Goal: Transaction & Acquisition: Book appointment/travel/reservation

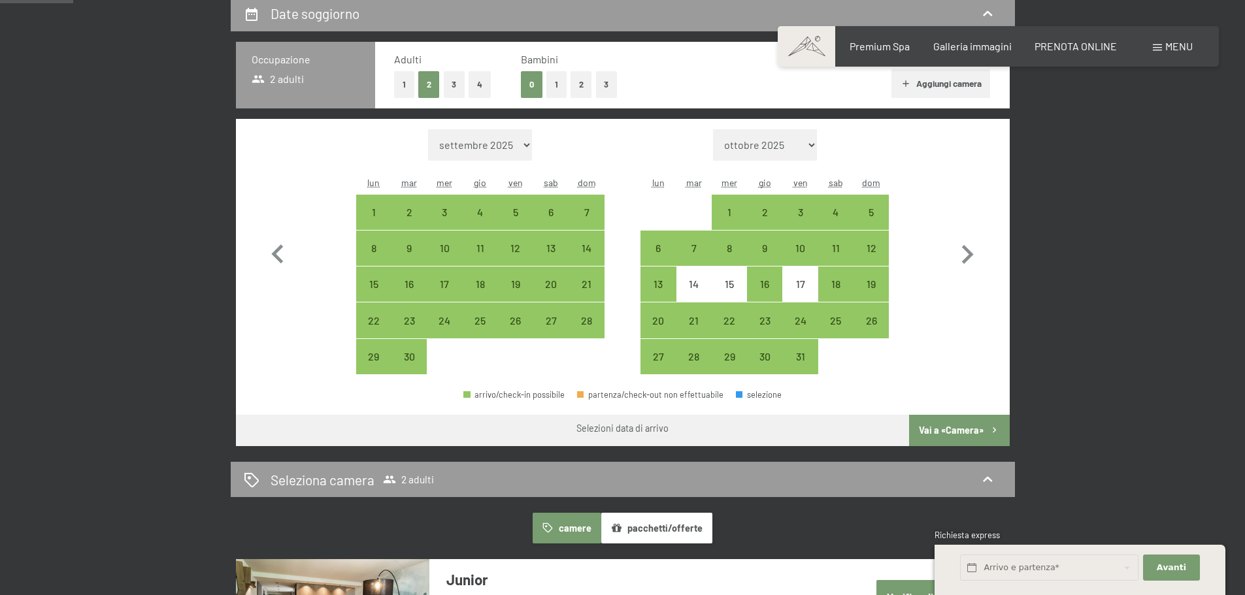
scroll to position [261, 0]
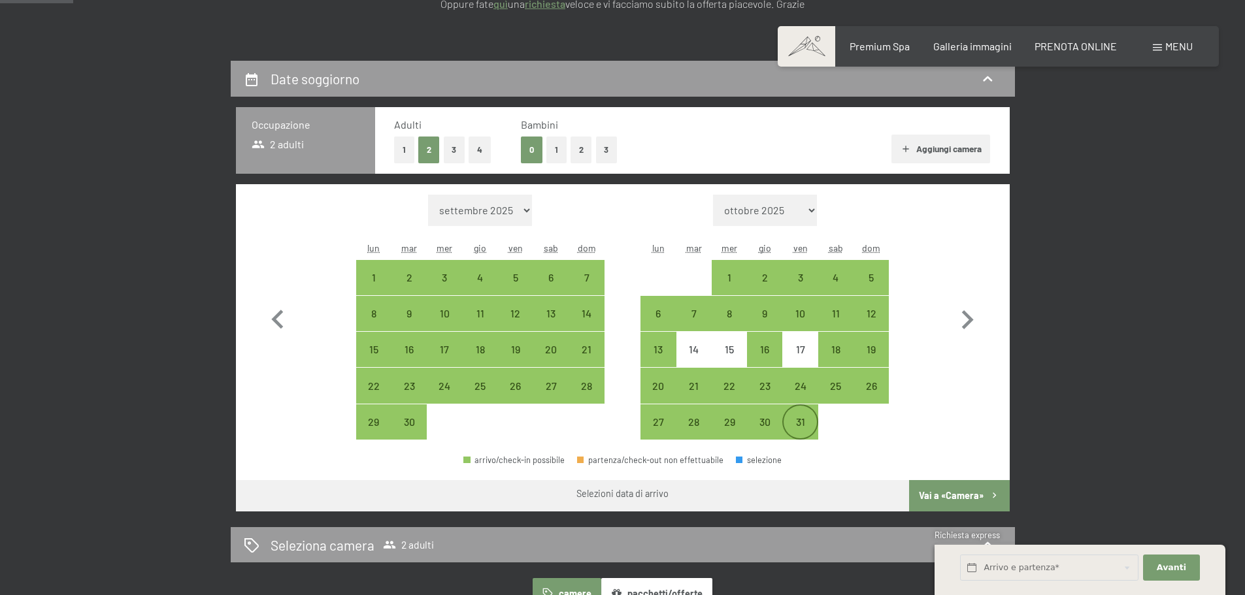
click at [798, 415] on div "31" at bounding box center [800, 422] width 33 height 33
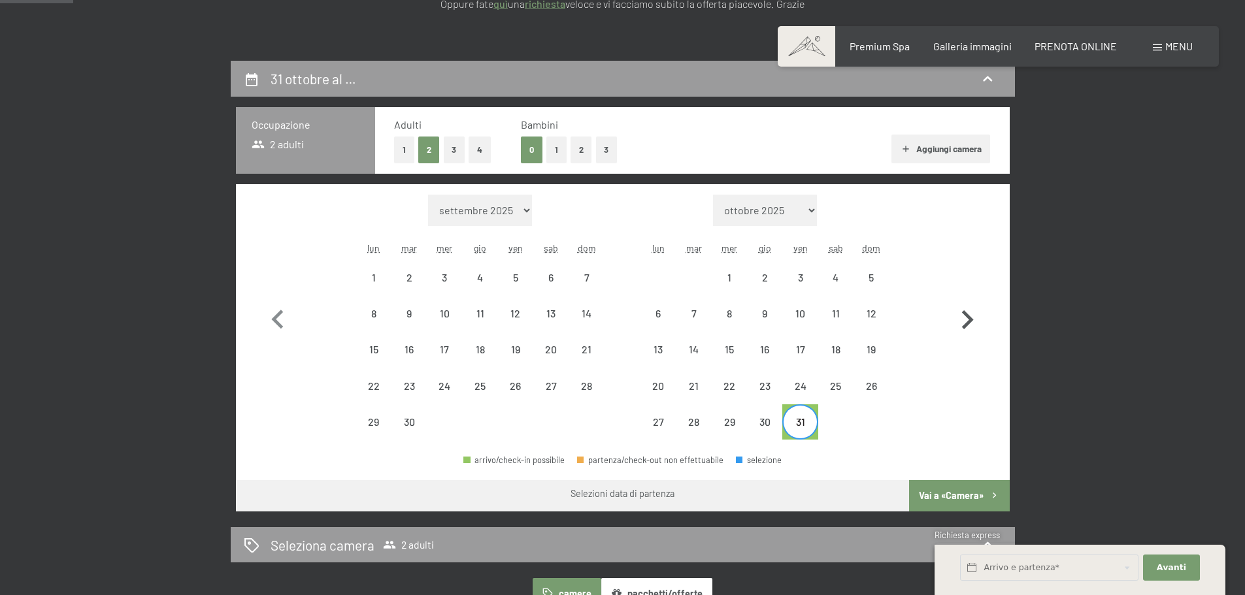
click at [969, 320] on icon "button" at bounding box center [968, 319] width 12 height 19
select select "2025-10-01"
select select "2025-11-01"
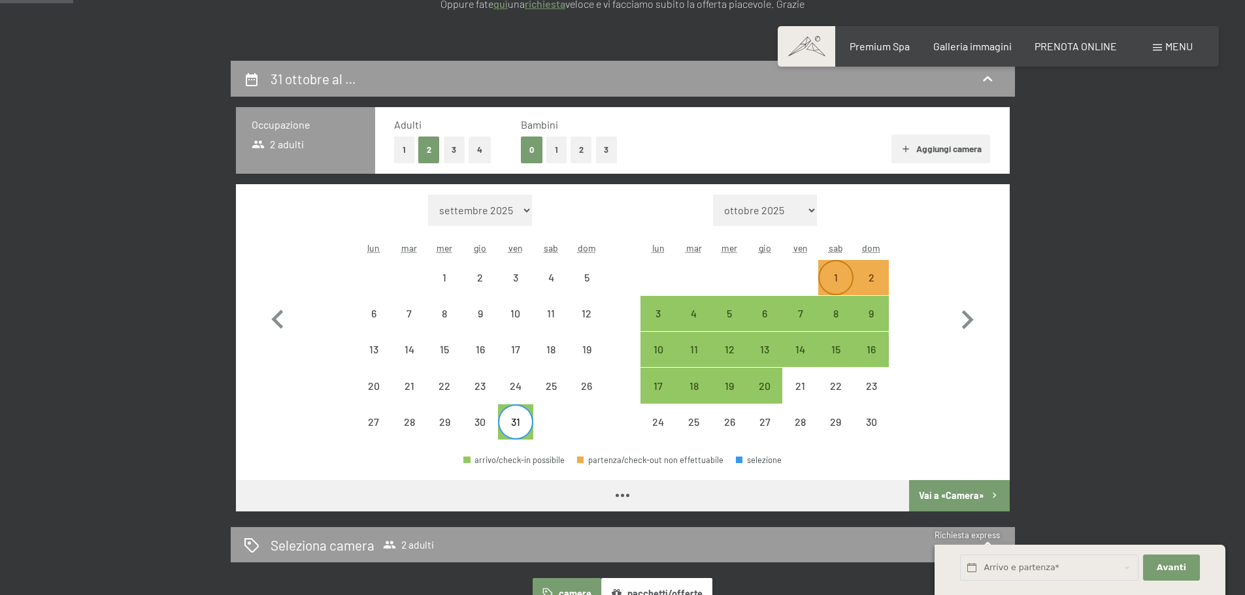
select select "2025-10-01"
select select "2025-11-01"
click at [880, 284] on div "2" at bounding box center [871, 289] width 33 height 33
select select "2025-10-01"
select select "2025-11-01"
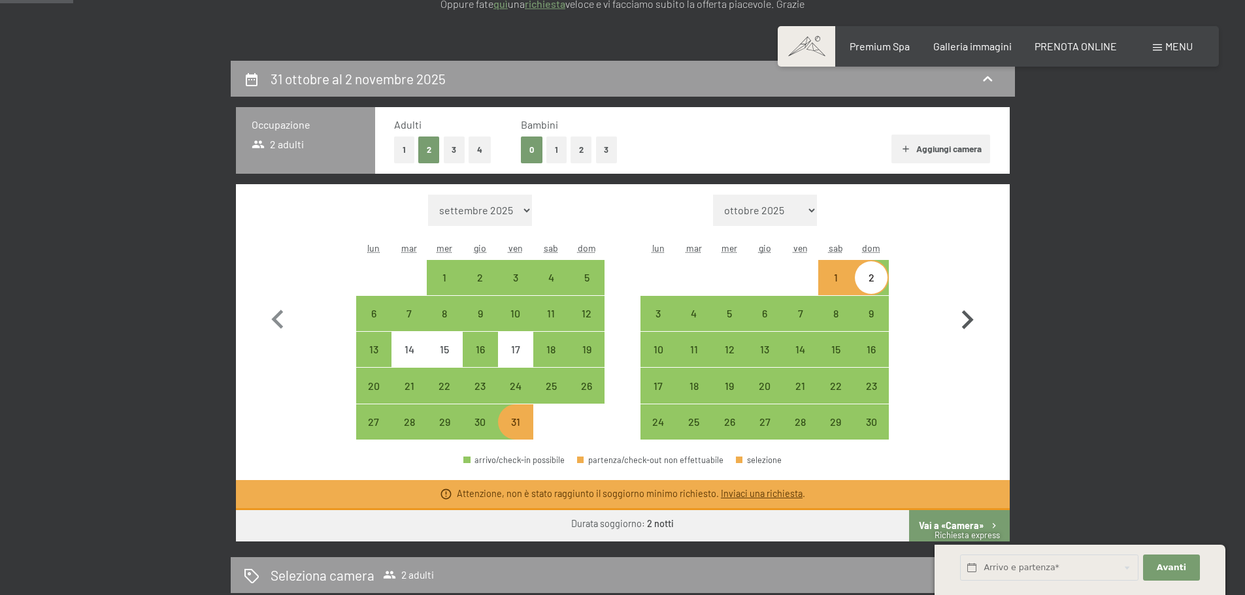
click at [974, 321] on icon "button" at bounding box center [967, 320] width 38 height 38
select select "2025-11-01"
select select "2025-12-01"
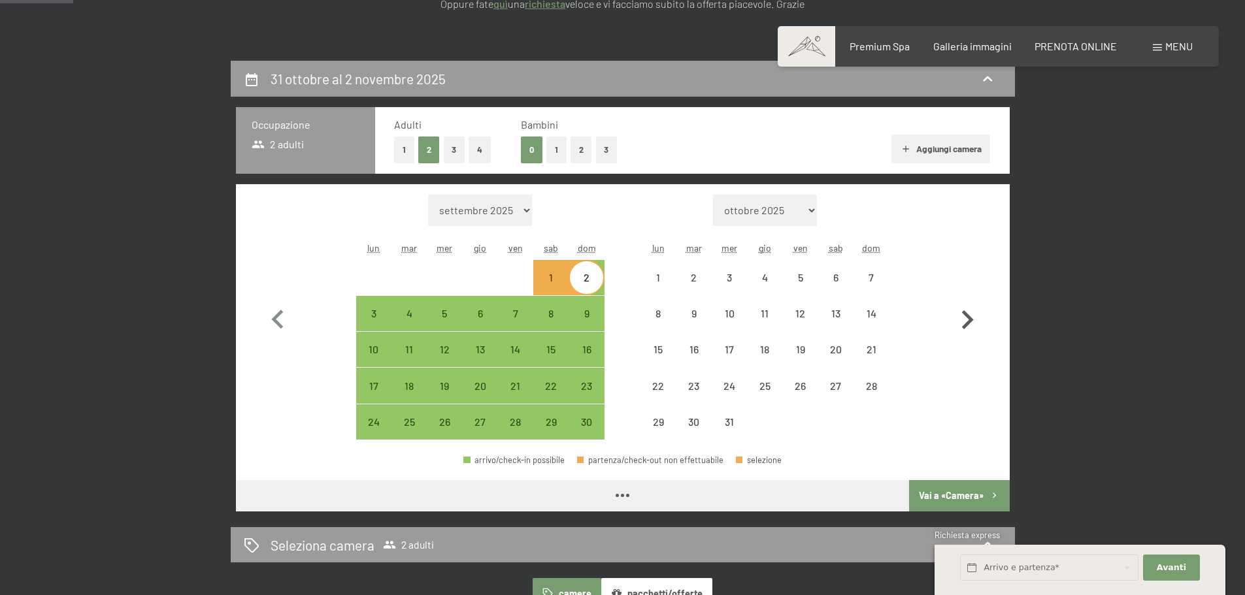
select select "2025-11-01"
select select "2025-12-01"
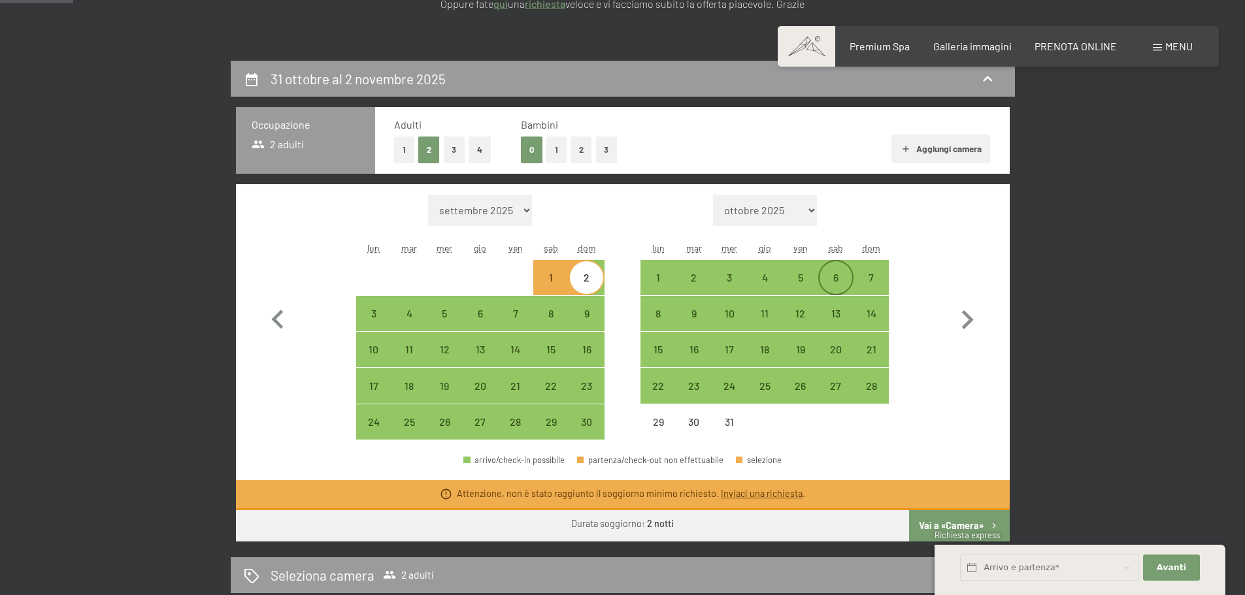
click at [835, 276] on div "6" at bounding box center [836, 289] width 33 height 33
select select "2025-11-01"
select select "2025-12-01"
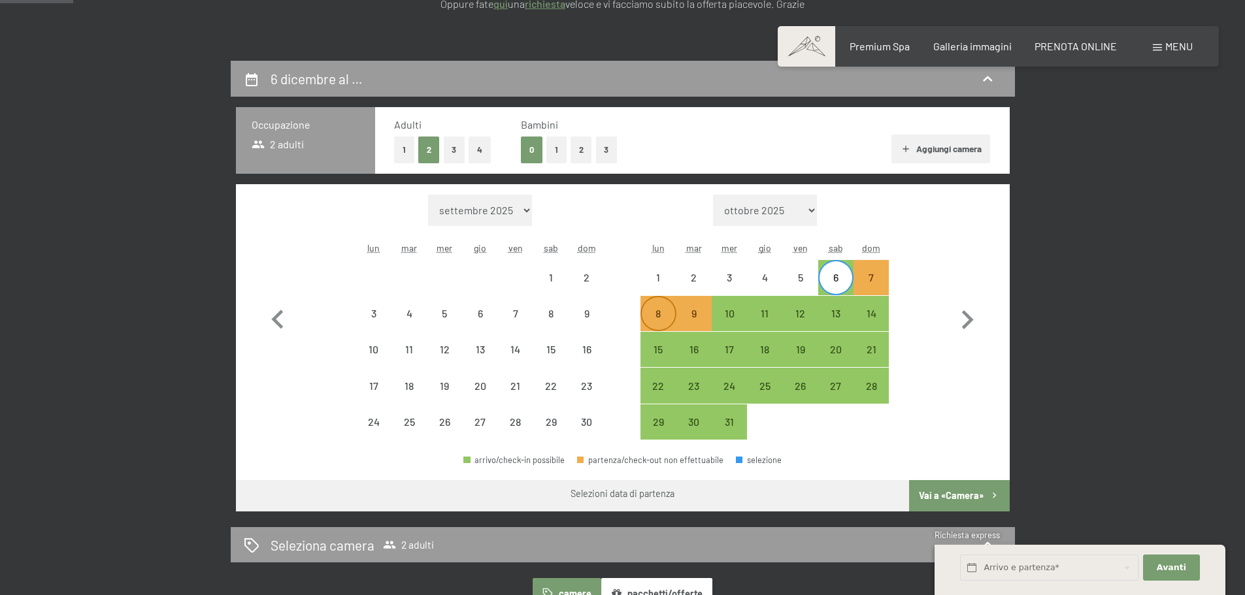
click at [656, 305] on div "8" at bounding box center [658, 313] width 33 height 33
select select "2025-11-01"
select select "2025-12-01"
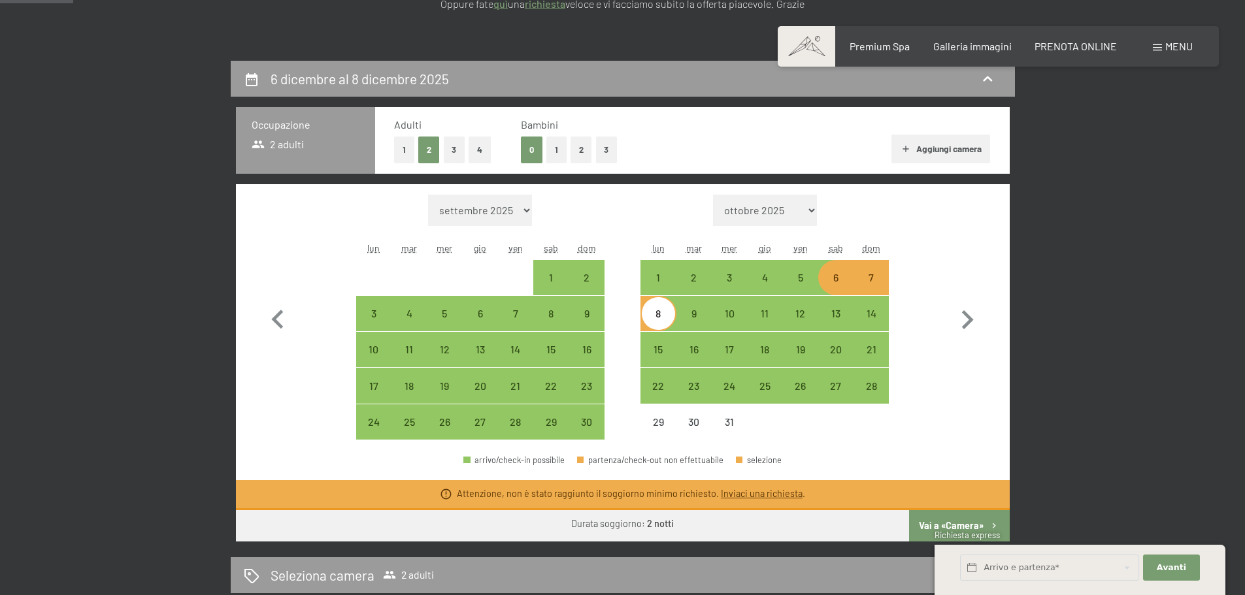
scroll to position [327, 0]
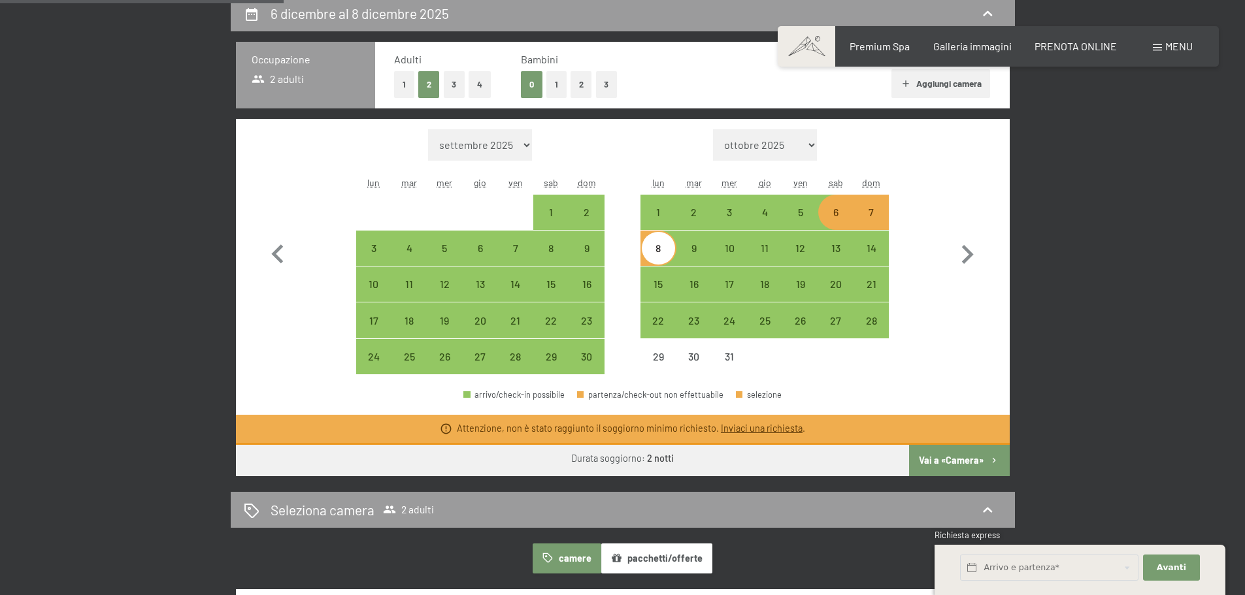
click at [492, 135] on select "settembre 2025 ottobre 2025 novembre 2025 dicembre 2025 gennaio 2026 febbraio 2…" at bounding box center [480, 144] width 104 height 31
select select "2025-10-01"
select select "2025-11-01"
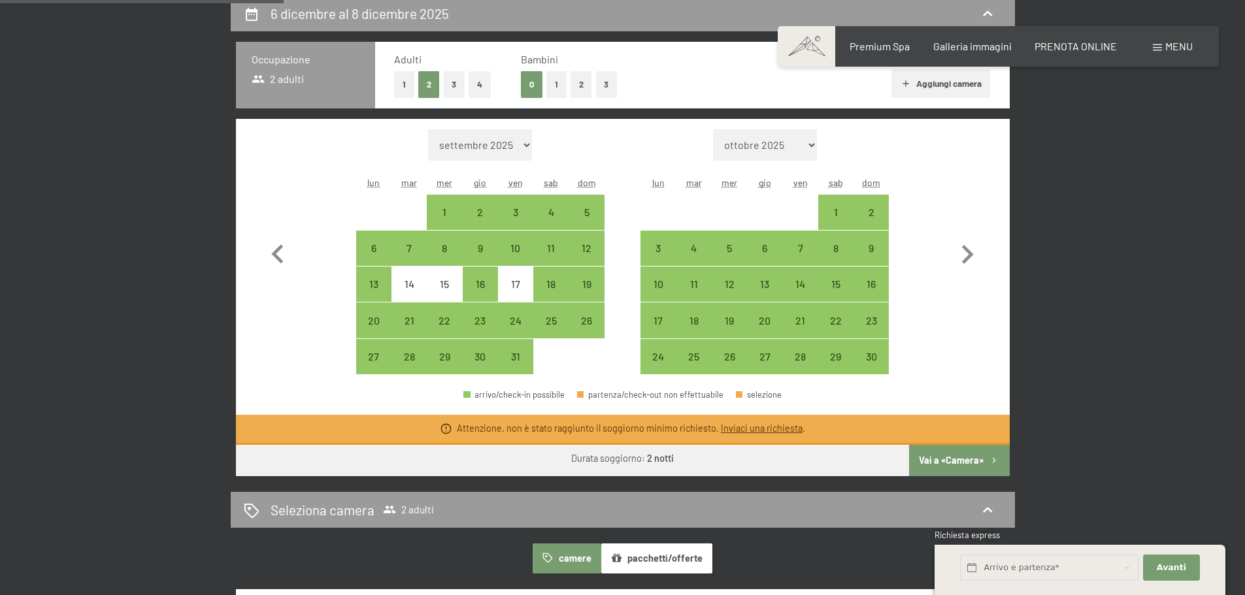
click at [517, 145] on select "settembre 2025 ottobre 2025 novembre 2025 dicembre 2025 gennaio 2026 febbraio 2…" at bounding box center [480, 144] width 104 height 31
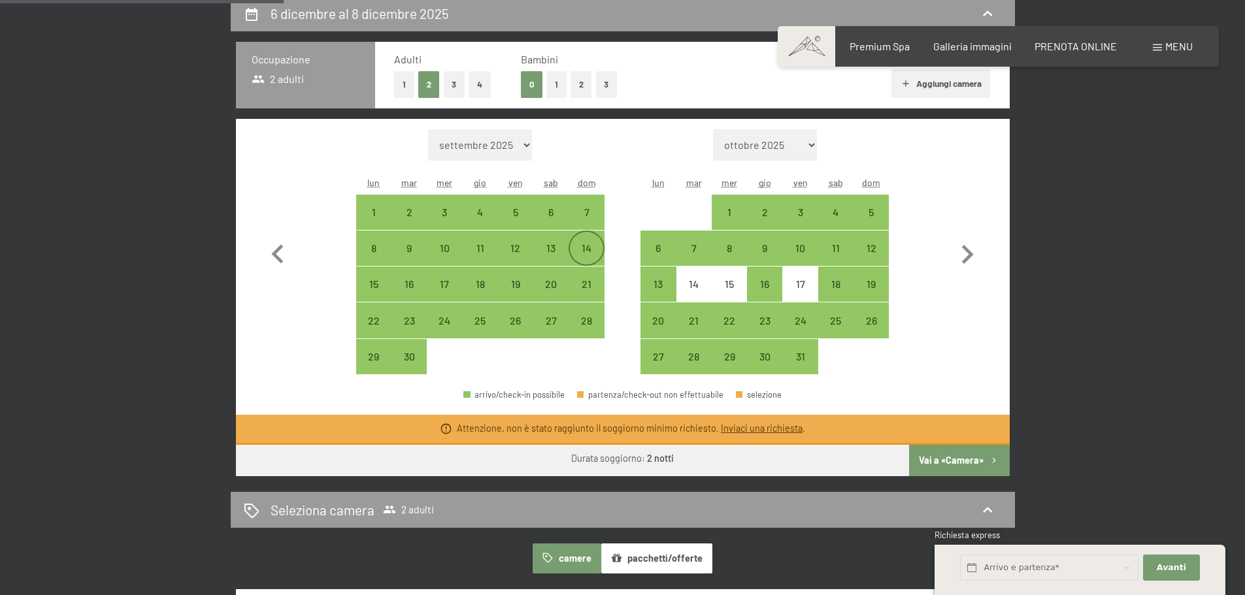
click at [586, 252] on div "14" at bounding box center [586, 259] width 33 height 33
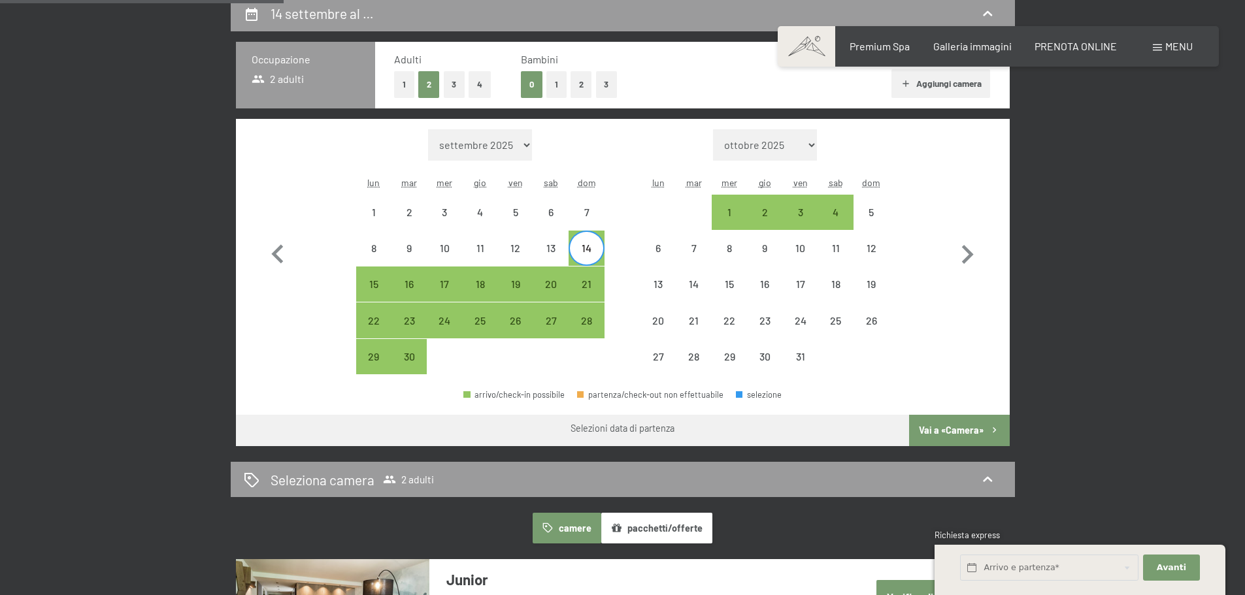
click at [586, 252] on div "14" at bounding box center [586, 259] width 33 height 33
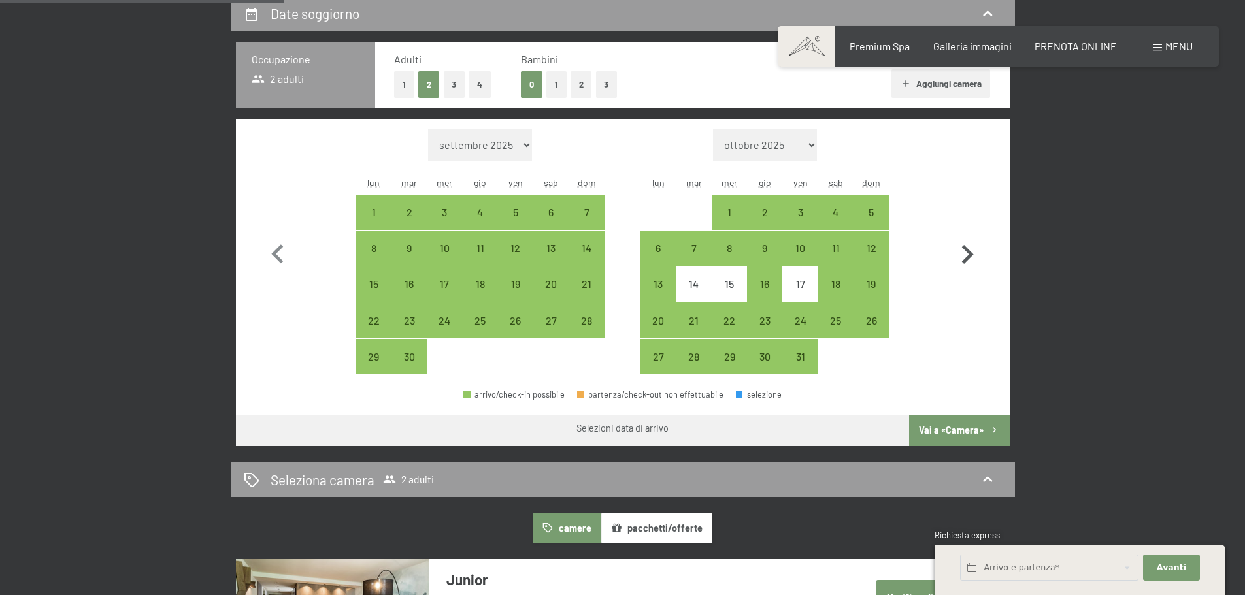
click at [970, 259] on icon "button" at bounding box center [967, 255] width 38 height 38
select select "2025-10-01"
select select "2025-11-01"
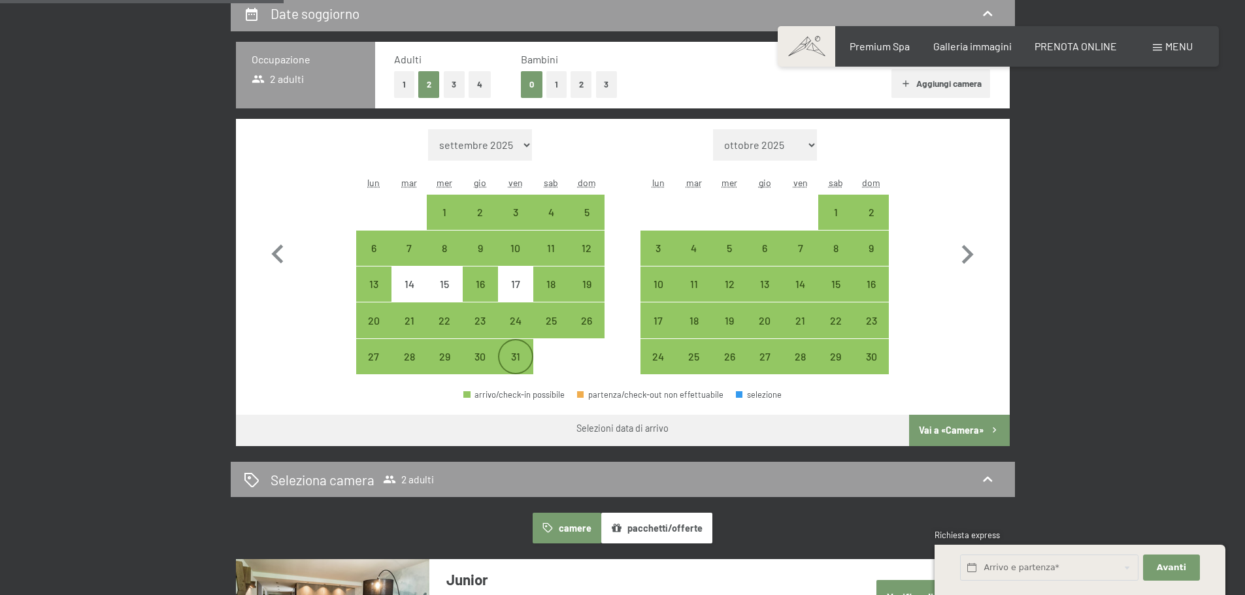
click at [506, 357] on div "31" at bounding box center [515, 368] width 33 height 33
select select "2025-10-01"
select select "2025-11-01"
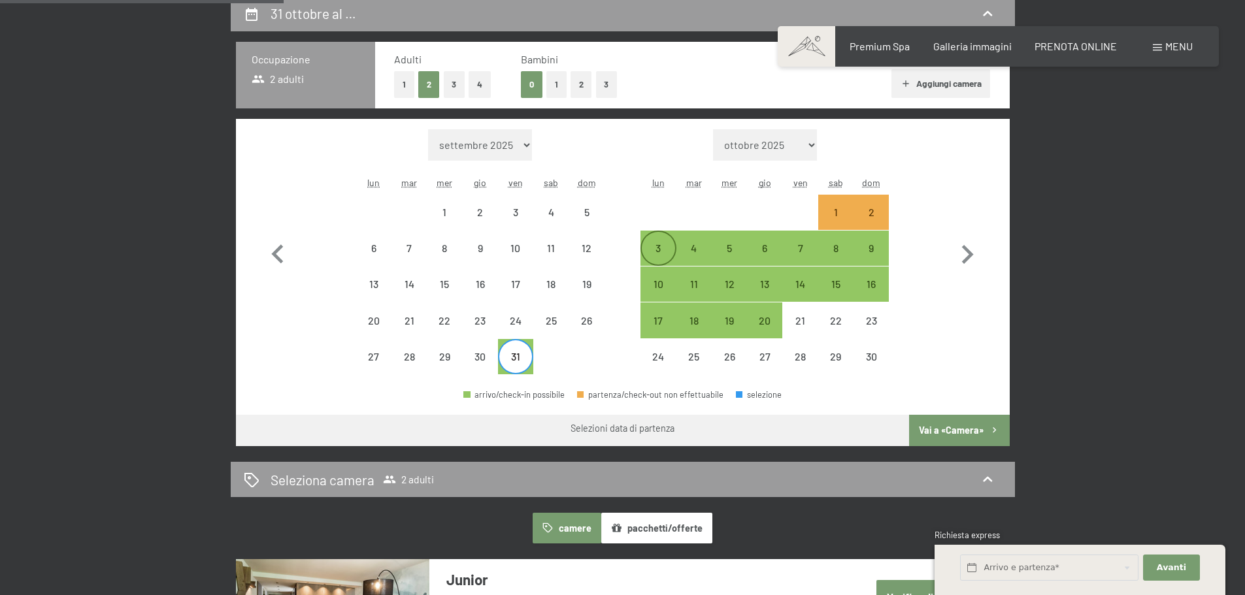
click at [653, 242] on div "3" at bounding box center [658, 248] width 33 height 33
select select "2025-10-01"
select select "2025-11-01"
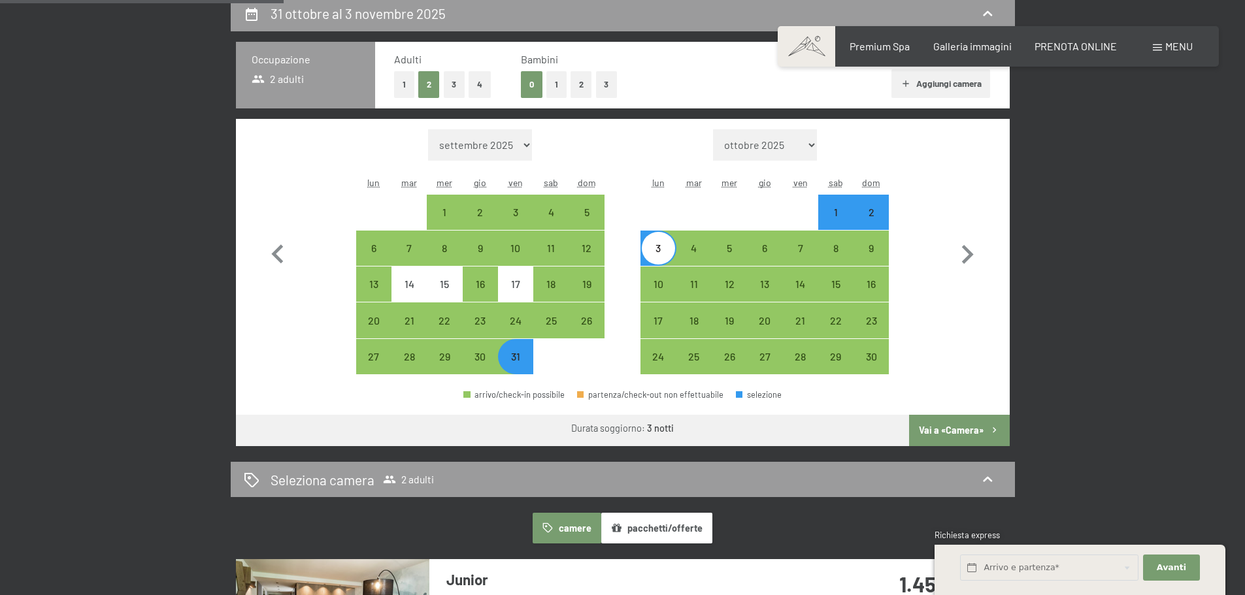
click at [959, 432] on button "Vai a «Camera»" at bounding box center [959, 430] width 100 height 31
select select "2025-10-01"
select select "2025-11-01"
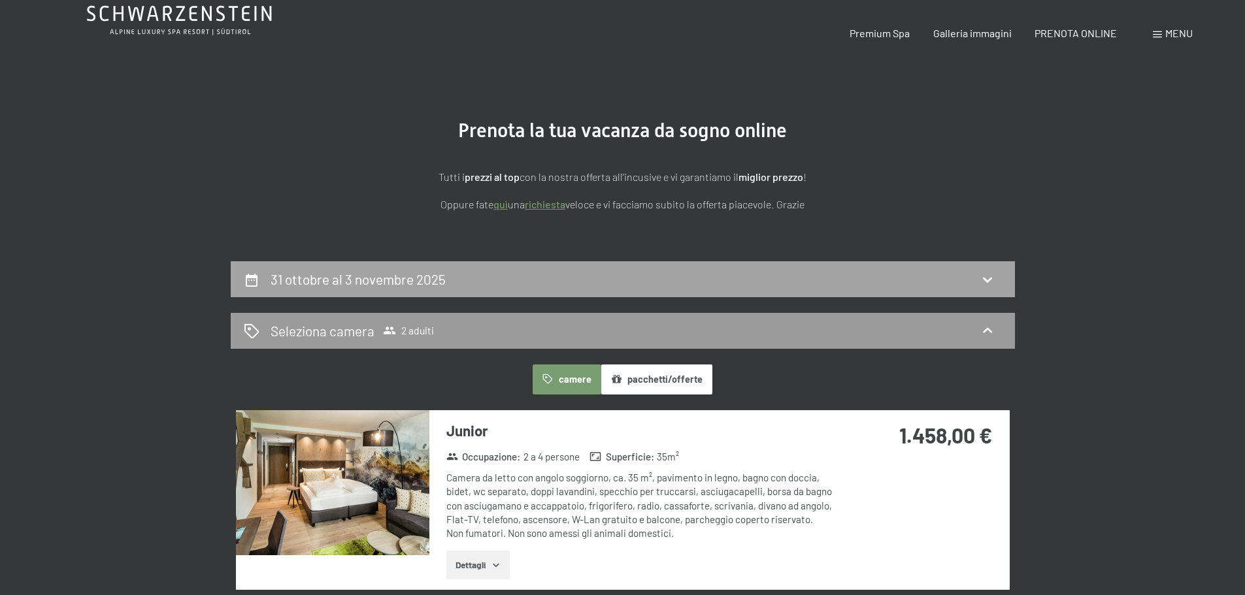
scroll to position [0, 0]
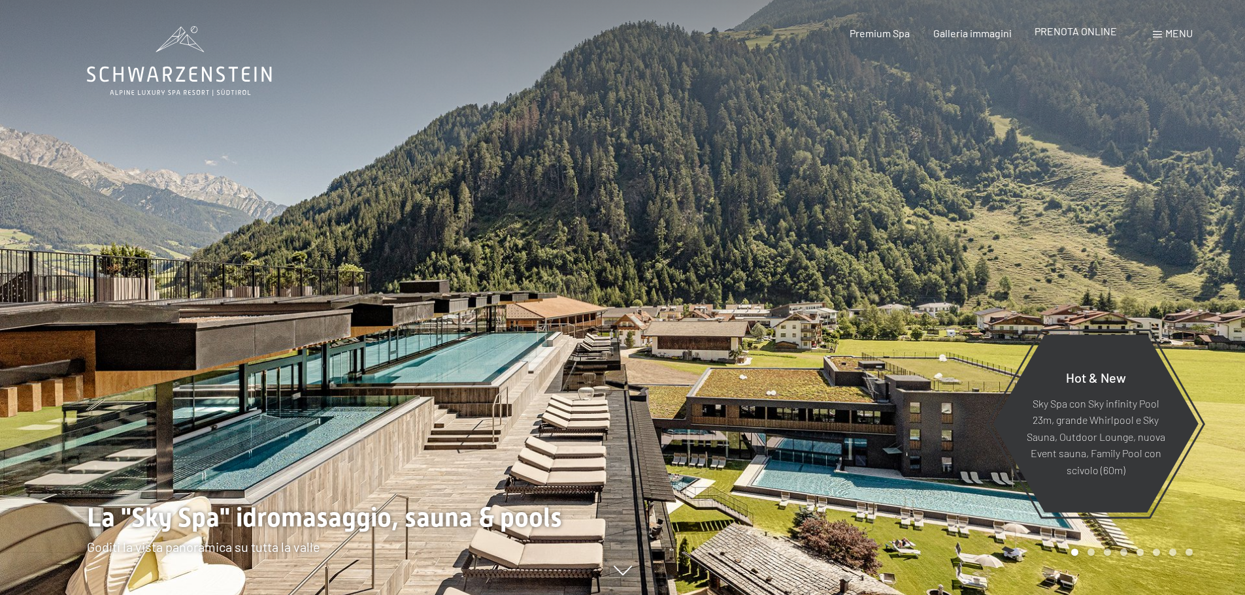
click at [1065, 34] on span "PRENOTA ONLINE" at bounding box center [1076, 31] width 82 height 12
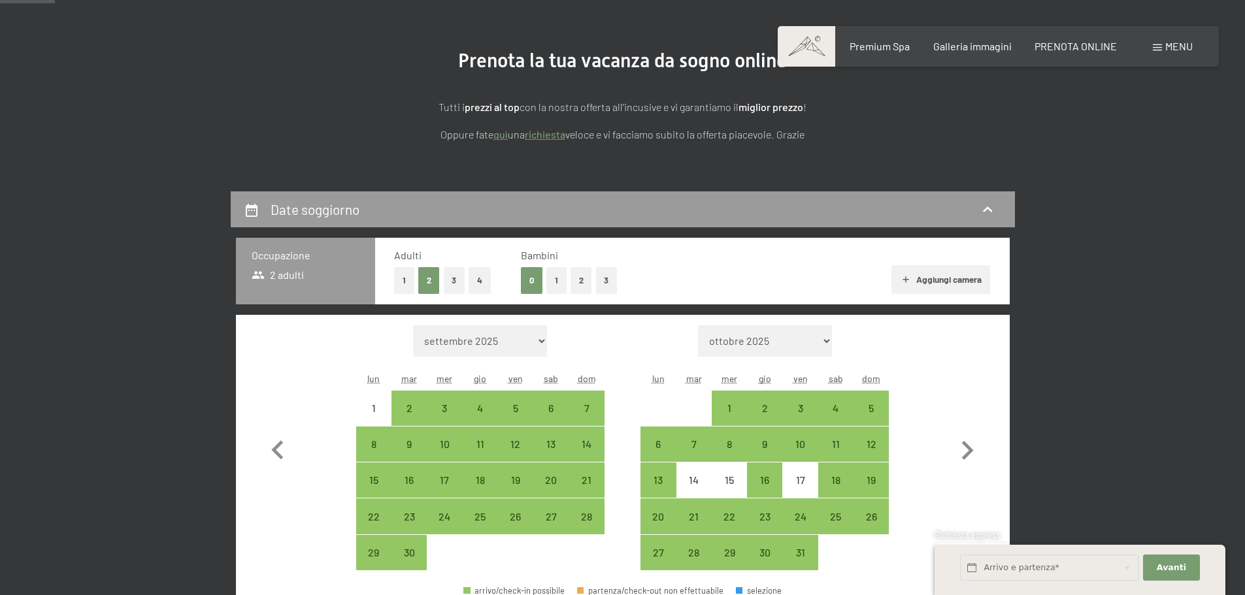
scroll to position [196, 0]
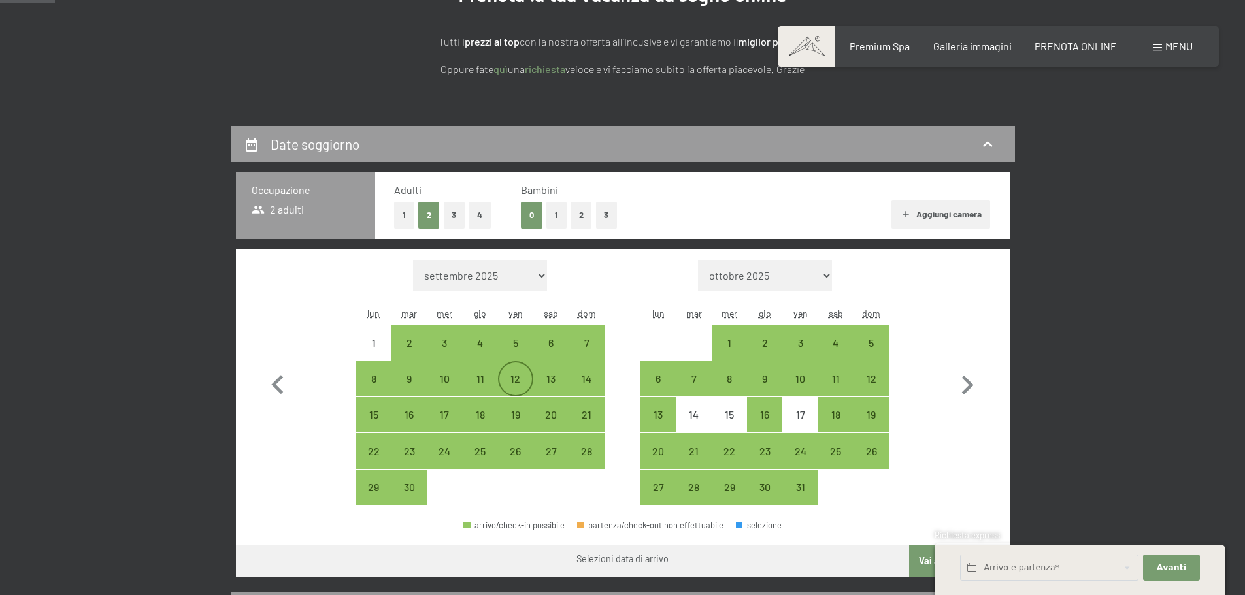
click at [524, 378] on div "12" at bounding box center [515, 390] width 33 height 33
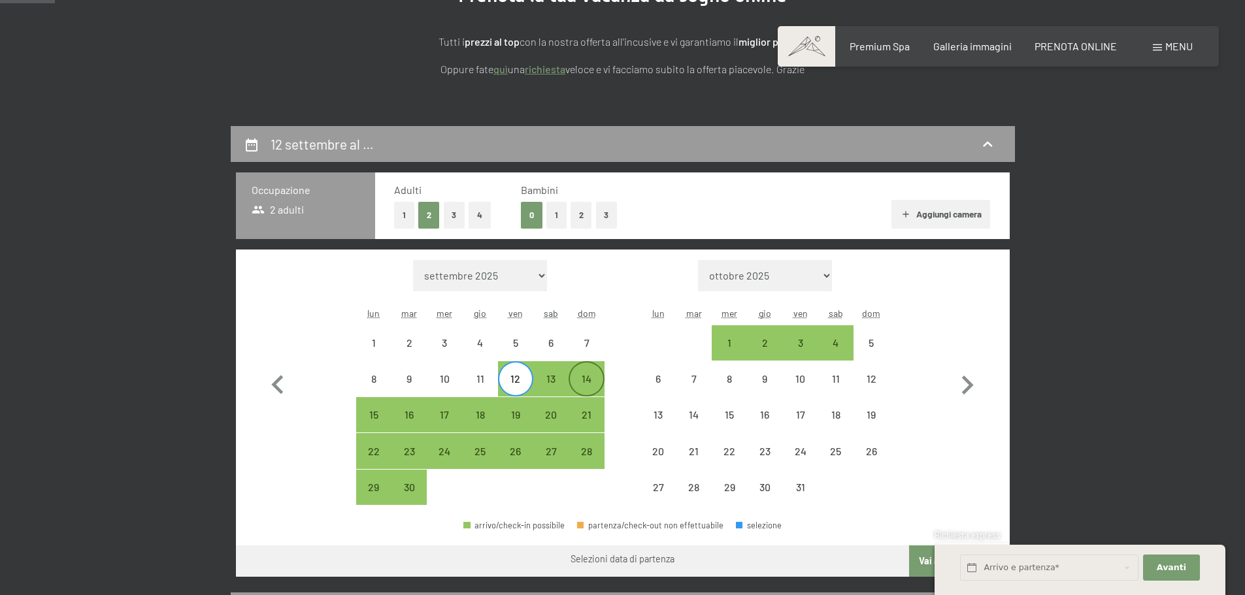
click at [596, 380] on div "14" at bounding box center [586, 390] width 33 height 33
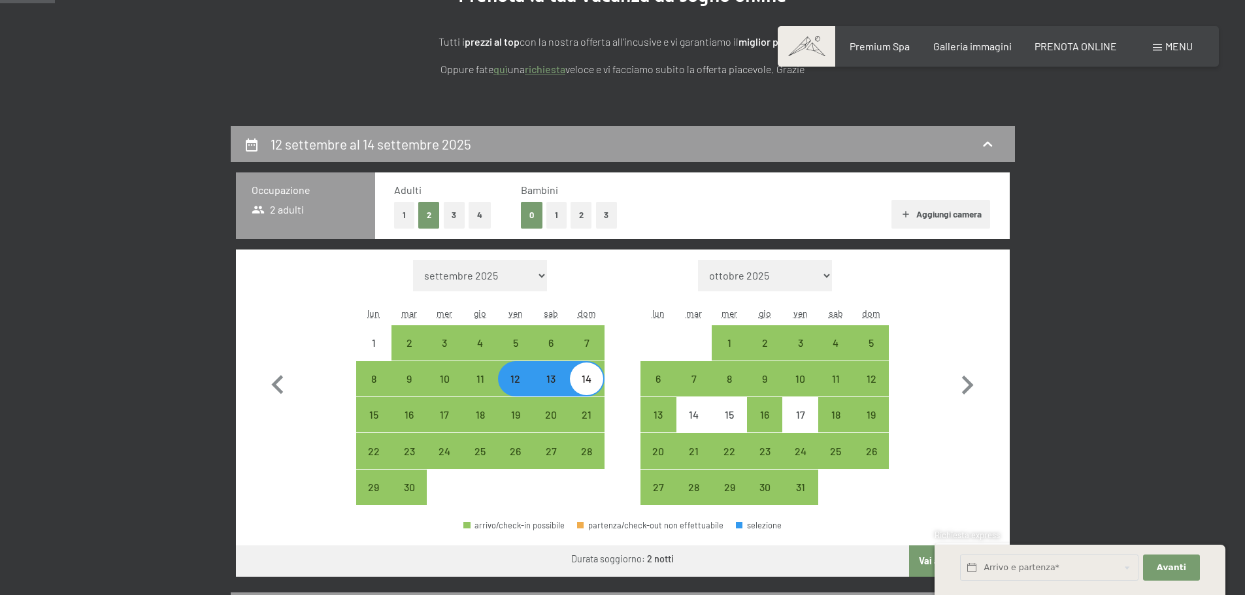
click at [950, 215] on button "Aggiungi camera" at bounding box center [941, 214] width 99 height 29
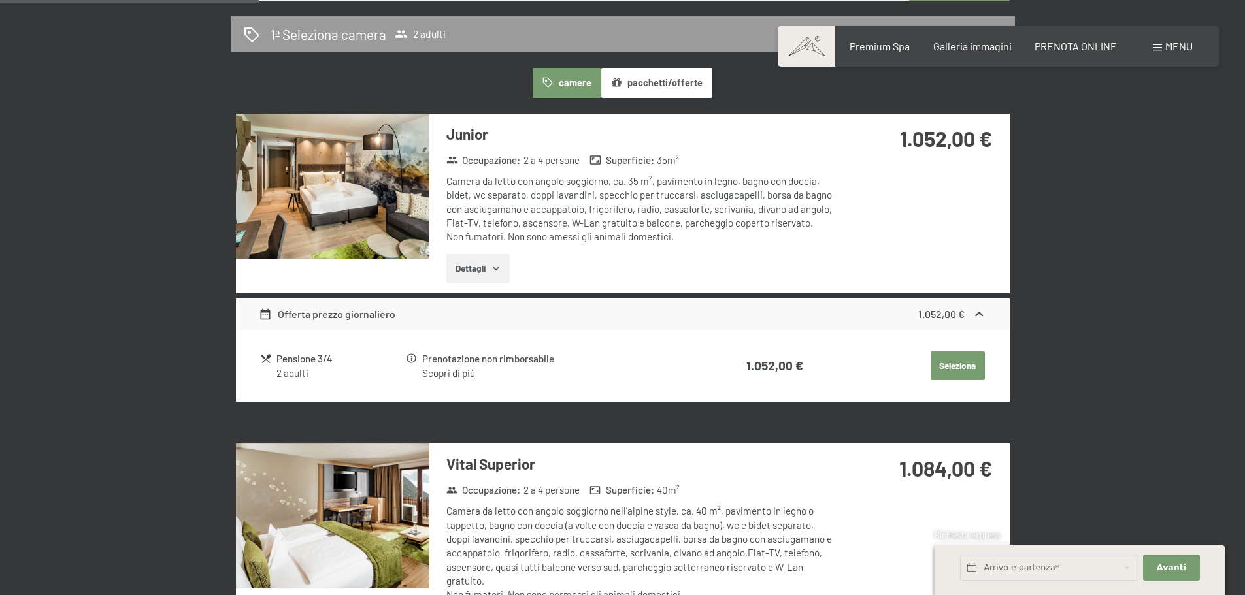
scroll to position [784, 0]
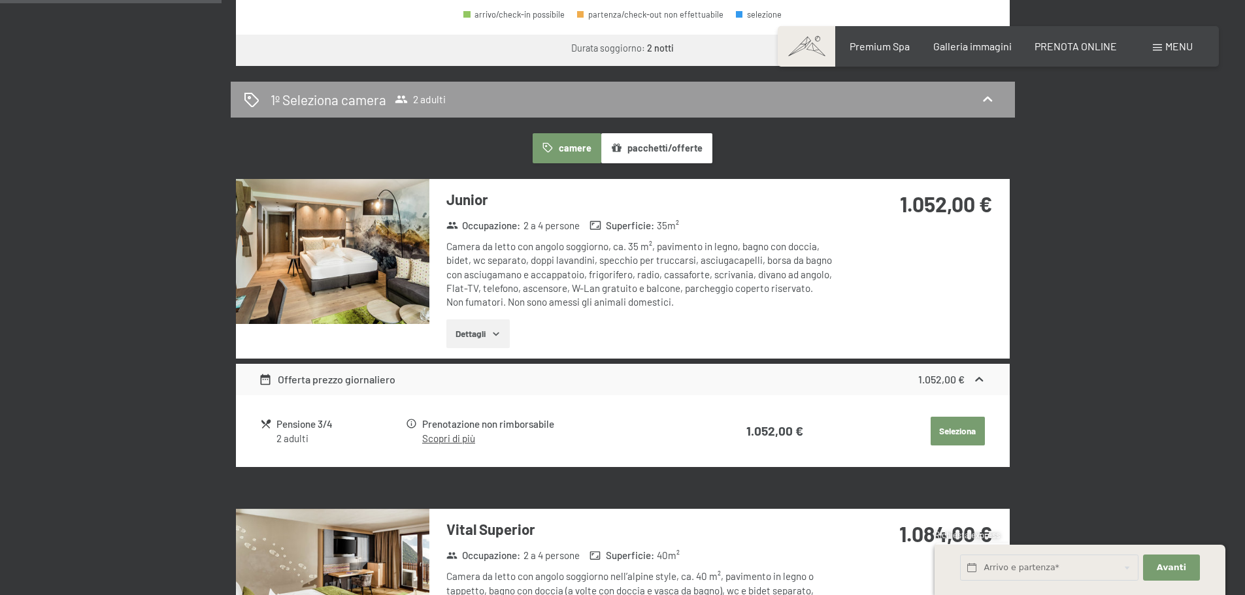
click at [309, 425] on div "Pensione 3/4" at bounding box center [339, 424] width 127 height 15
click at [489, 338] on button "Dettagli" at bounding box center [477, 334] width 63 height 29
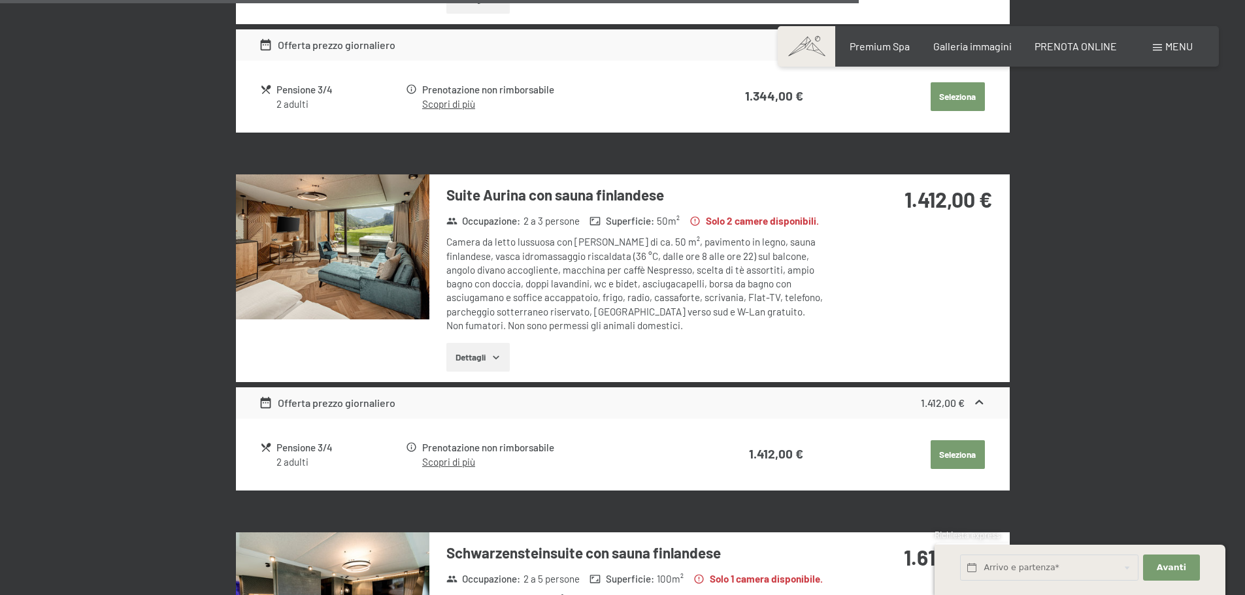
scroll to position [3334, 0]
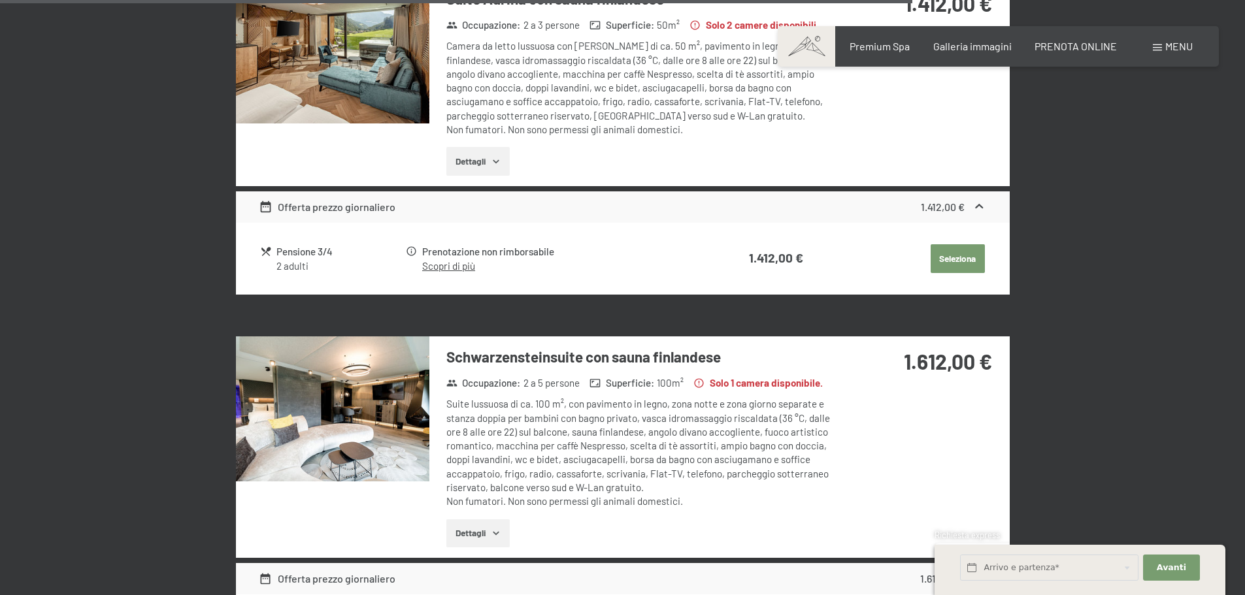
click at [472, 520] on button "Dettagli" at bounding box center [477, 534] width 63 height 29
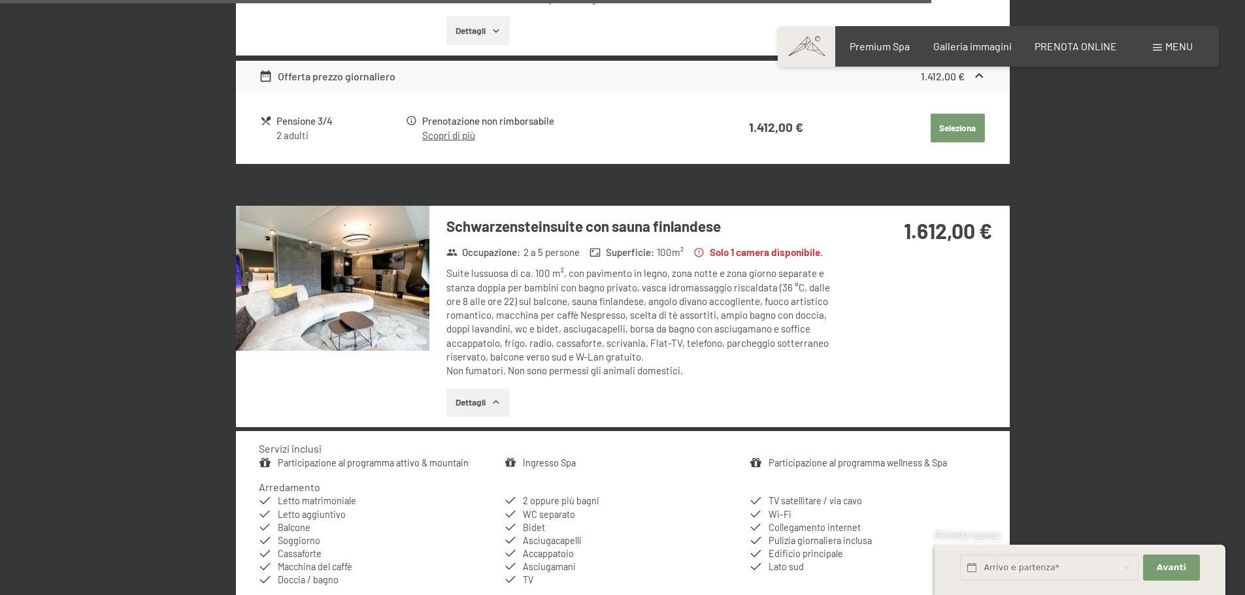
scroll to position [3530, 0]
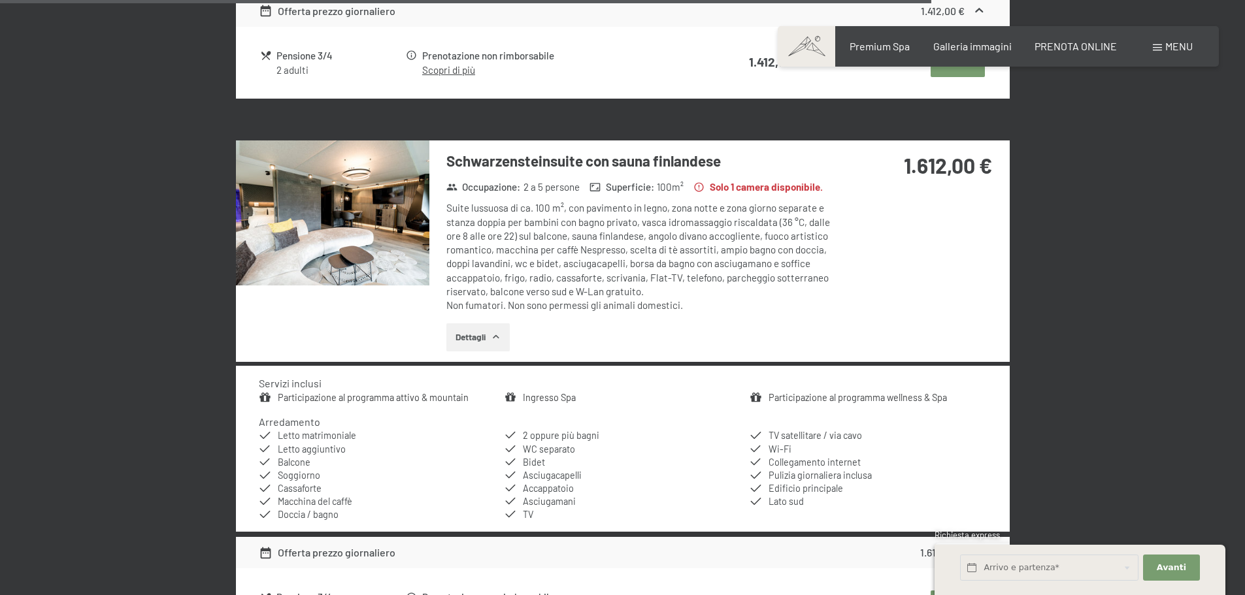
click at [364, 229] on img at bounding box center [332, 213] width 193 height 145
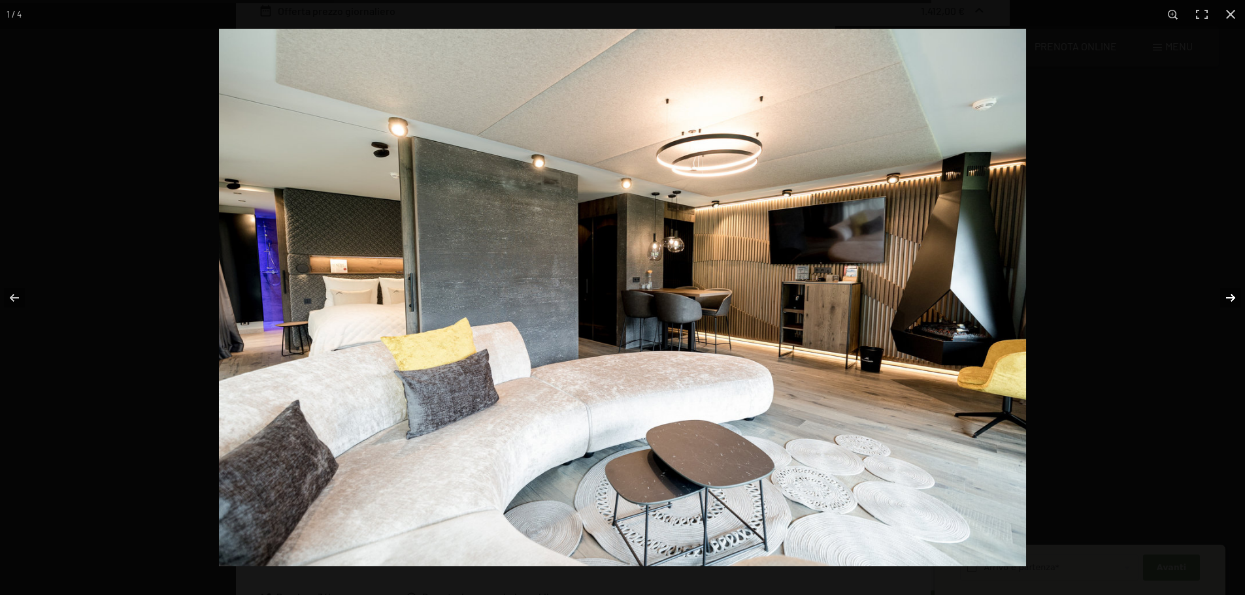
click at [1232, 294] on button "button" at bounding box center [1222, 297] width 46 height 65
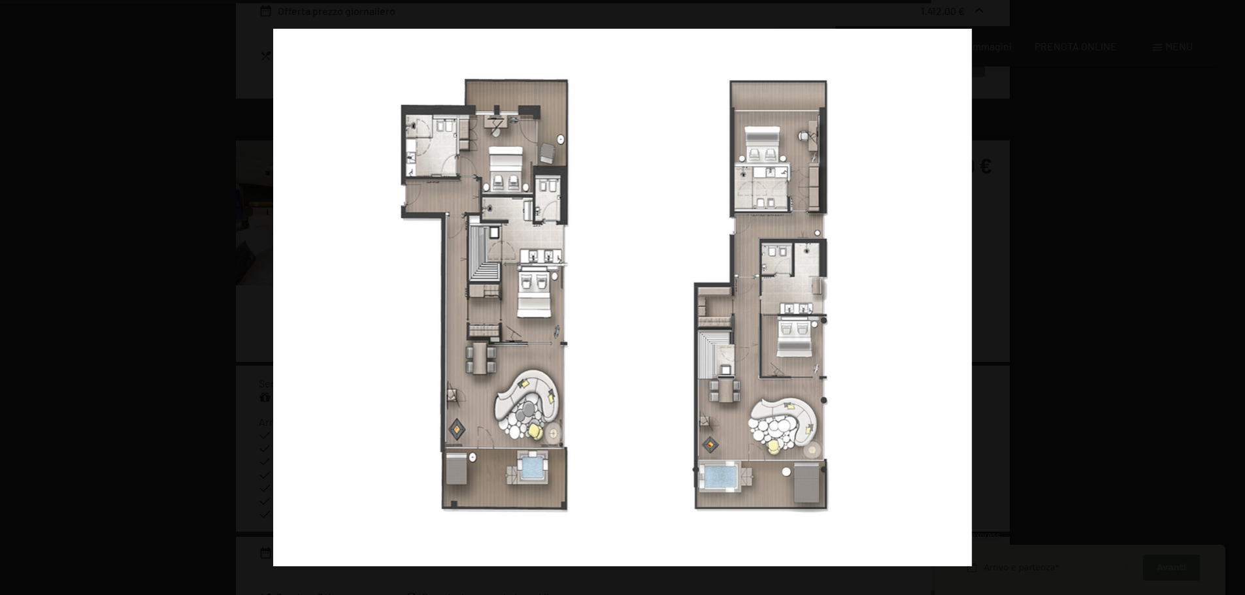
click at [1231, 295] on button "button" at bounding box center [1222, 297] width 46 height 65
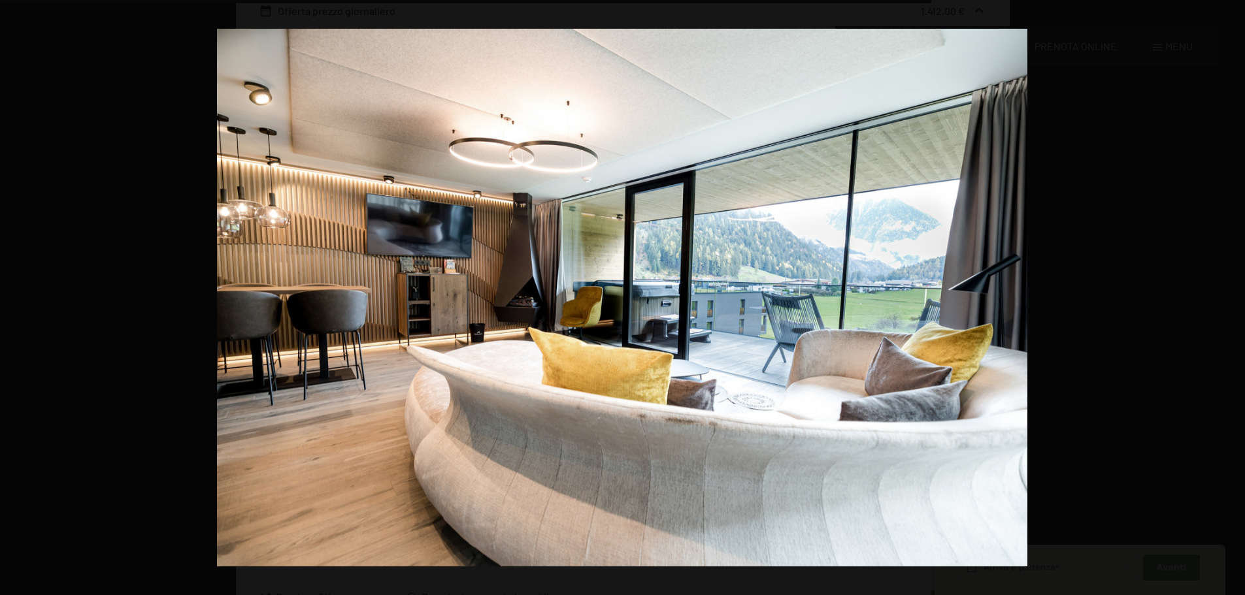
click at [1231, 295] on button "button" at bounding box center [1222, 297] width 46 height 65
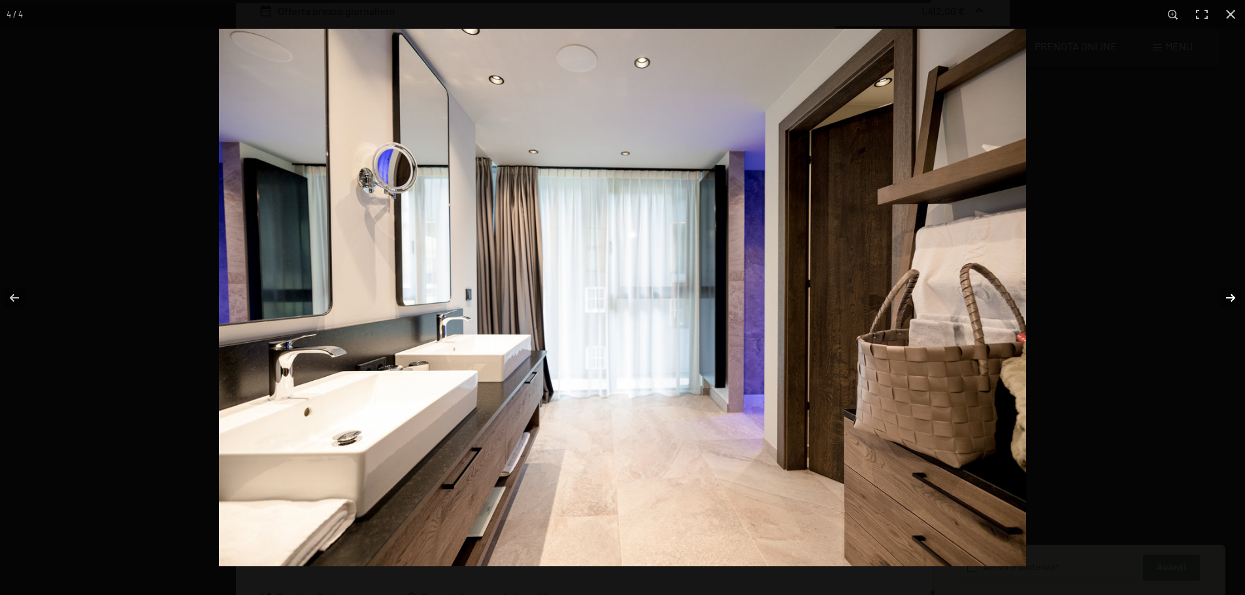
click at [1231, 295] on button "button" at bounding box center [1222, 297] width 46 height 65
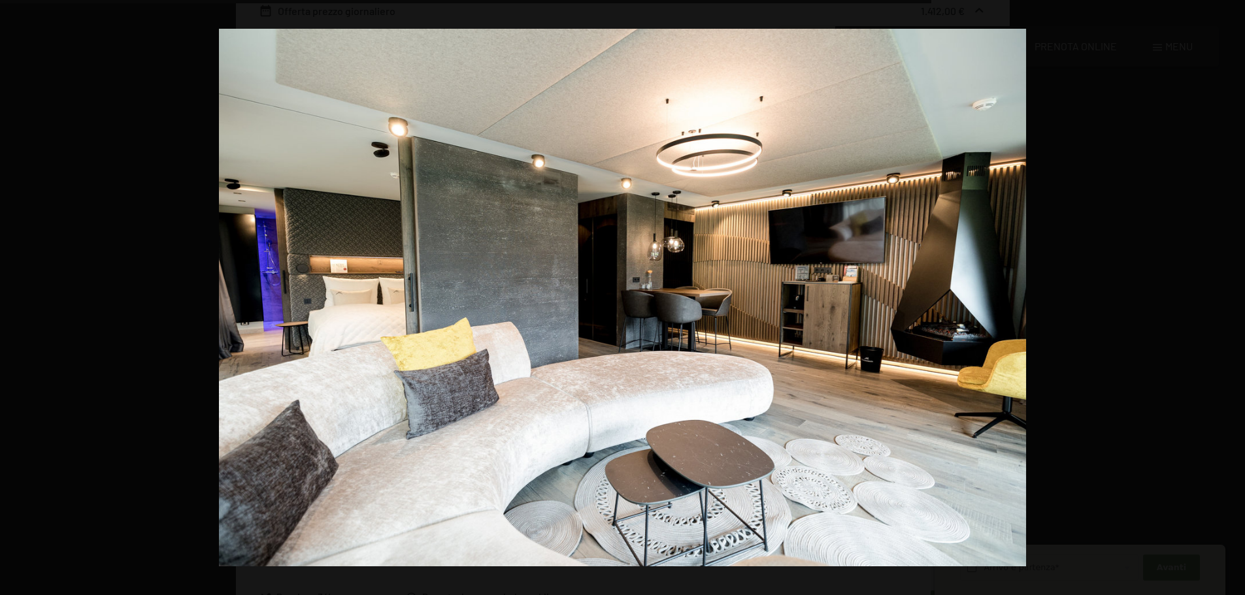
click at [1231, 295] on button "button" at bounding box center [1222, 297] width 46 height 65
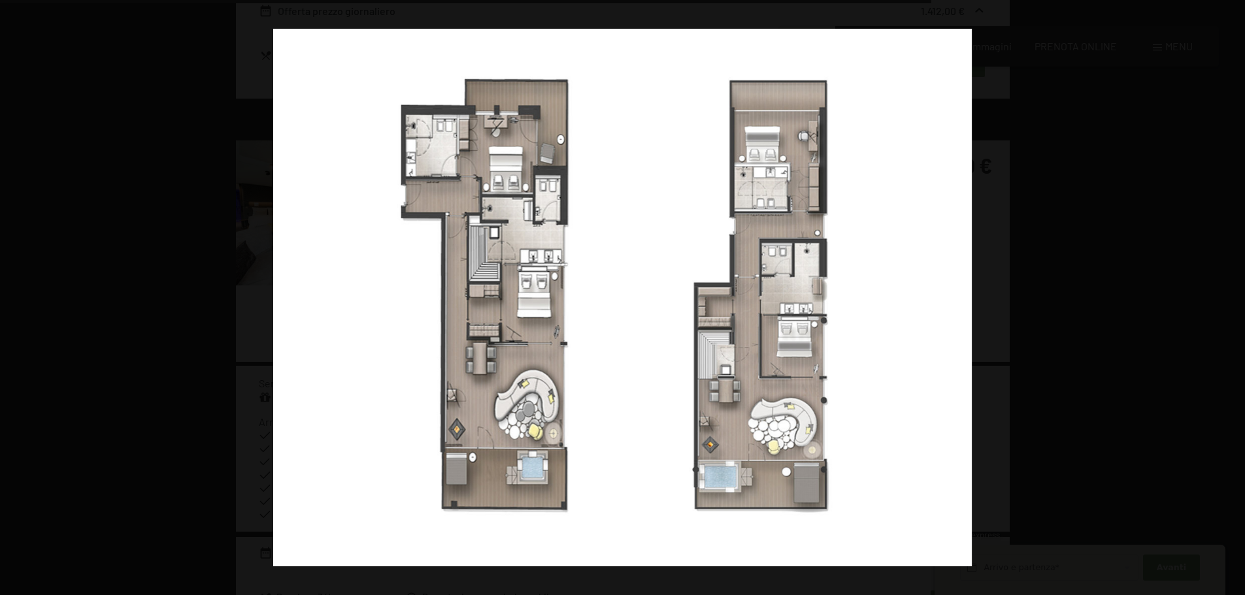
click at [1231, 295] on button "button" at bounding box center [1222, 297] width 46 height 65
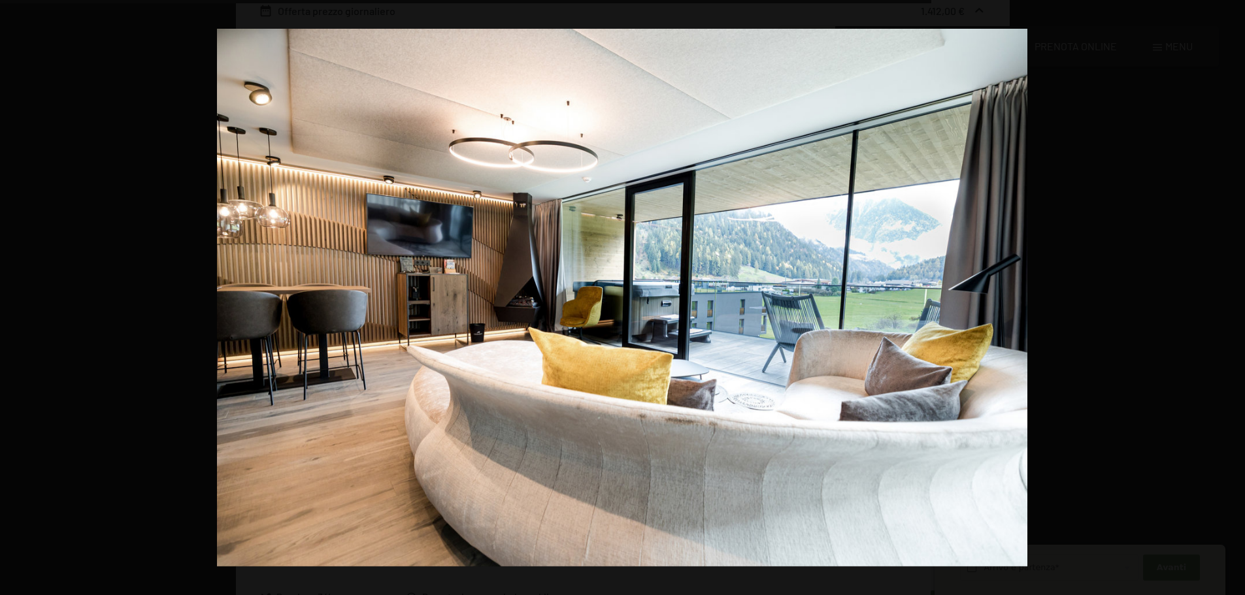
click at [1231, 295] on button "button" at bounding box center [1222, 297] width 46 height 65
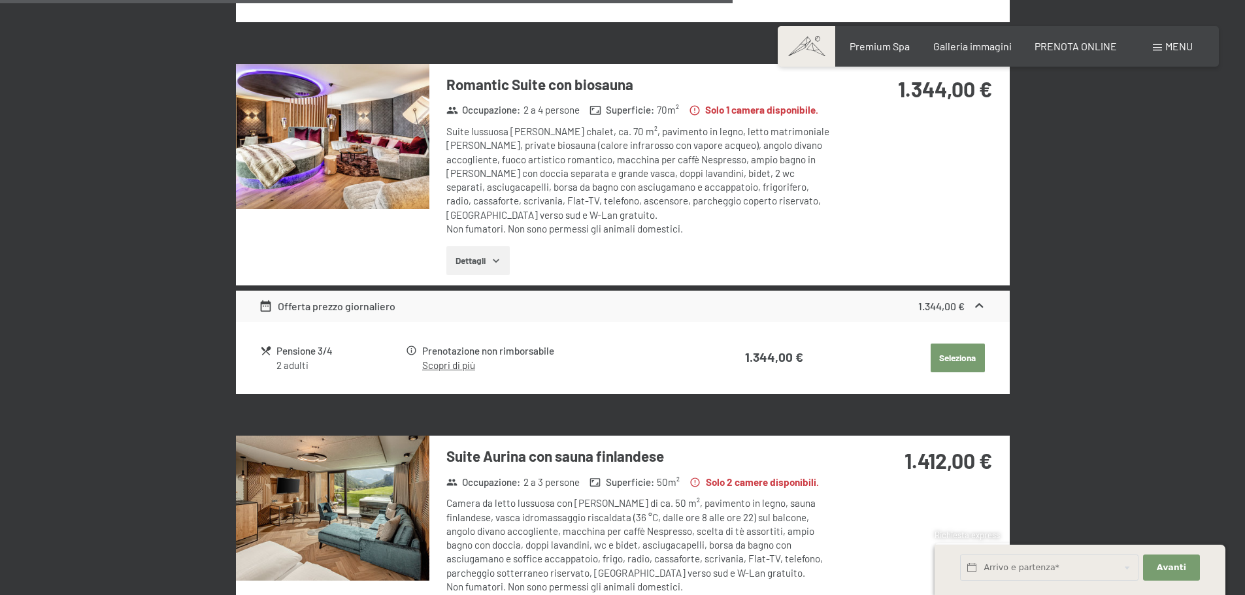
scroll to position [2680, 0]
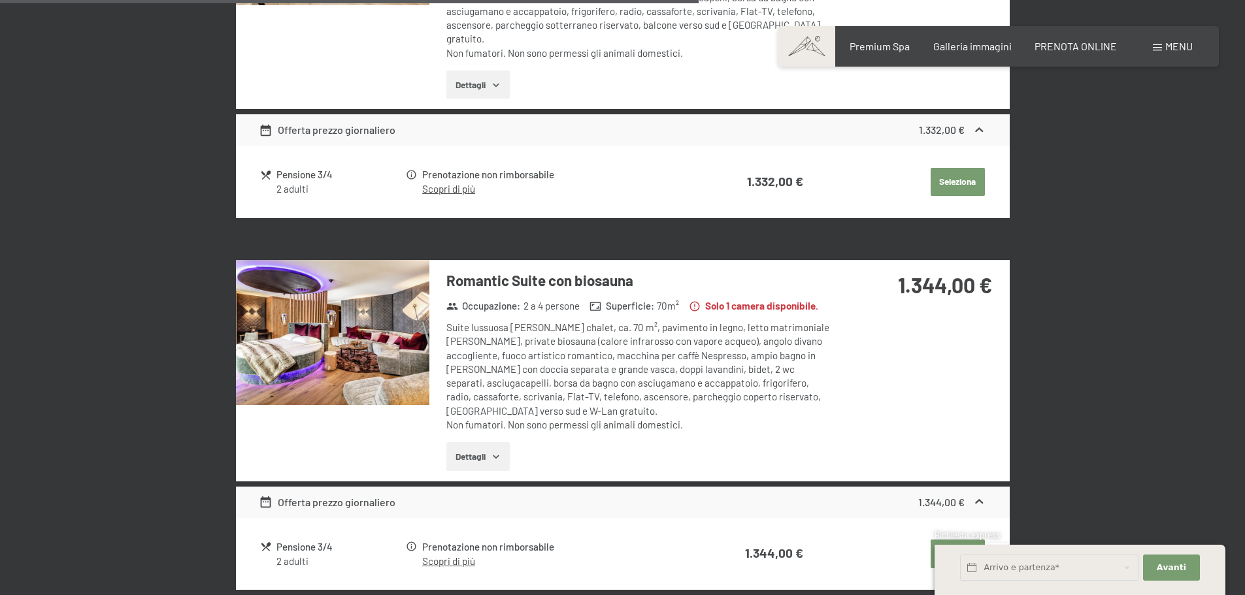
click at [305, 344] on img at bounding box center [332, 332] width 193 height 145
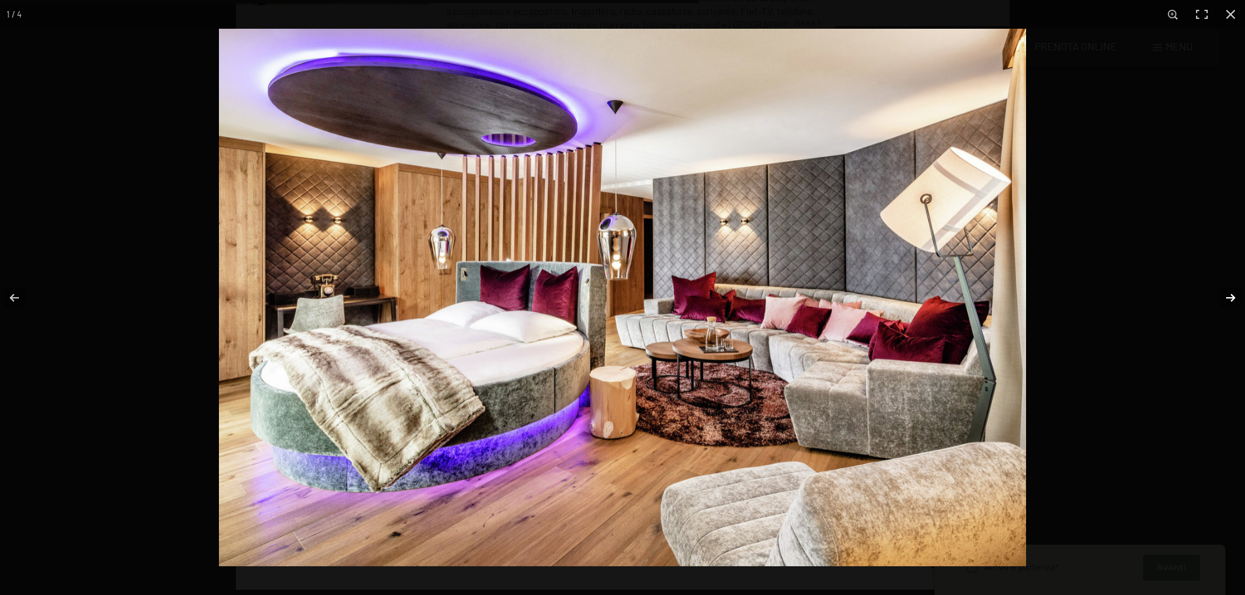
click at [1237, 295] on button "button" at bounding box center [1222, 297] width 46 height 65
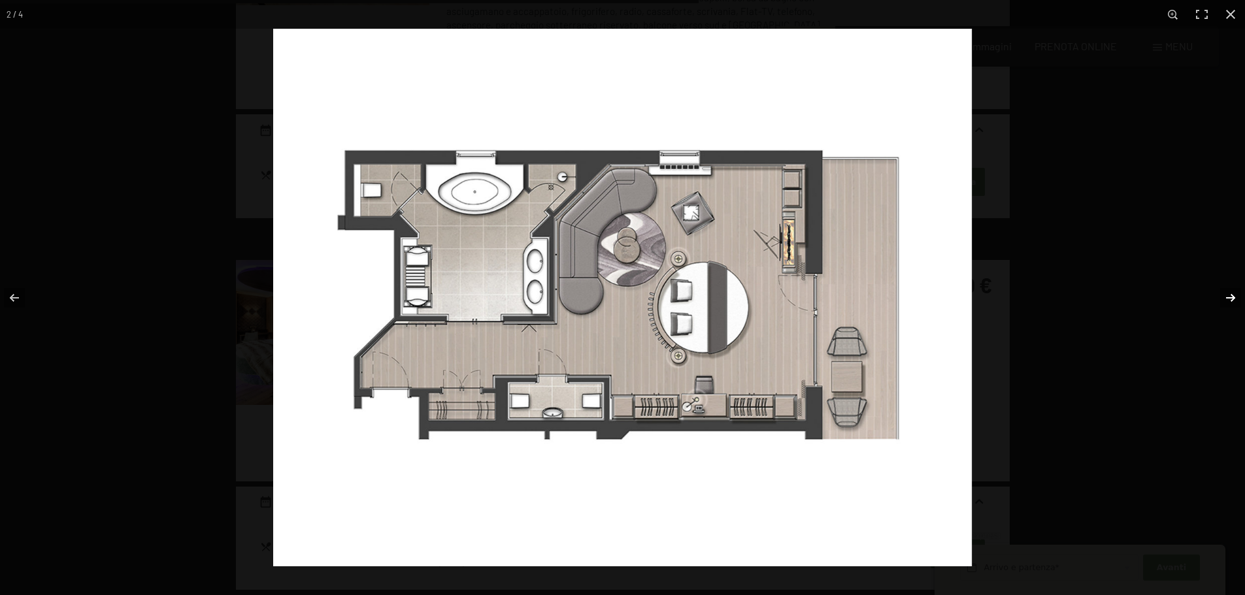
click at [1236, 295] on button "button" at bounding box center [1222, 297] width 46 height 65
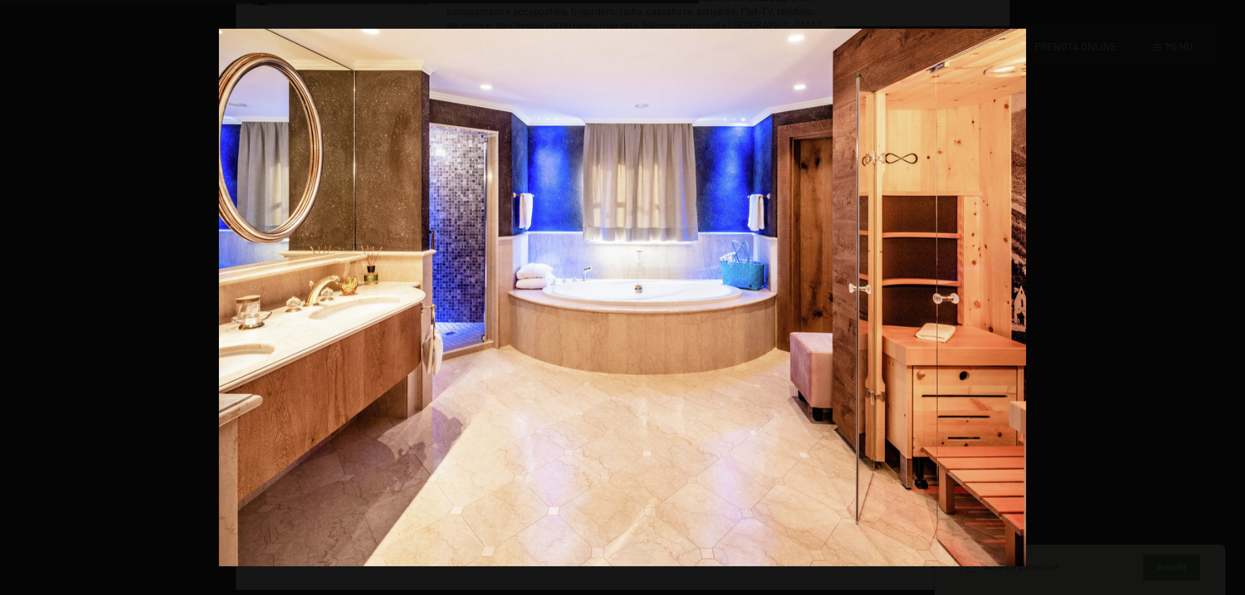
click at [1236, 295] on button "button" at bounding box center [1222, 297] width 46 height 65
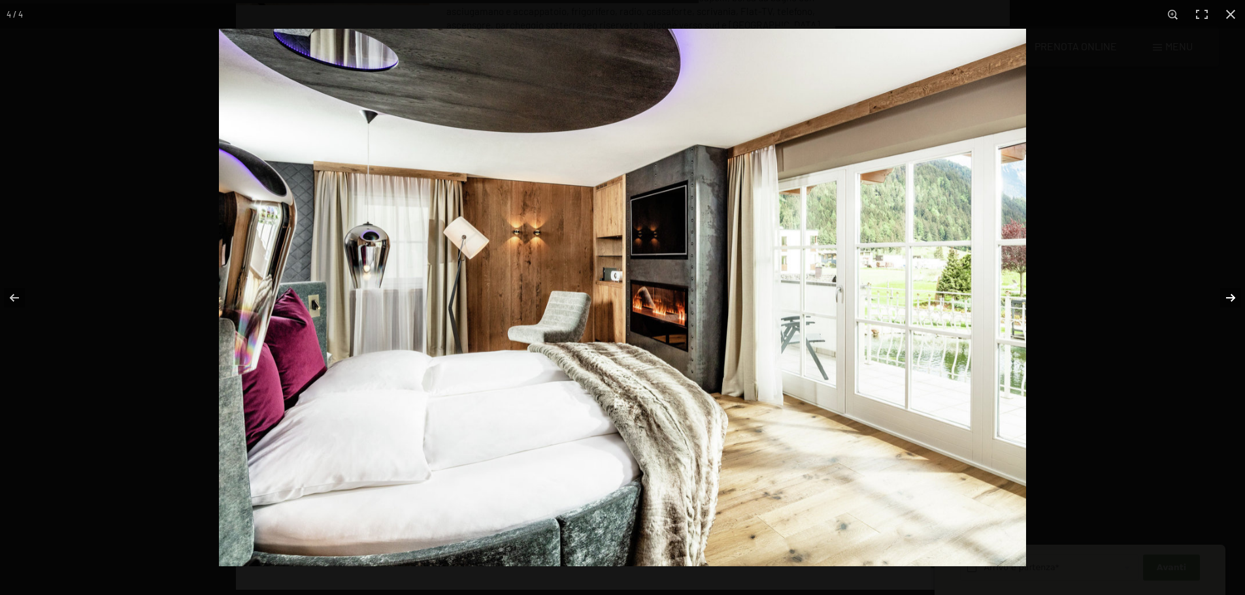
click at [1235, 295] on button "button" at bounding box center [1222, 297] width 46 height 65
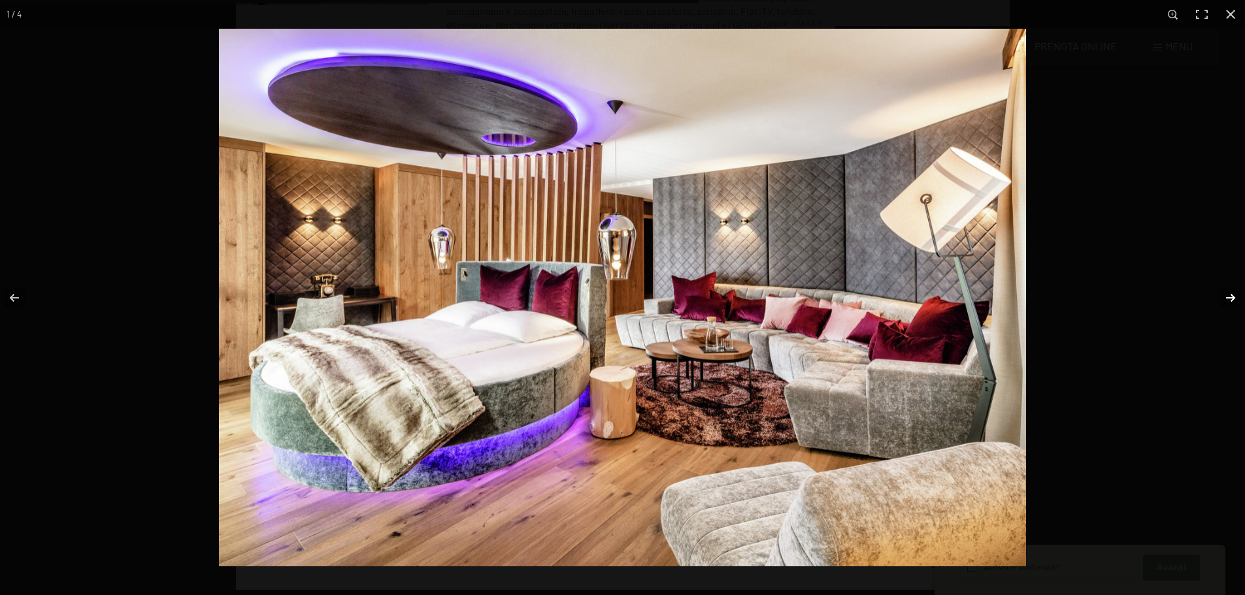
click at [1235, 295] on button "button" at bounding box center [1222, 297] width 46 height 65
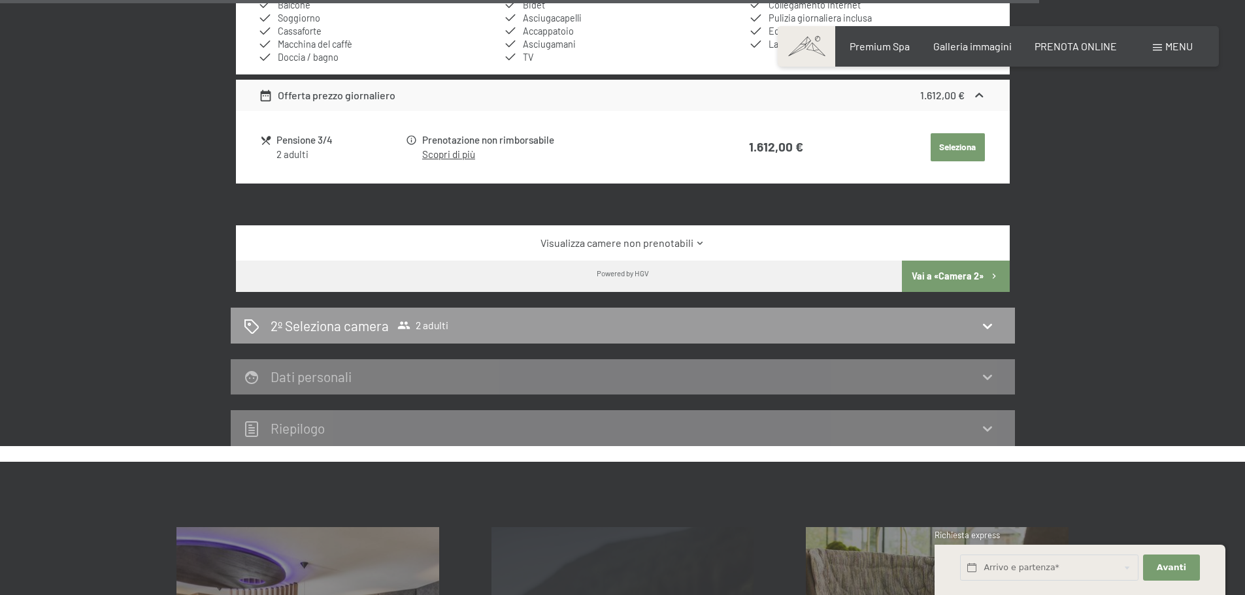
scroll to position [4249, 0]
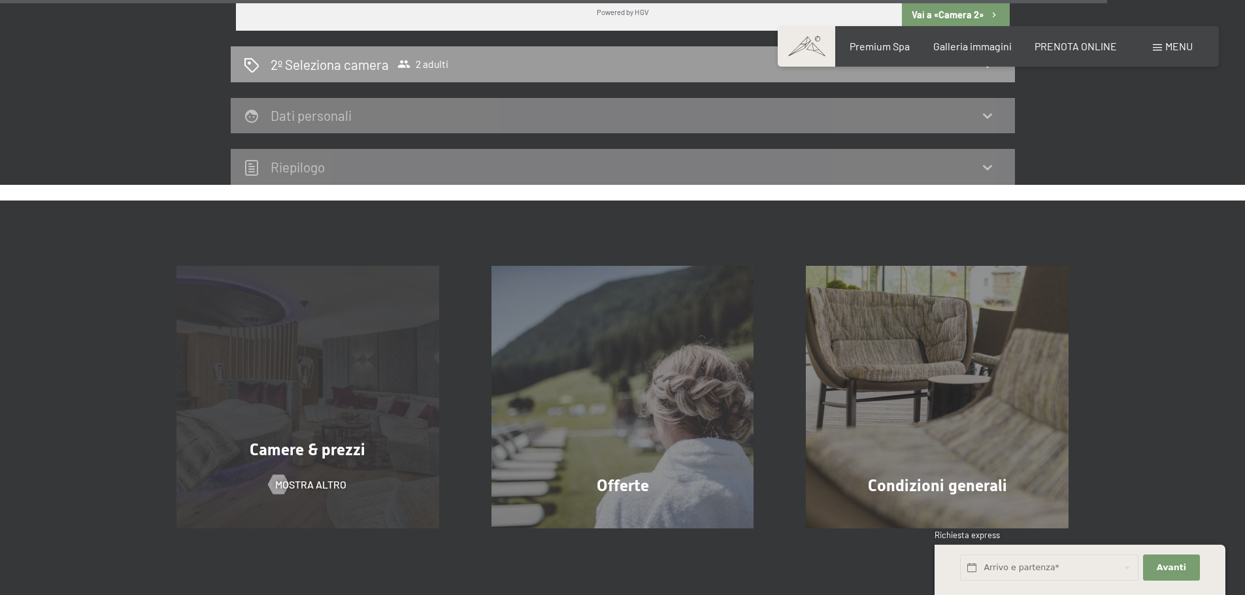
click at [424, 385] on div "Camere & prezzi mostra altro" at bounding box center [307, 397] width 315 height 263
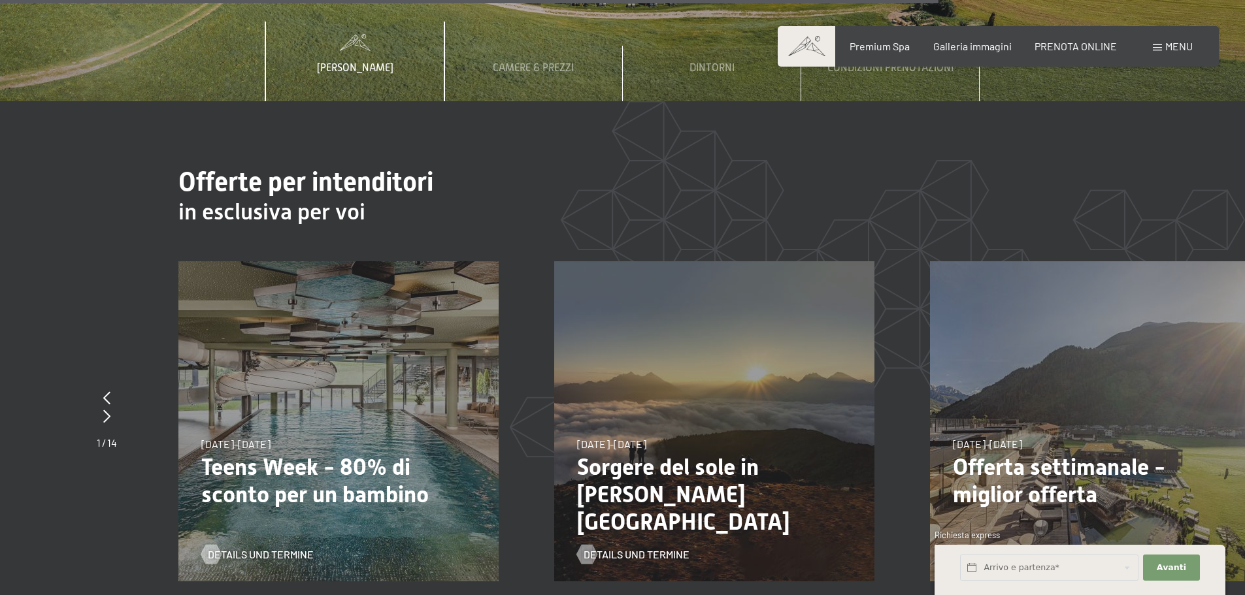
scroll to position [5033, 0]
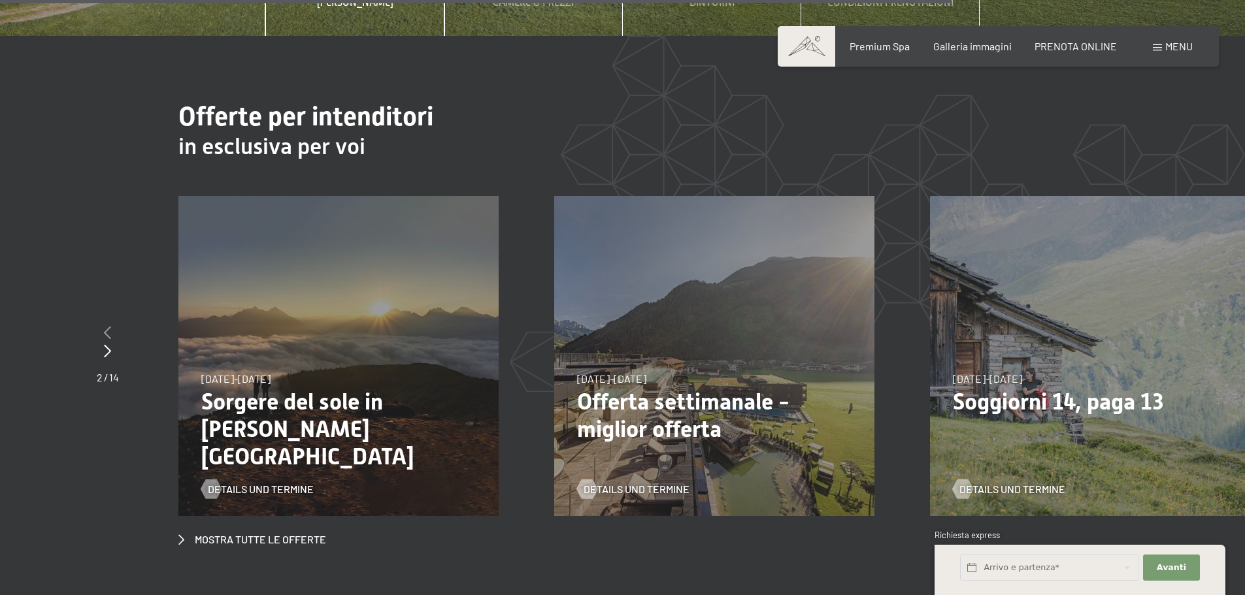
click at [117, 324] on div at bounding box center [108, 333] width 22 height 18
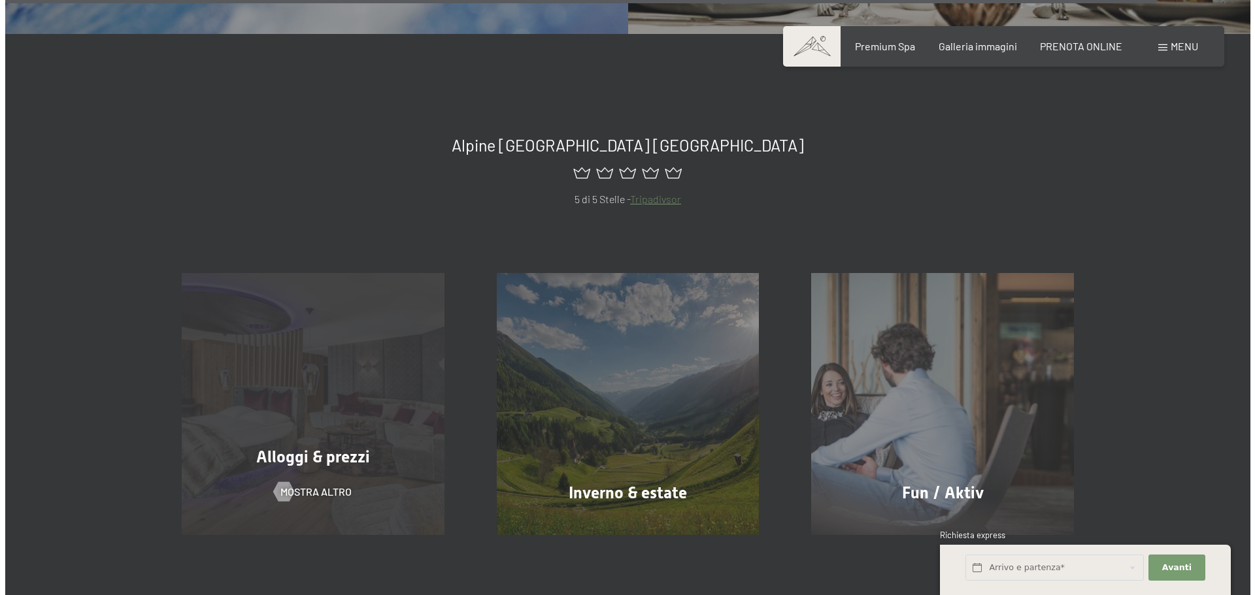
scroll to position [5883, 0]
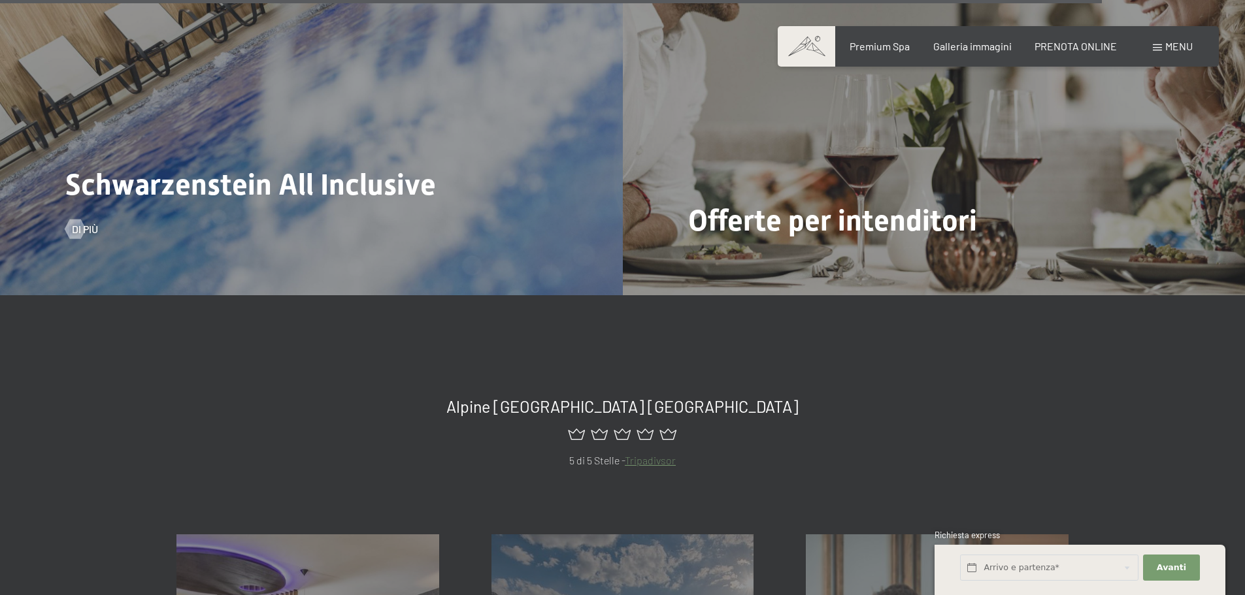
drag, startPoint x: 301, startPoint y: 62, endPoint x: 244, endPoint y: 129, distance: 87.7
click at [244, 167] on span "Schwarzenstein All Inclusive" at bounding box center [250, 184] width 371 height 35
click at [249, 167] on span "Schwarzenstein All Inclusive" at bounding box center [250, 184] width 371 height 35
click at [80, 219] on div at bounding box center [74, 229] width 11 height 20
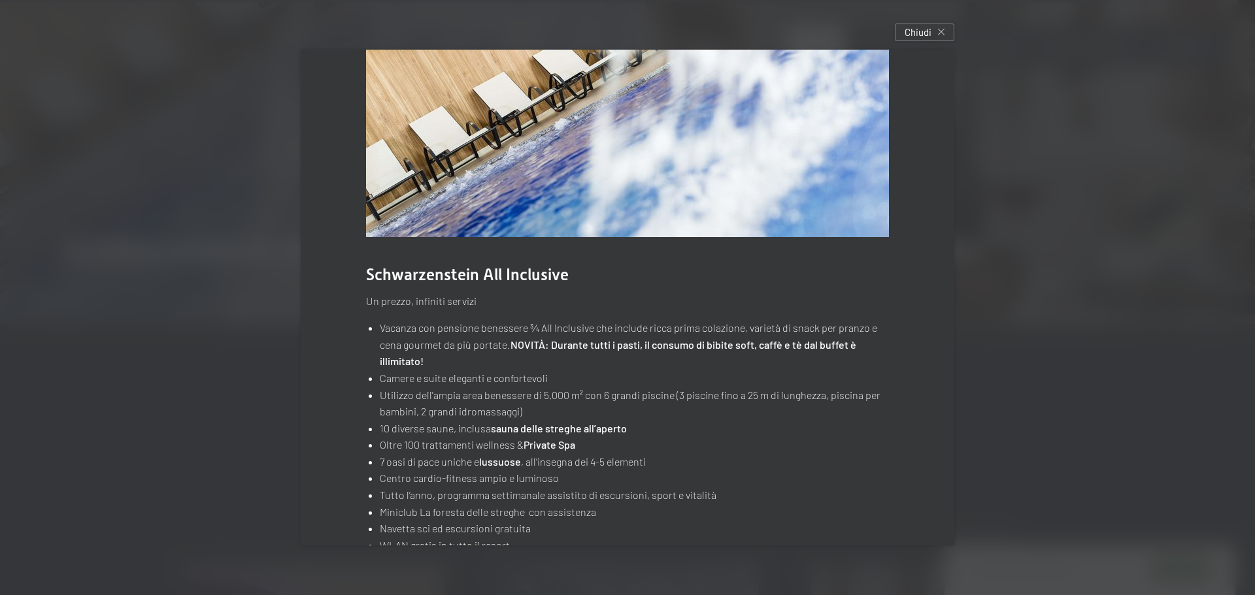
scroll to position [131, 0]
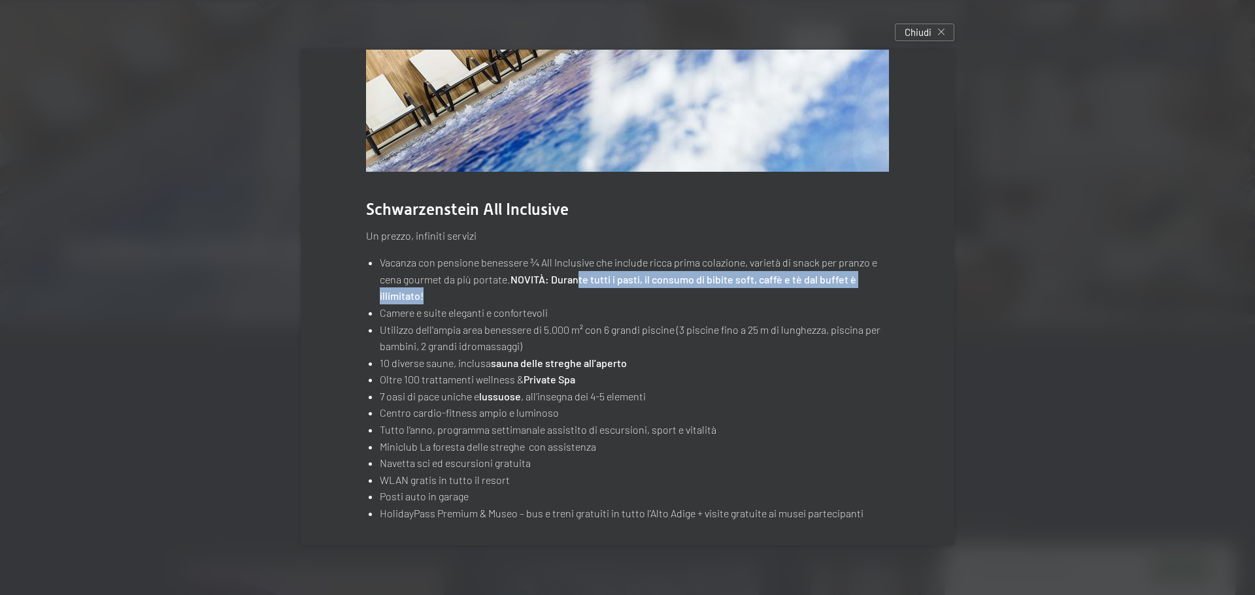
drag, startPoint x: 578, startPoint y: 280, endPoint x: 765, endPoint y: 291, distance: 187.2
click at [765, 291] on li "Vacanza con pensione benessere ¾ All Inclusive che include ricca prima colazion…" at bounding box center [634, 279] width 509 height 50
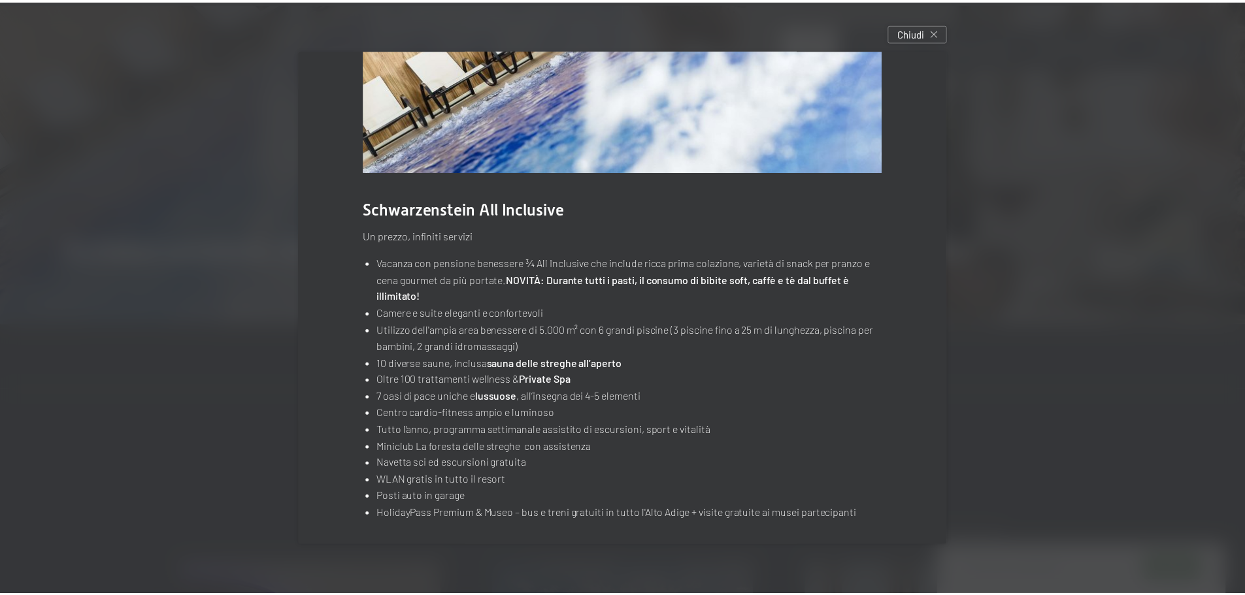
scroll to position [136, 0]
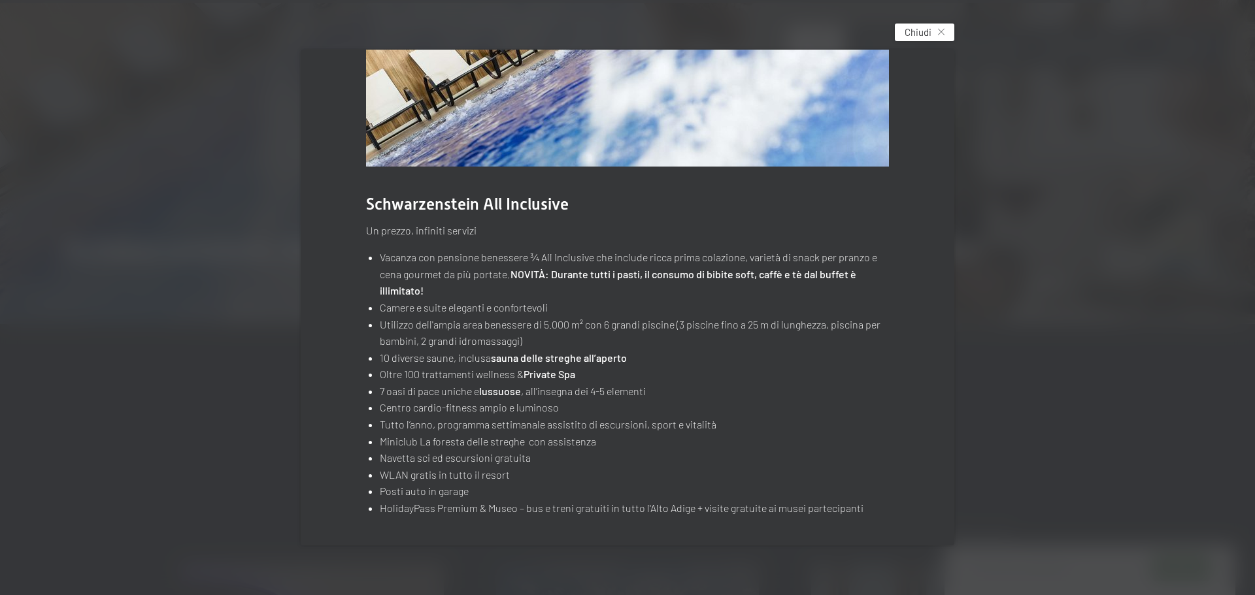
click at [943, 27] on div "Chiudi" at bounding box center [924, 33] width 59 height 18
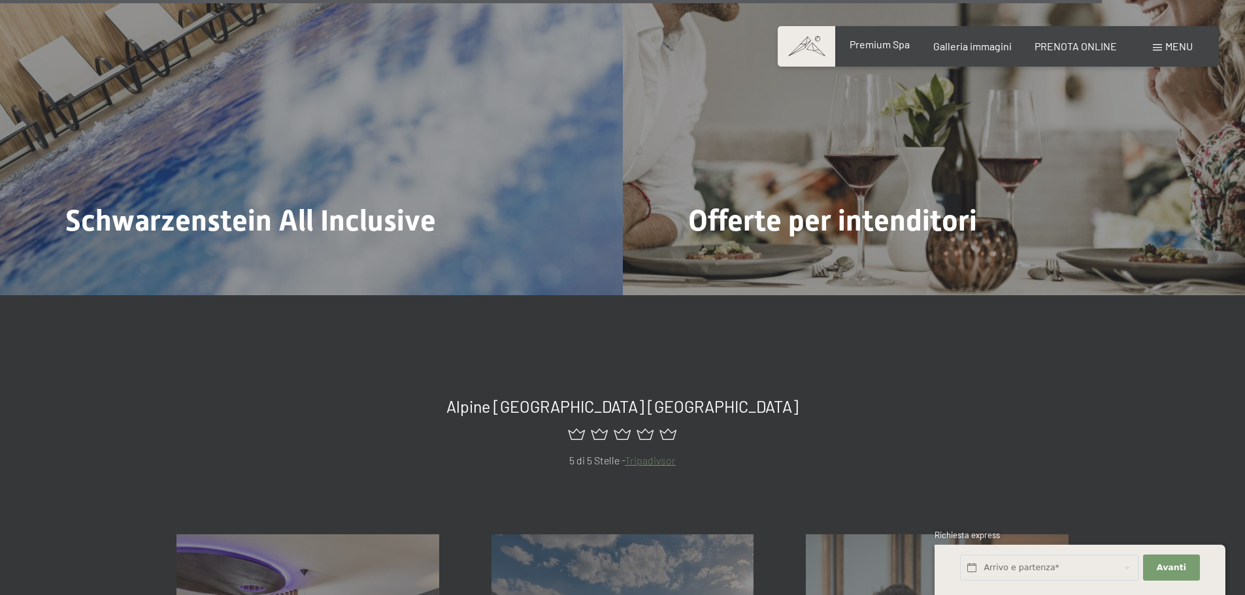
click at [875, 49] on span "Premium Spa" at bounding box center [880, 44] width 60 height 12
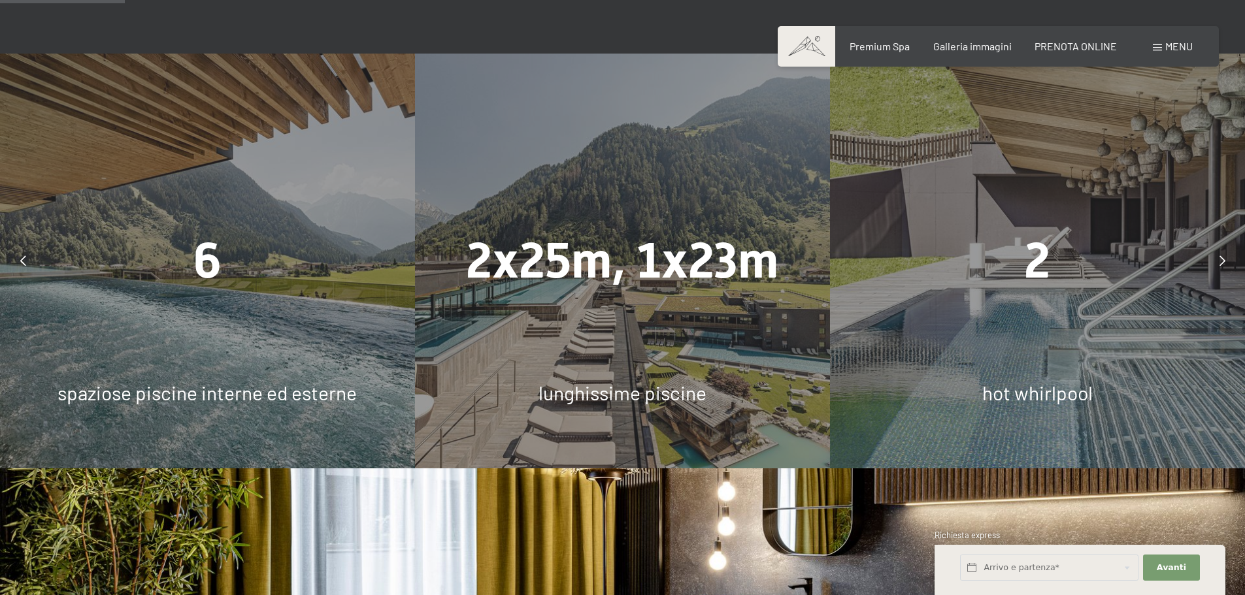
scroll to position [1046, 0]
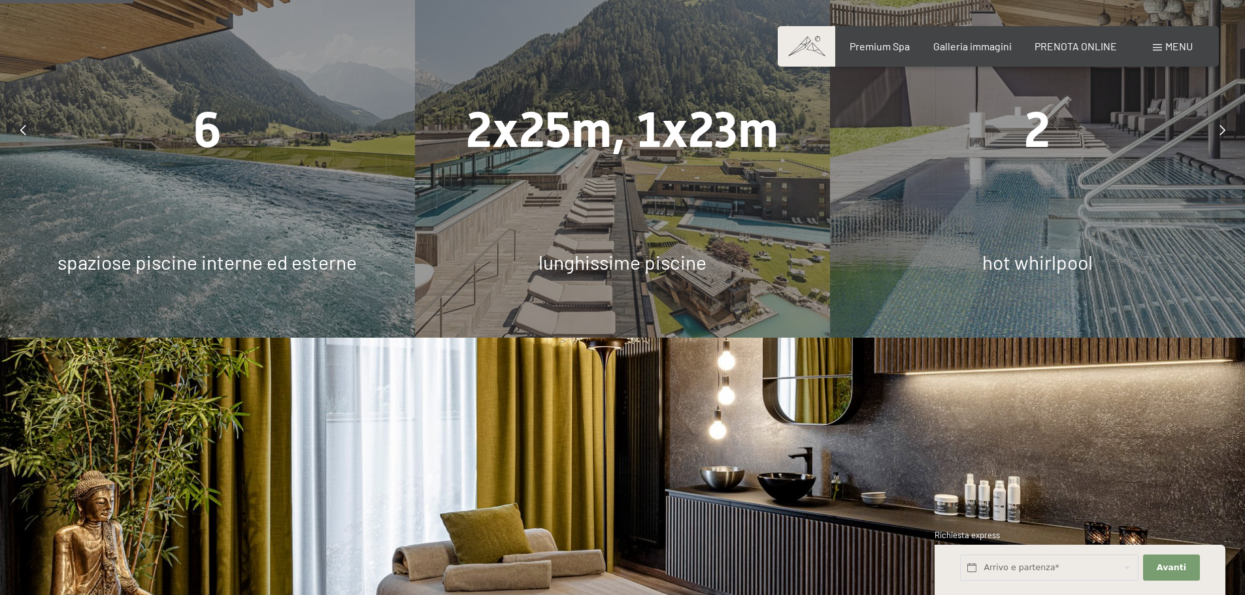
drag, startPoint x: 943, startPoint y: 216, endPoint x: 1166, endPoint y: 147, distance: 234.0
click at [1166, 147] on div "2" at bounding box center [1037, 129] width 415 height 69
click at [1031, 146] on span "2" at bounding box center [1037, 130] width 26 height 58
click at [1222, 135] on icon at bounding box center [1223, 130] width 6 height 10
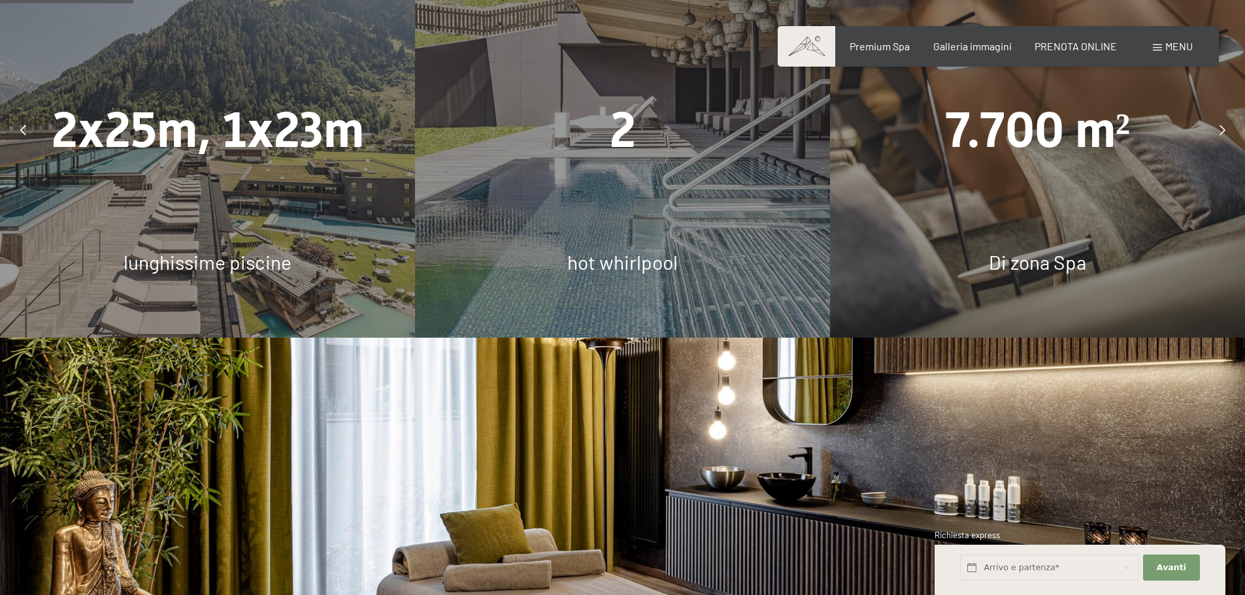
click at [1222, 135] on icon at bounding box center [1223, 130] width 6 height 10
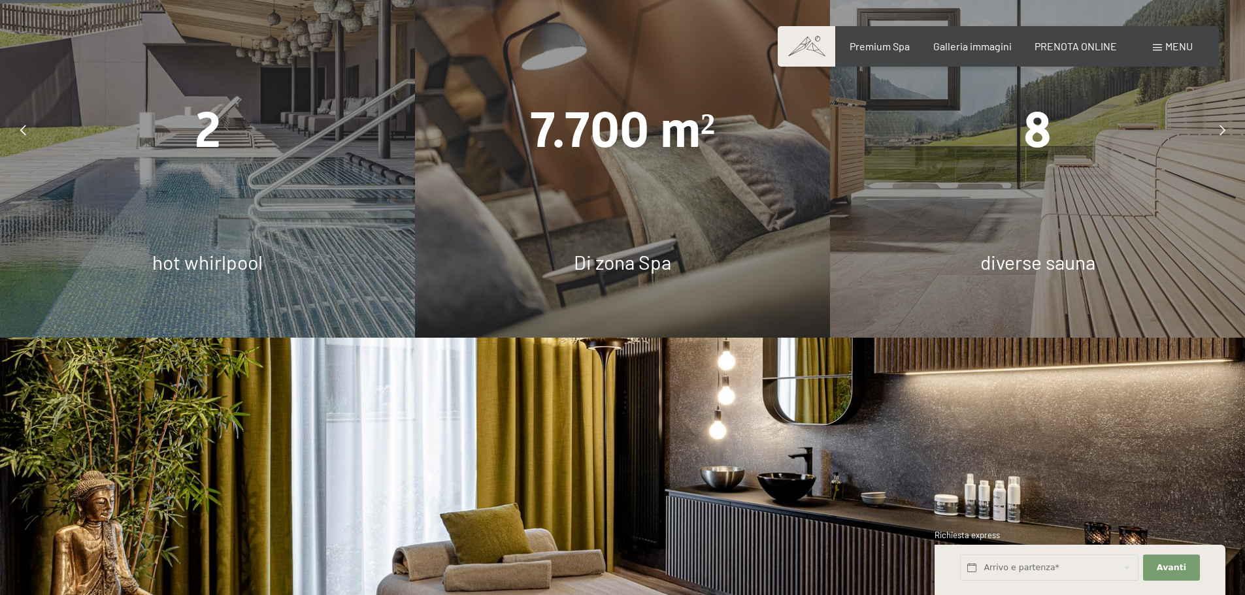
click at [1222, 135] on icon at bounding box center [1223, 130] width 6 height 10
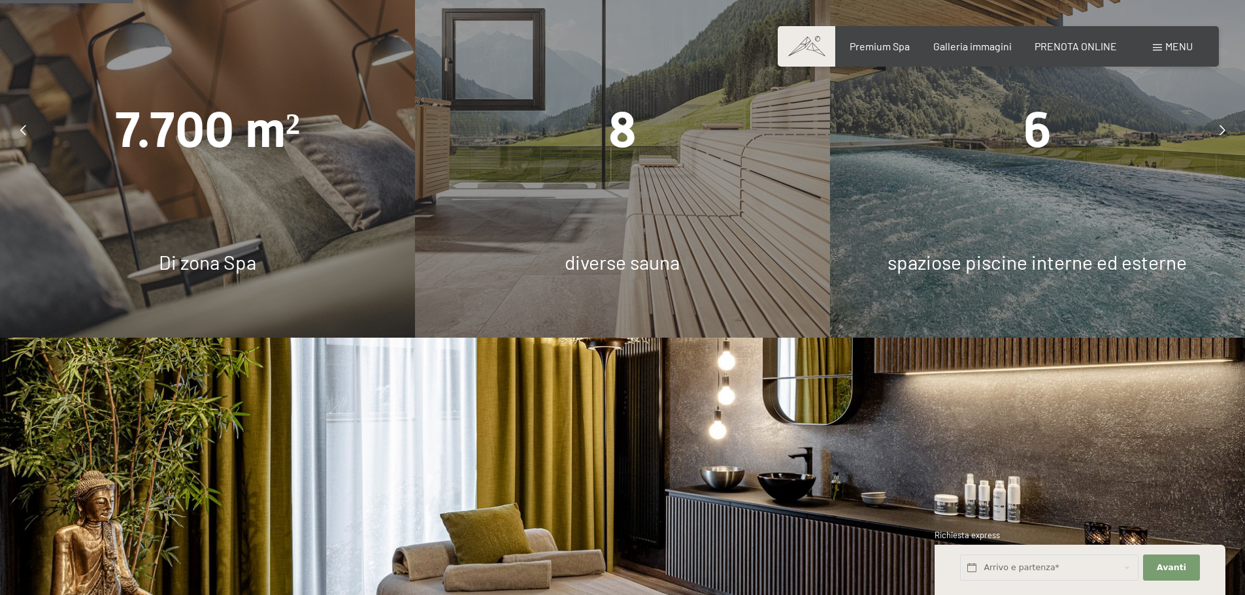
click at [1220, 135] on icon at bounding box center [1223, 130] width 6 height 10
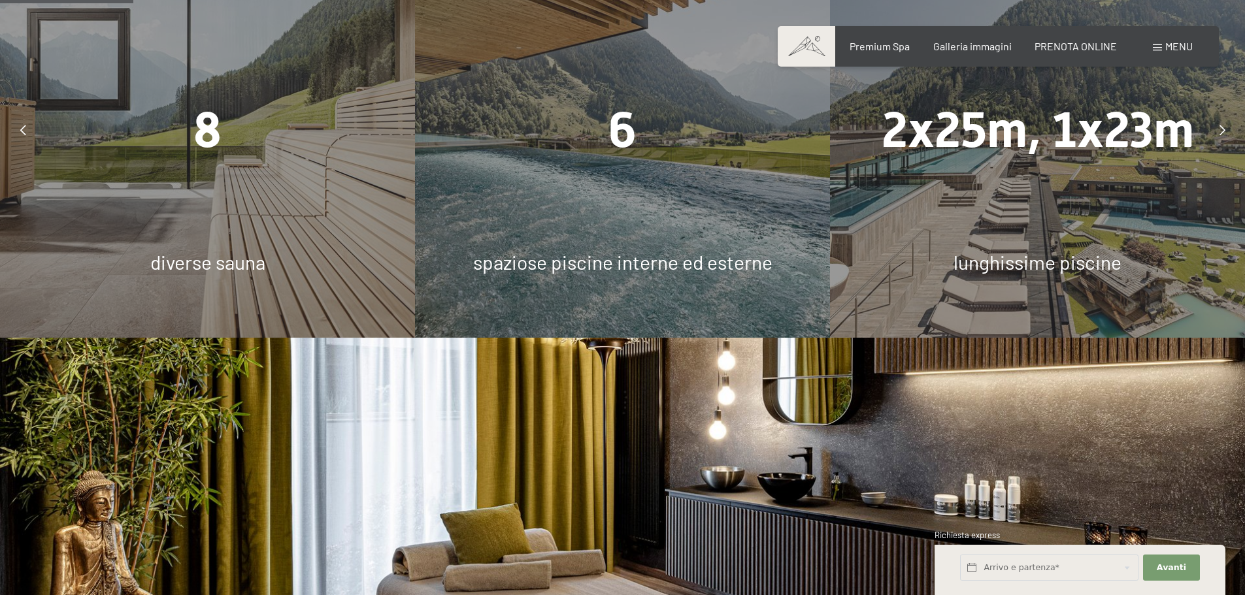
scroll to position [1111, 0]
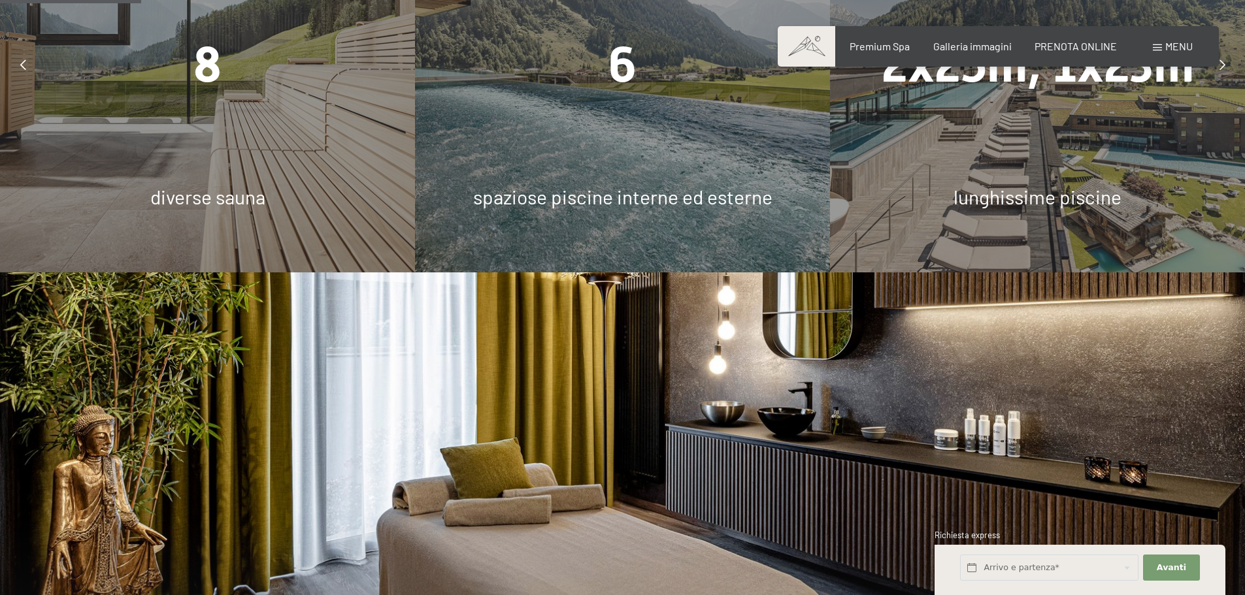
click at [1224, 70] on icon at bounding box center [1223, 64] width 6 height 10
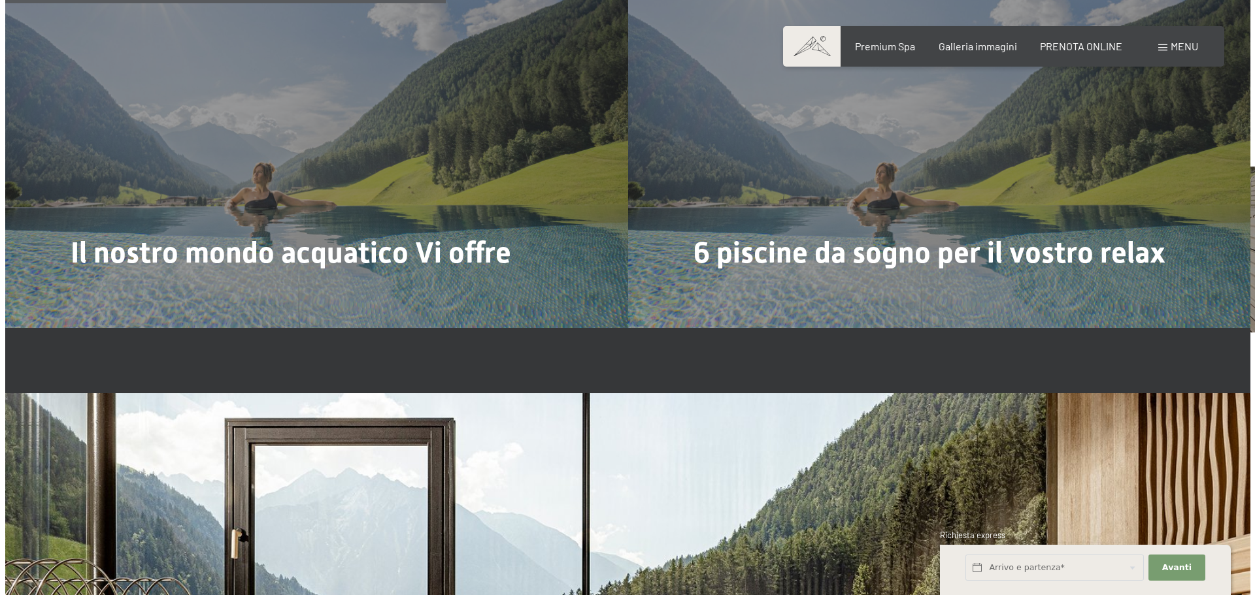
scroll to position [3530, 0]
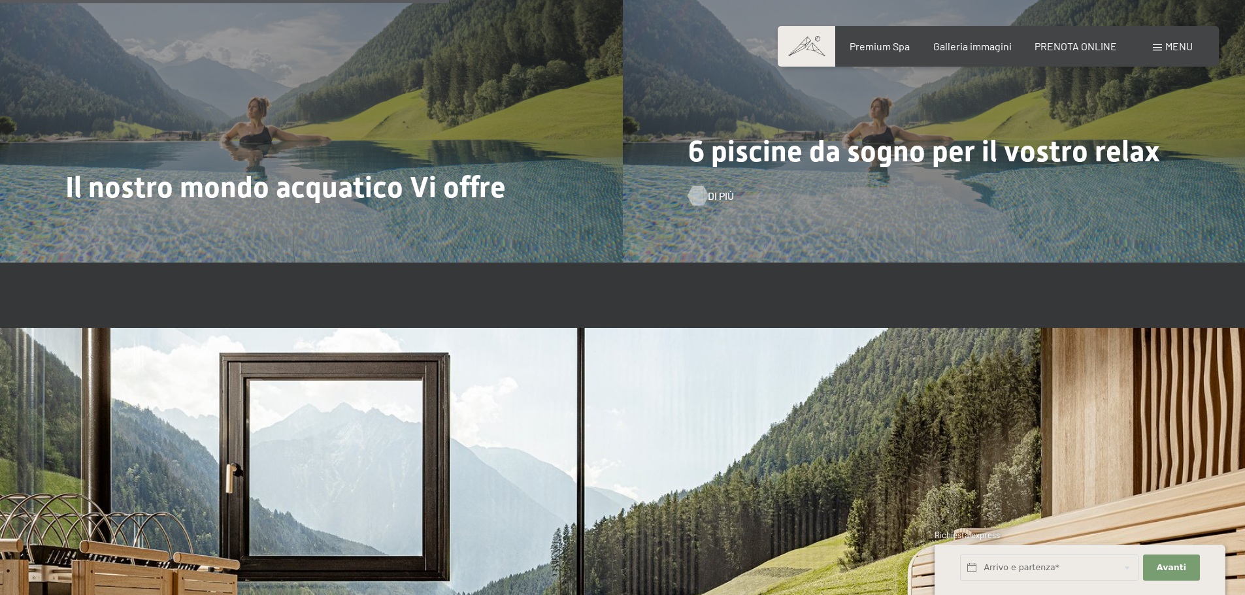
drag, startPoint x: 711, startPoint y: 206, endPoint x: 721, endPoint y: 197, distance: 13.9
click at [711, 203] on span "Di più" at bounding box center [721, 196] width 26 height 14
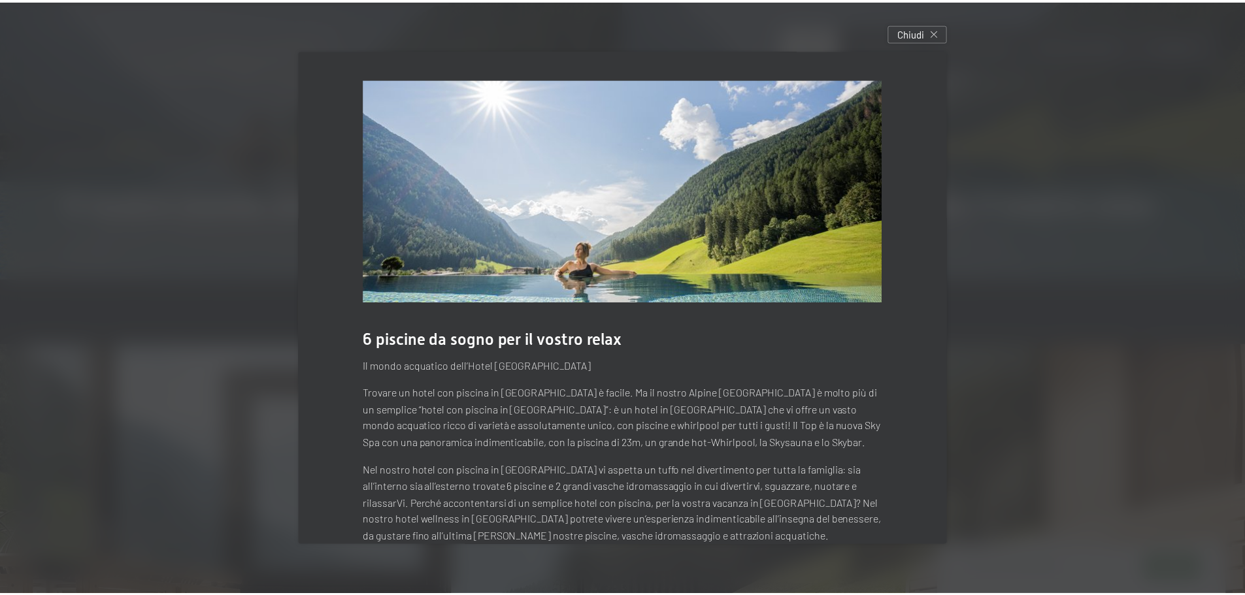
scroll to position [29, 0]
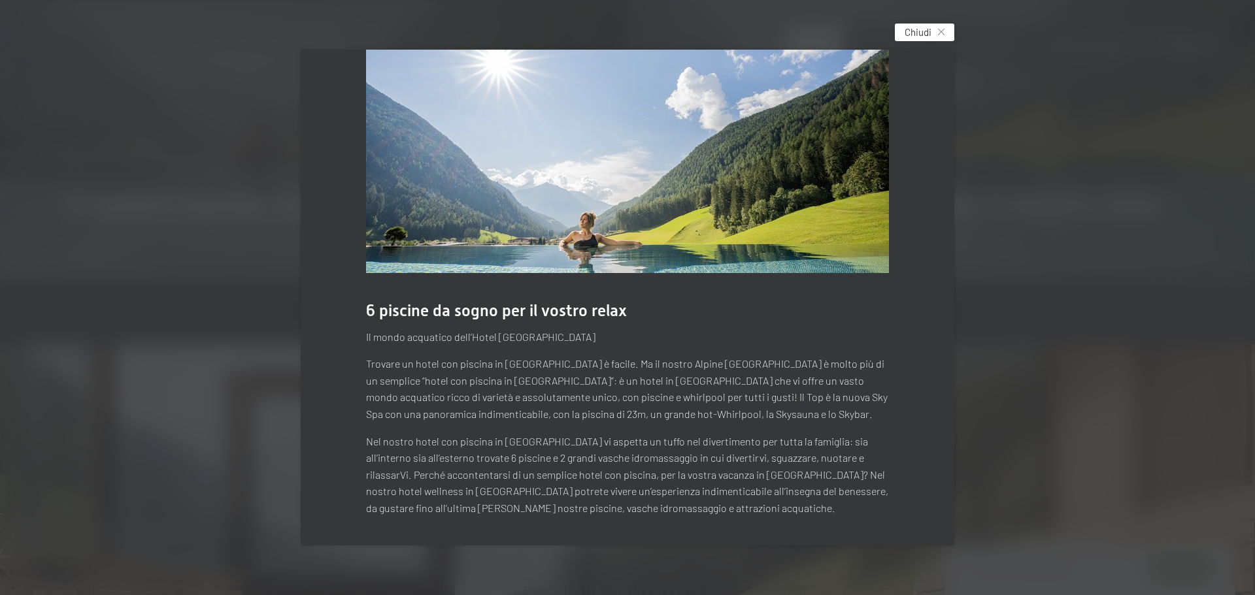
click at [944, 26] on div "Chiudi" at bounding box center [924, 33] width 59 height 18
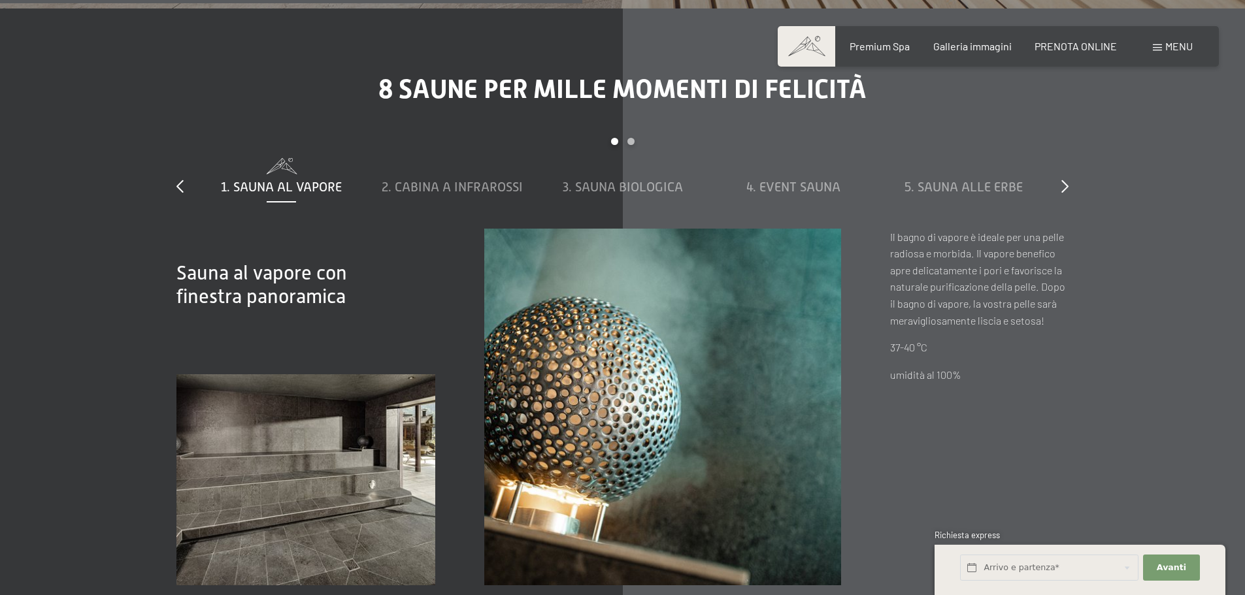
scroll to position [4575, 0]
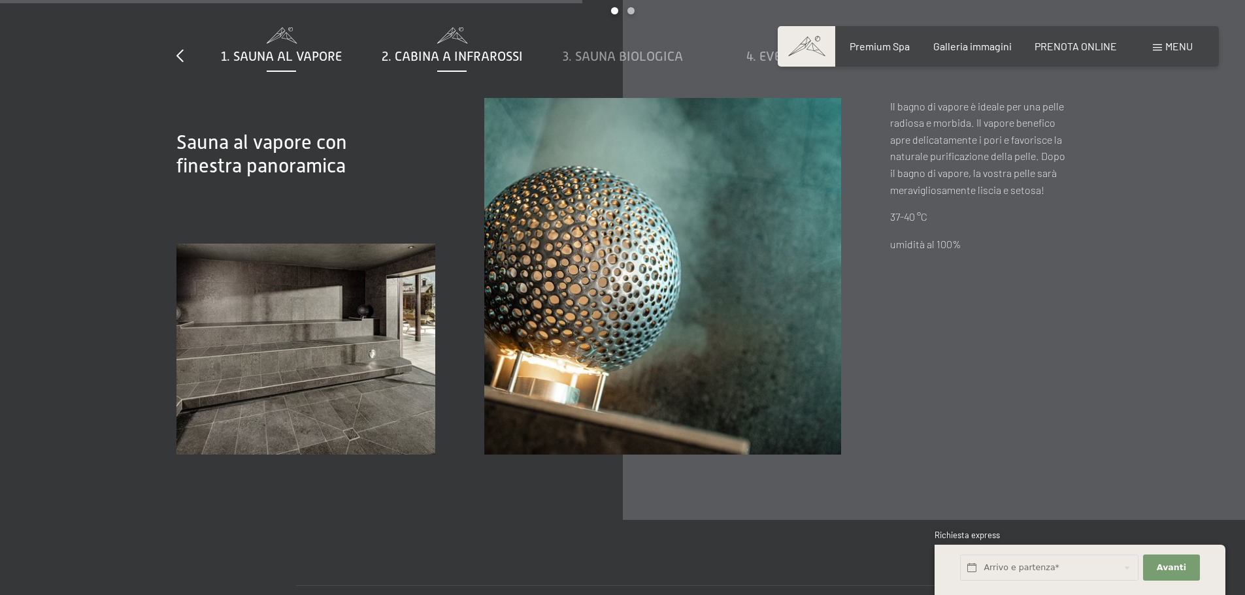
click at [437, 63] on span "2. Cabina a infrarossi" at bounding box center [452, 56] width 141 height 14
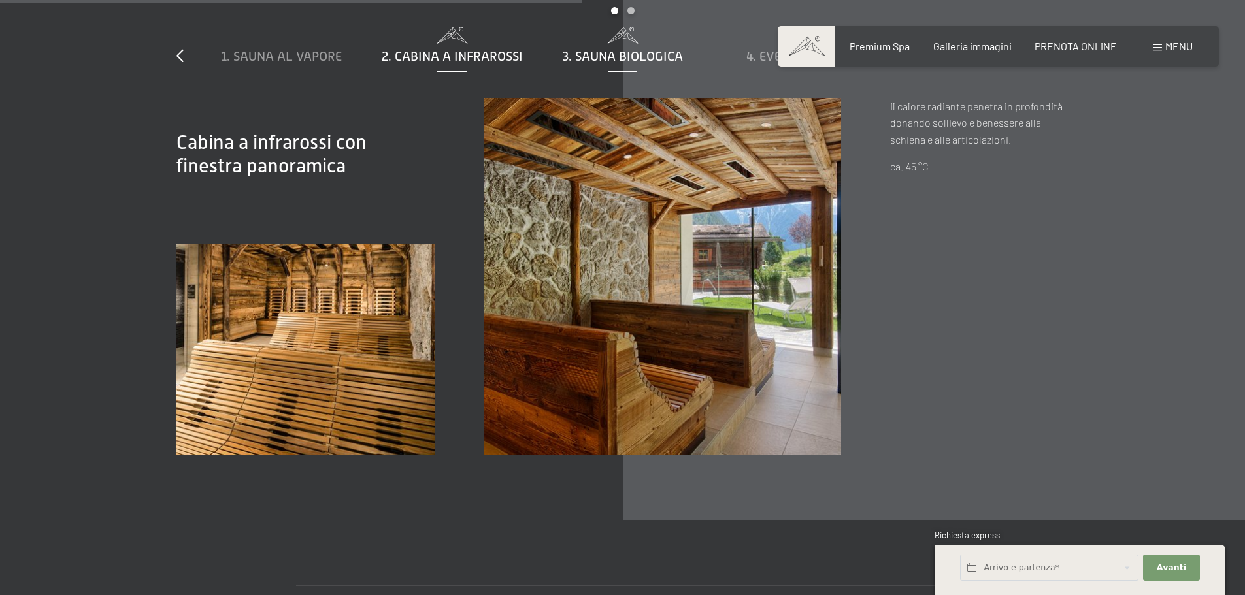
click at [637, 63] on span "3. Sauna biologica" at bounding box center [623, 56] width 120 height 14
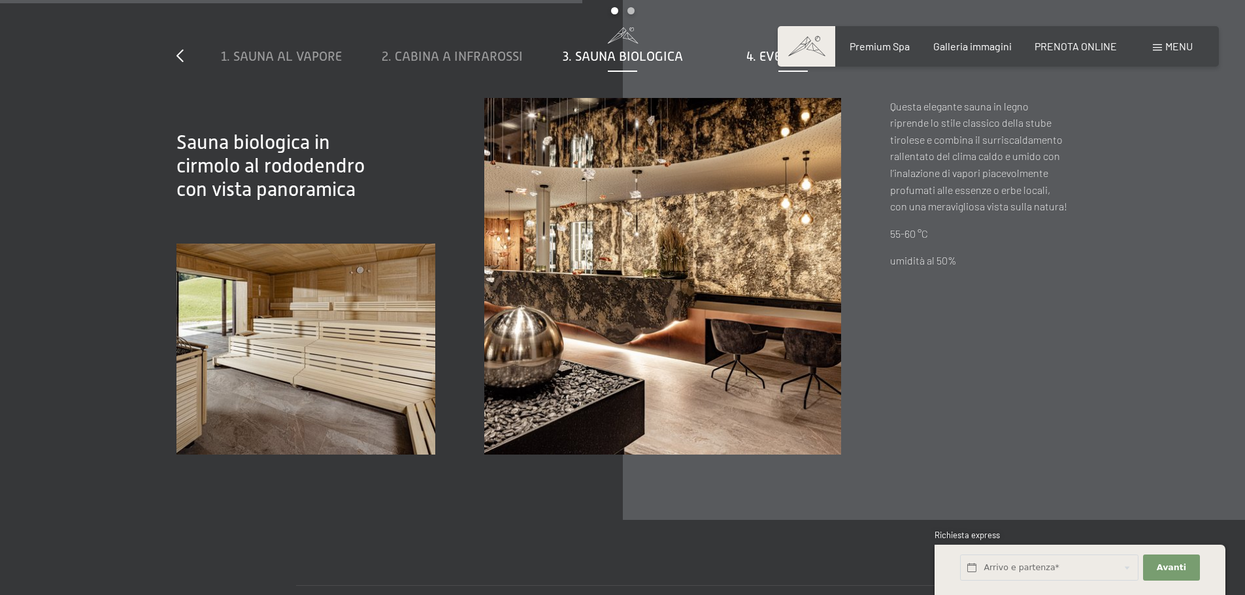
click at [811, 63] on span "4. Event Sauna" at bounding box center [793, 56] width 94 height 14
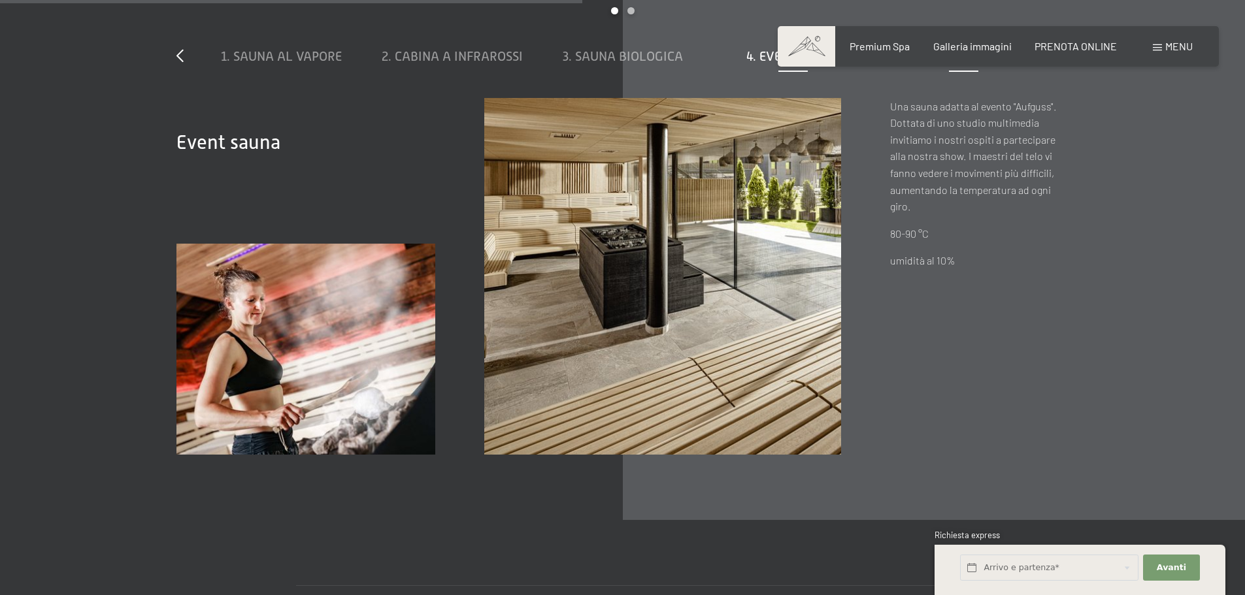
click at [972, 63] on span "5. Sauna alle erbe" at bounding box center [964, 56] width 118 height 14
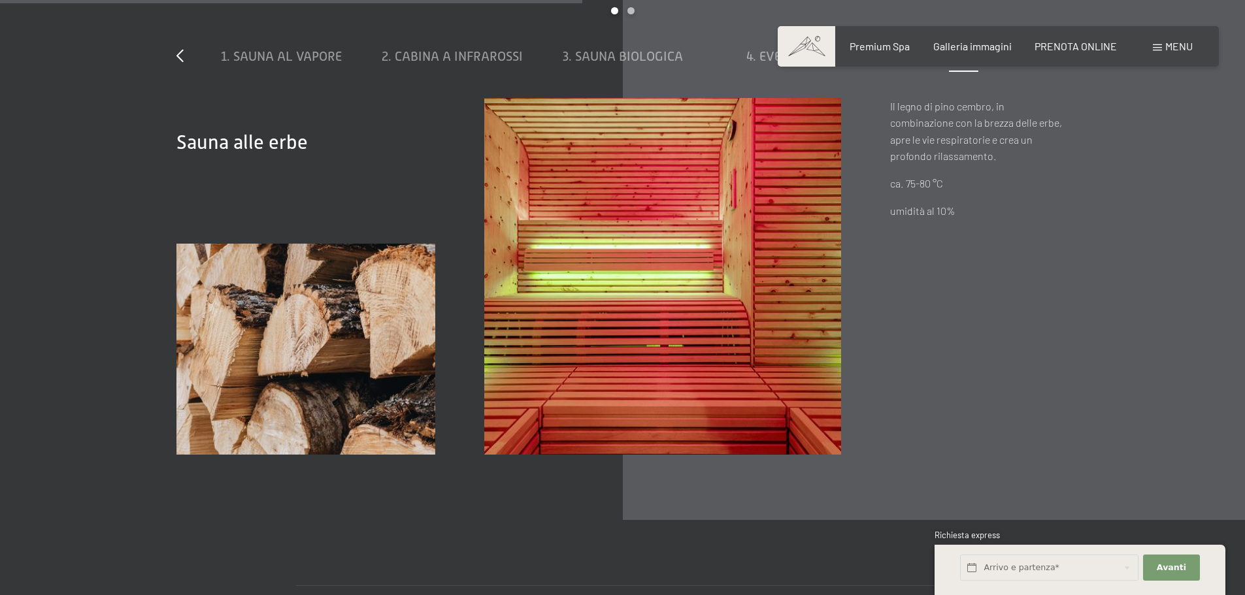
click at [1069, 73] on div "8 saune per mille momenti di felicità slide 1 to 5 of 8 1. Sauna al vapore 2. C…" at bounding box center [622, 199] width 990 height 512
click at [1067, 62] on icon at bounding box center [1065, 55] width 7 height 13
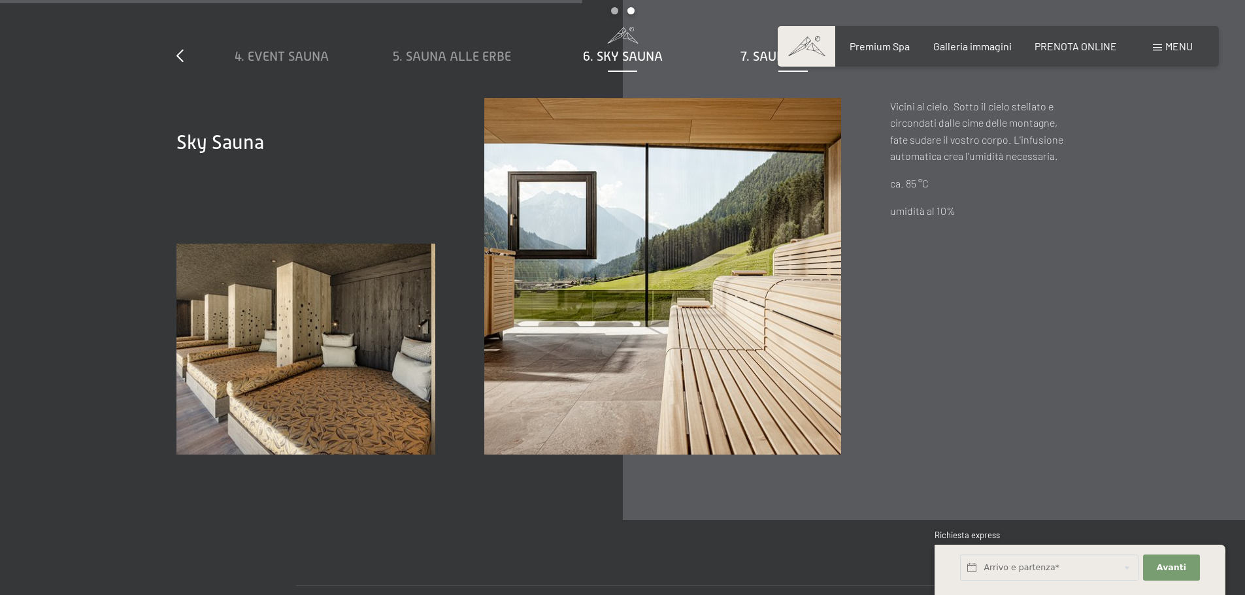
click at [765, 65] on div "7. Sauna rustica" at bounding box center [793, 56] width 158 height 18
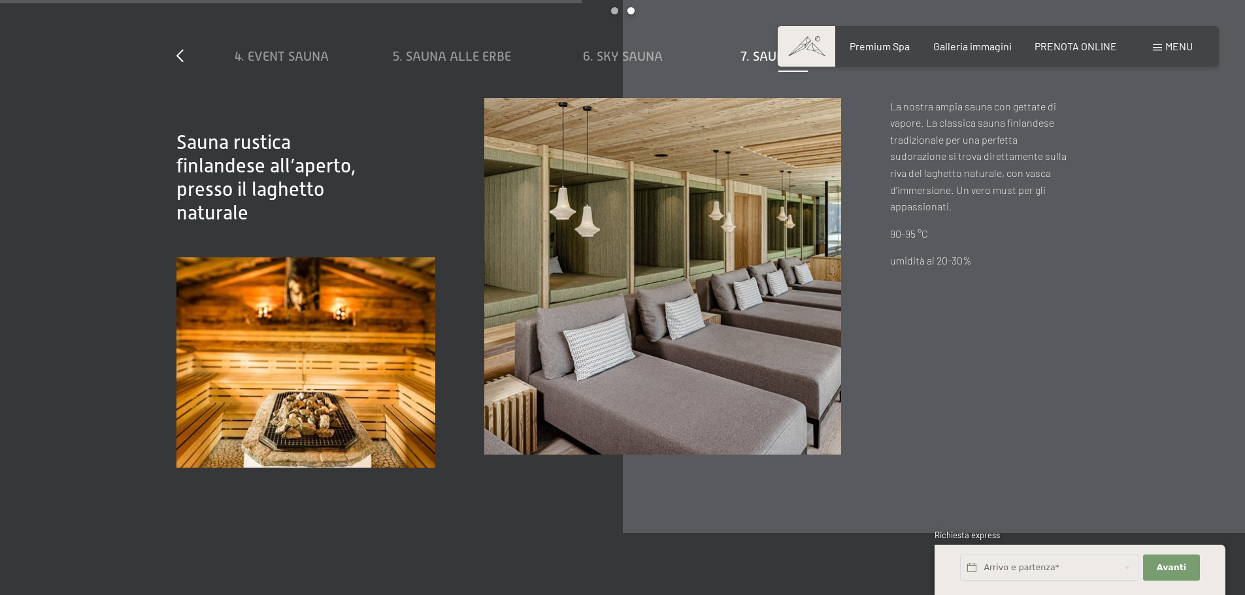
click at [338, 383] on img at bounding box center [305, 363] width 259 height 211
click at [984, 63] on span "8. Biosauna dress-on" at bounding box center [963, 56] width 137 height 14
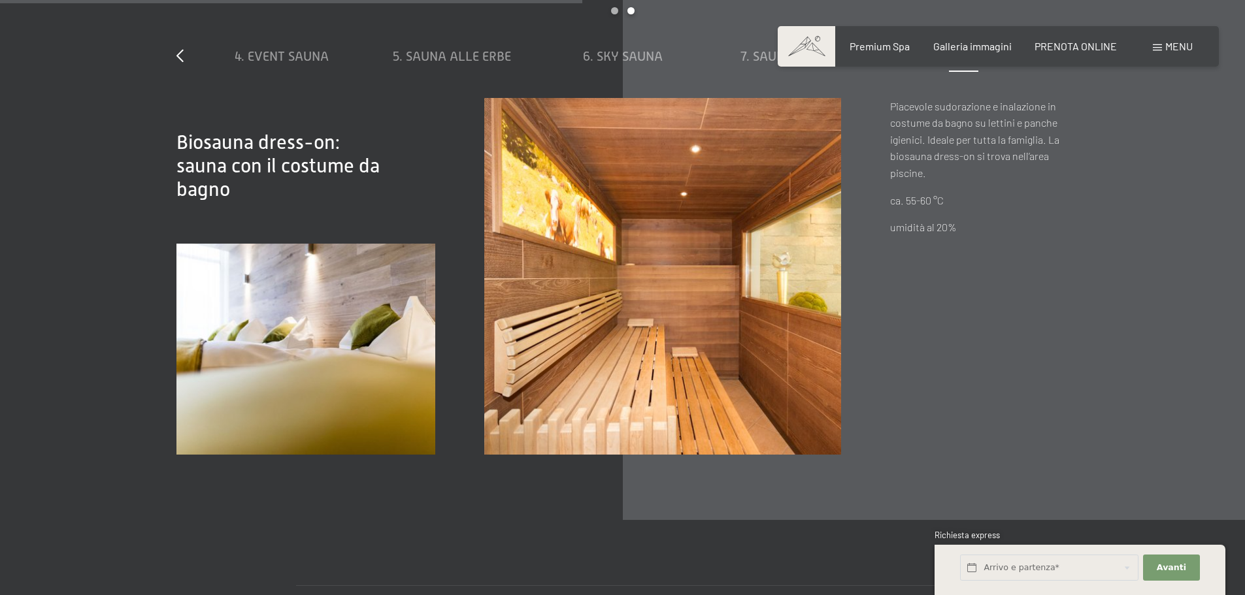
click at [1069, 72] on div "8 saune per mille momenti di felicità slide 4 to 8 of 8 1. Sauna al vapore 2. C…" at bounding box center [622, 199] width 990 height 512
click at [1063, 62] on icon at bounding box center [1065, 55] width 7 height 13
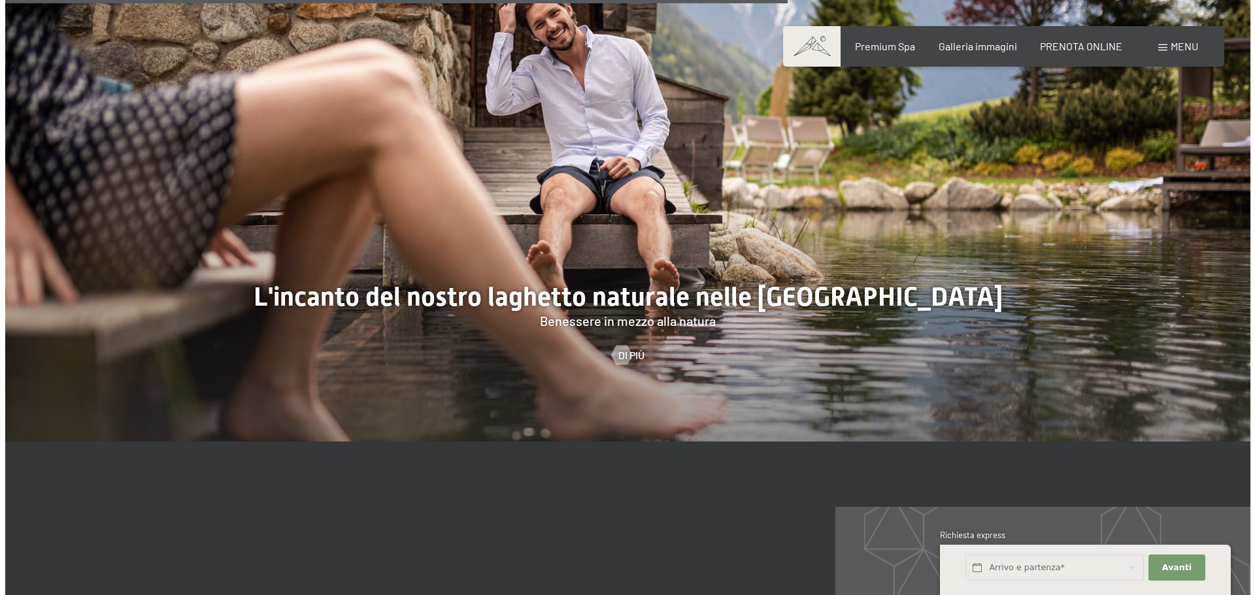
scroll to position [5229, 0]
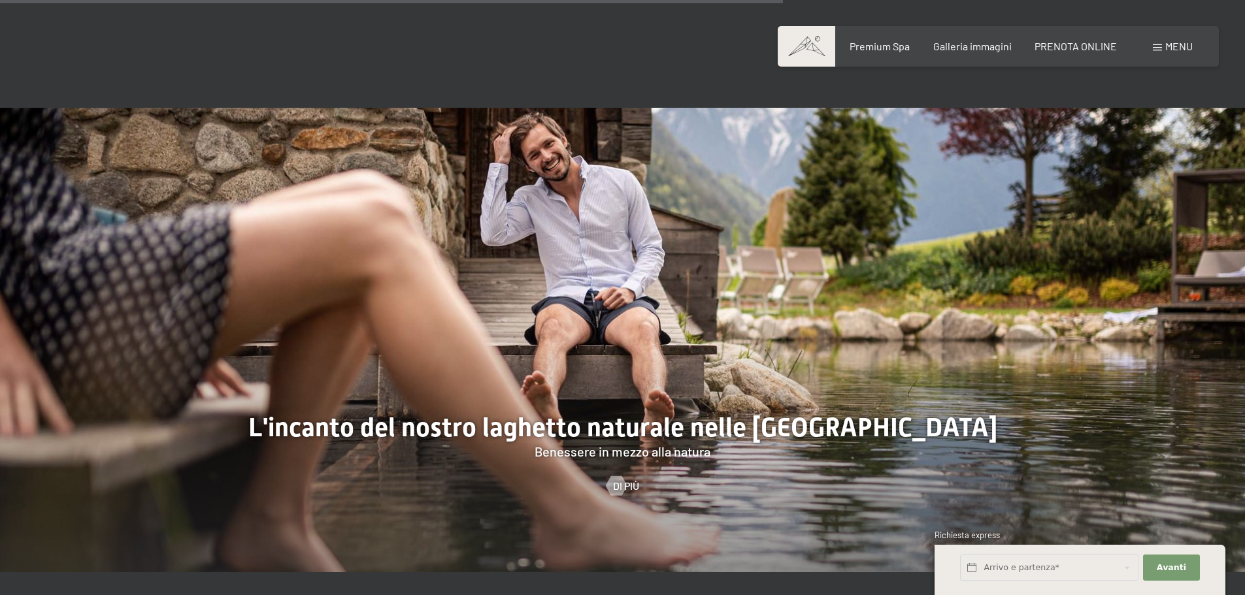
click at [629, 494] on span "Di più" at bounding box center [626, 486] width 26 height 14
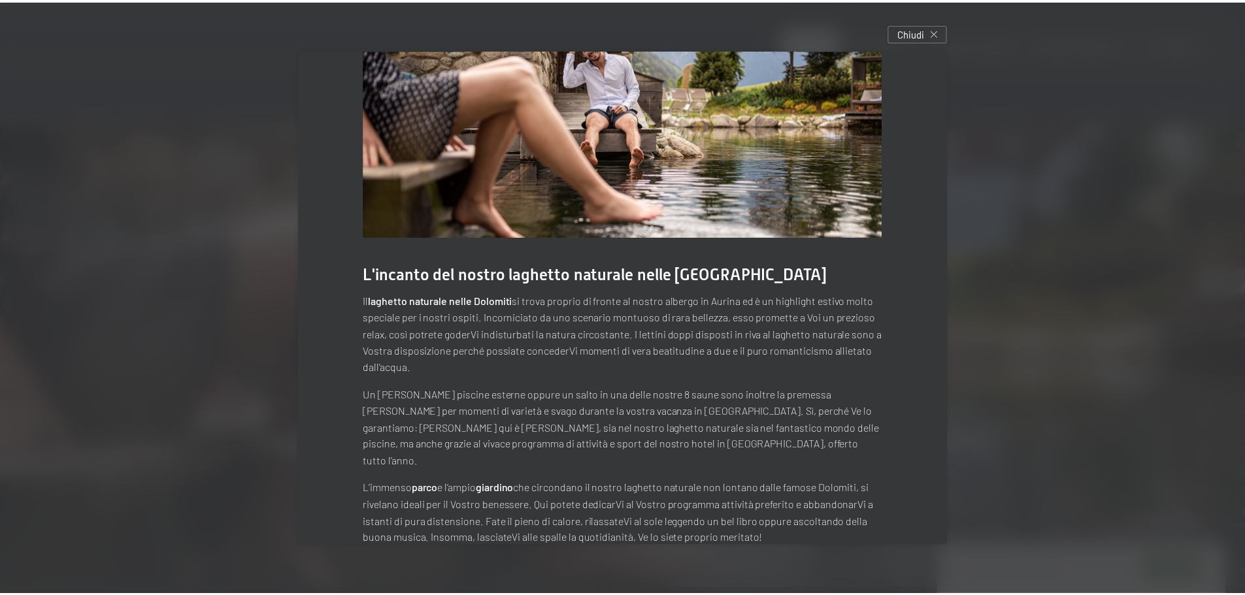
scroll to position [80, 0]
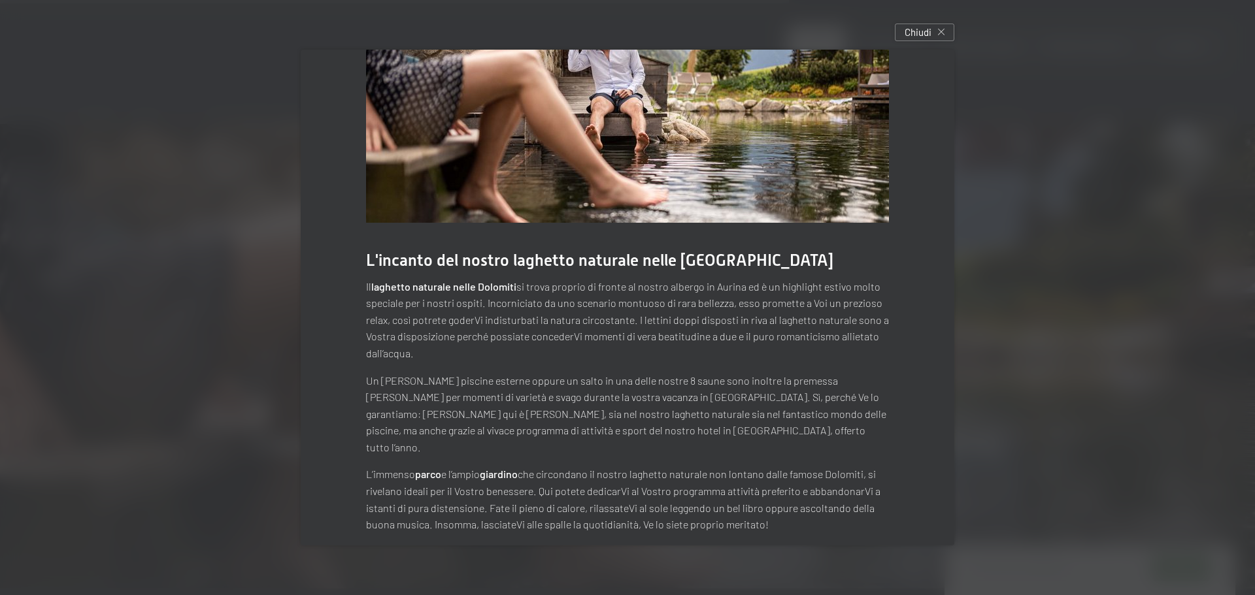
click at [1028, 217] on div at bounding box center [627, 297] width 1255 height 595
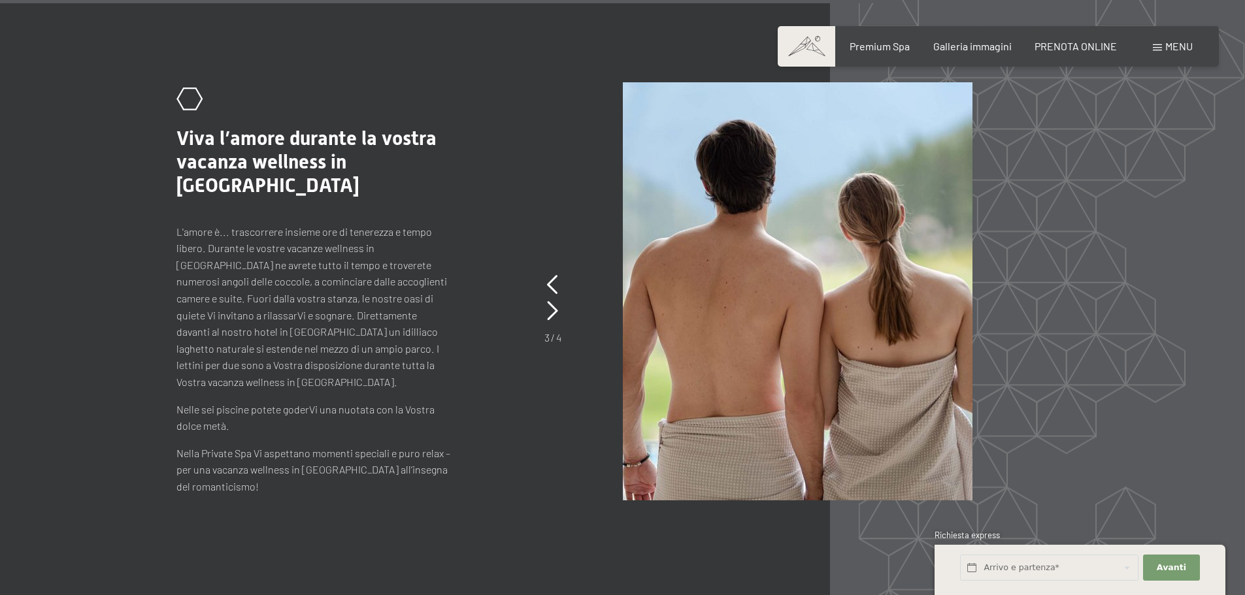
scroll to position [5948, 0]
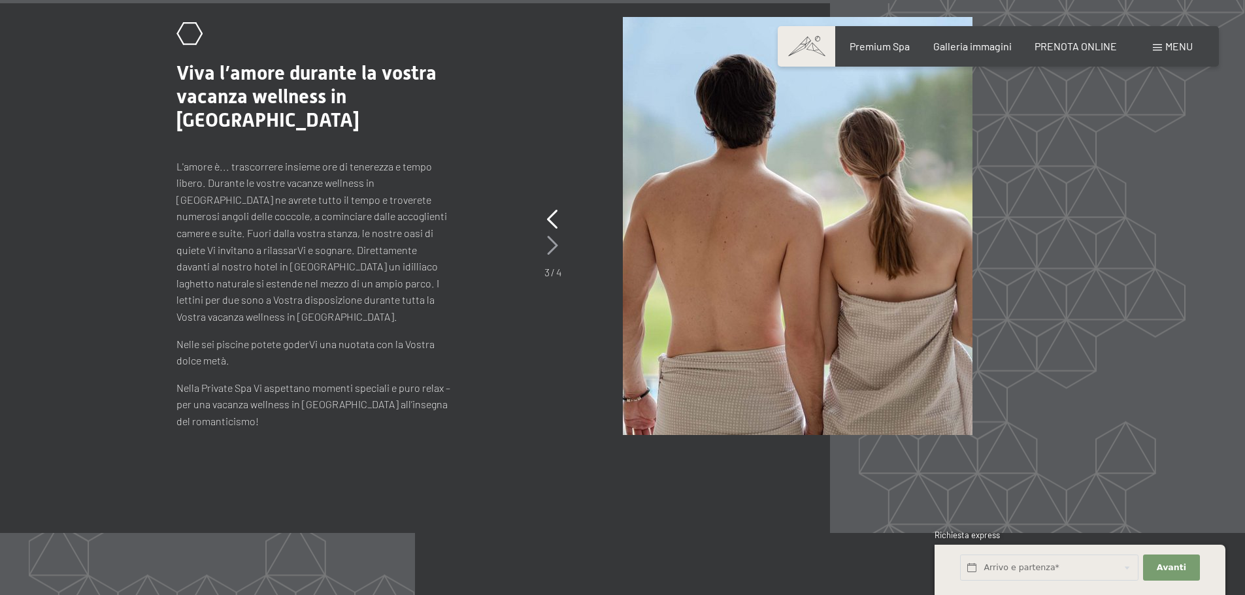
click at [550, 256] on icon at bounding box center [552, 246] width 11 height 20
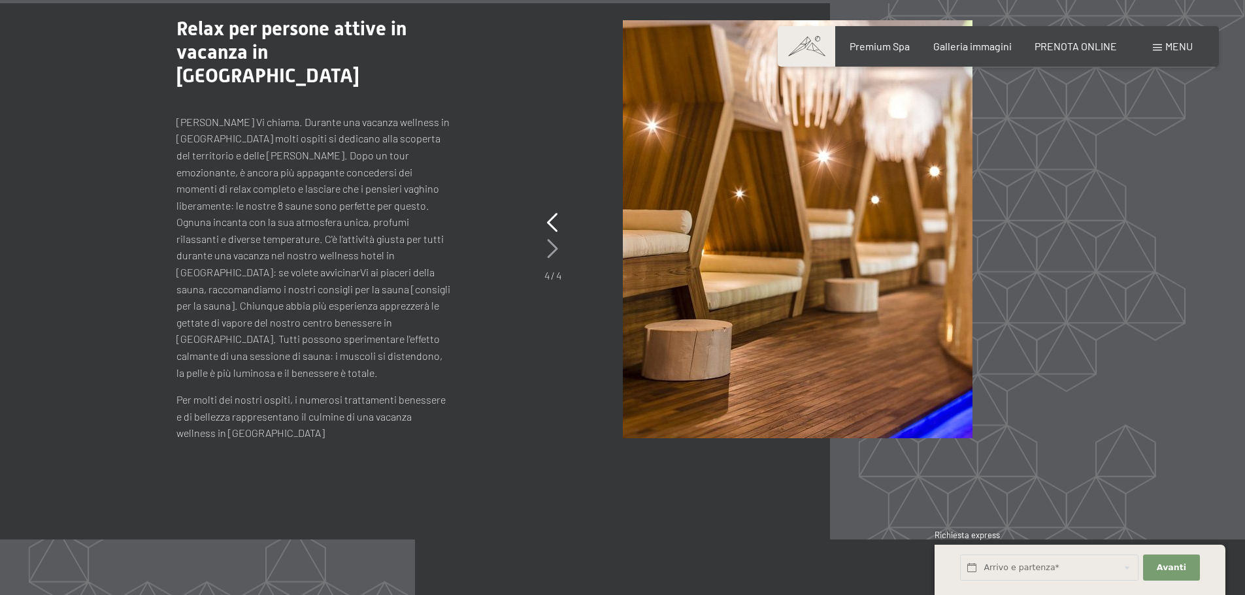
click at [550, 259] on icon at bounding box center [552, 249] width 11 height 20
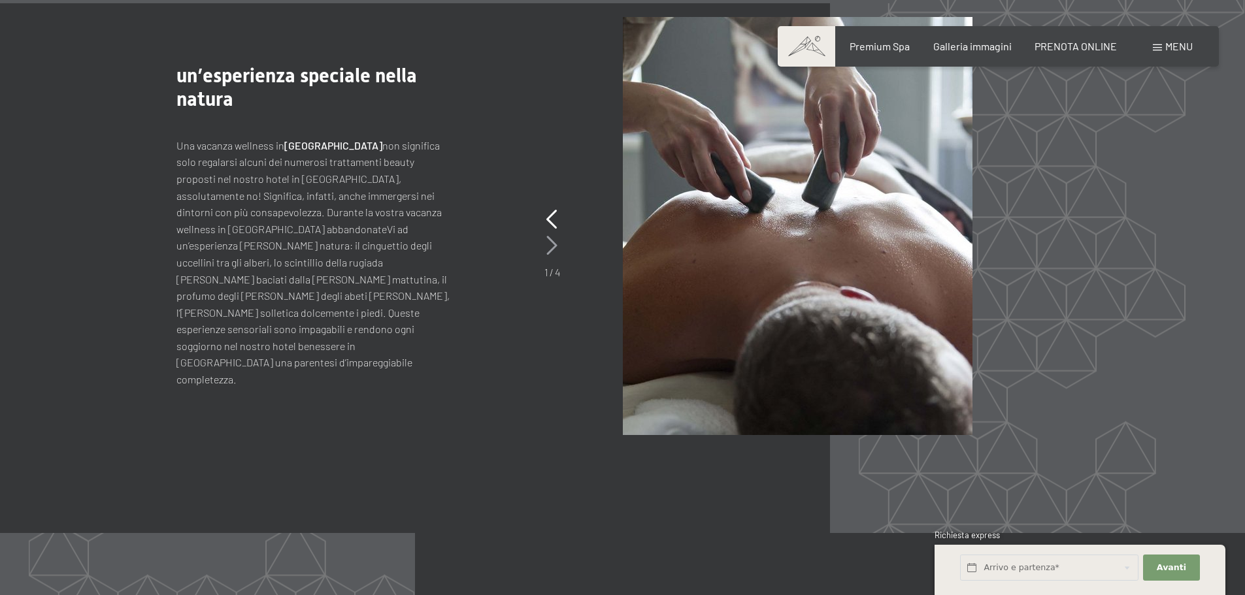
click at [550, 256] on icon at bounding box center [551, 246] width 11 height 20
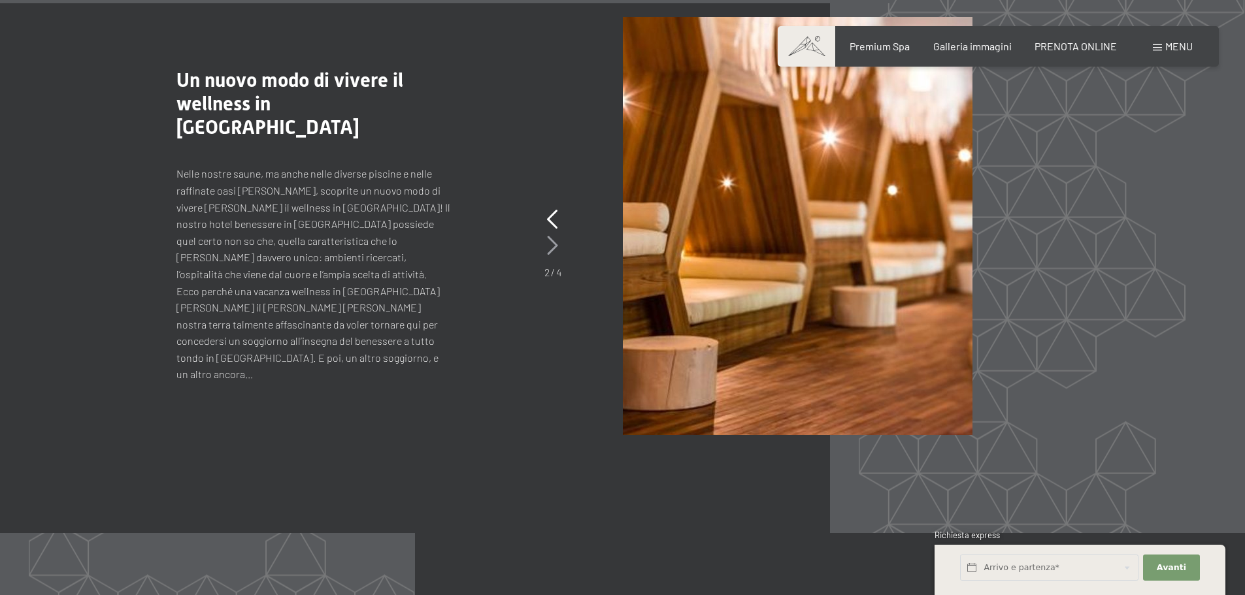
click at [551, 256] on icon at bounding box center [552, 246] width 11 height 20
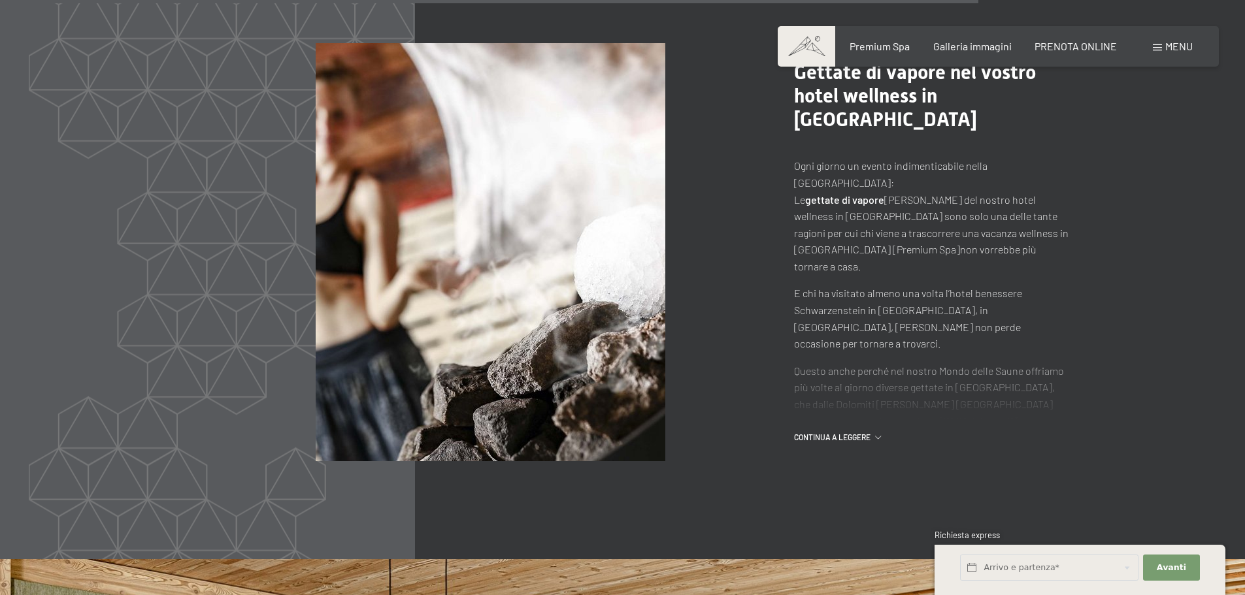
scroll to position [6602, 0]
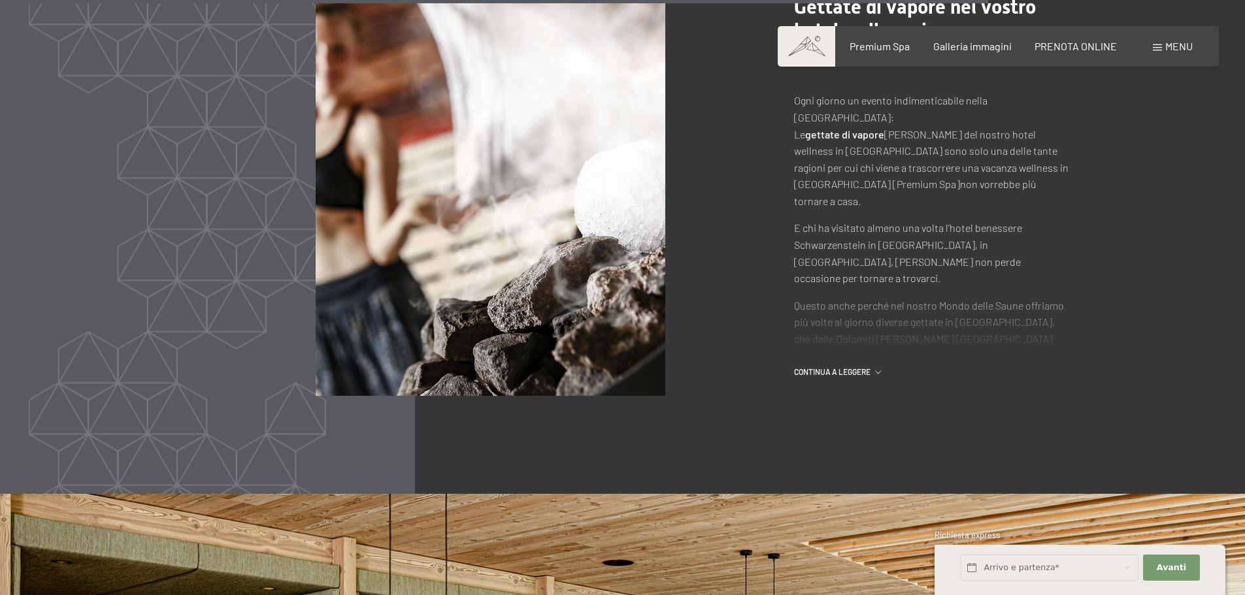
click at [841, 378] on span "continua a leggere" at bounding box center [834, 372] width 81 height 11
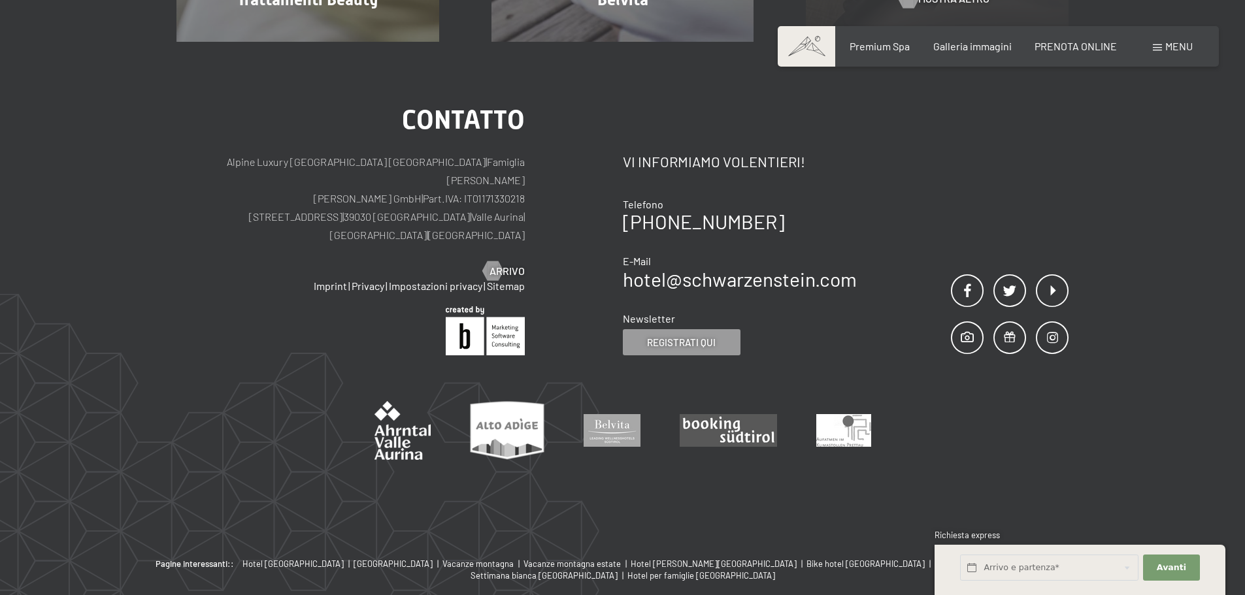
scroll to position [0, 0]
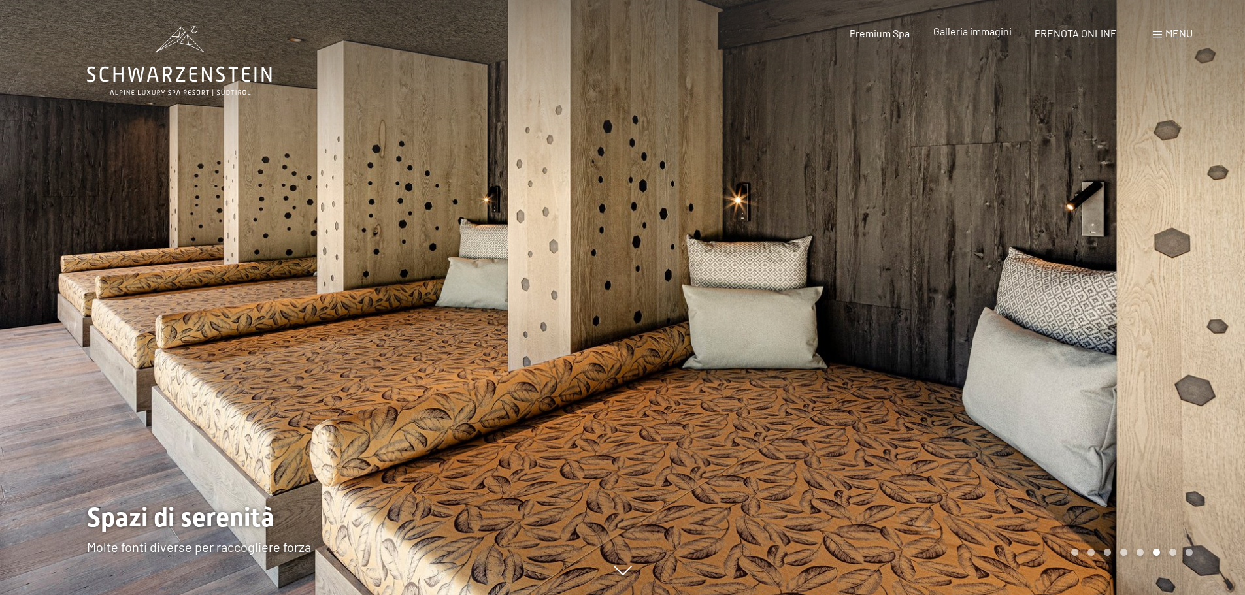
click at [1003, 27] on span "Galleria immagini" at bounding box center [972, 31] width 78 height 12
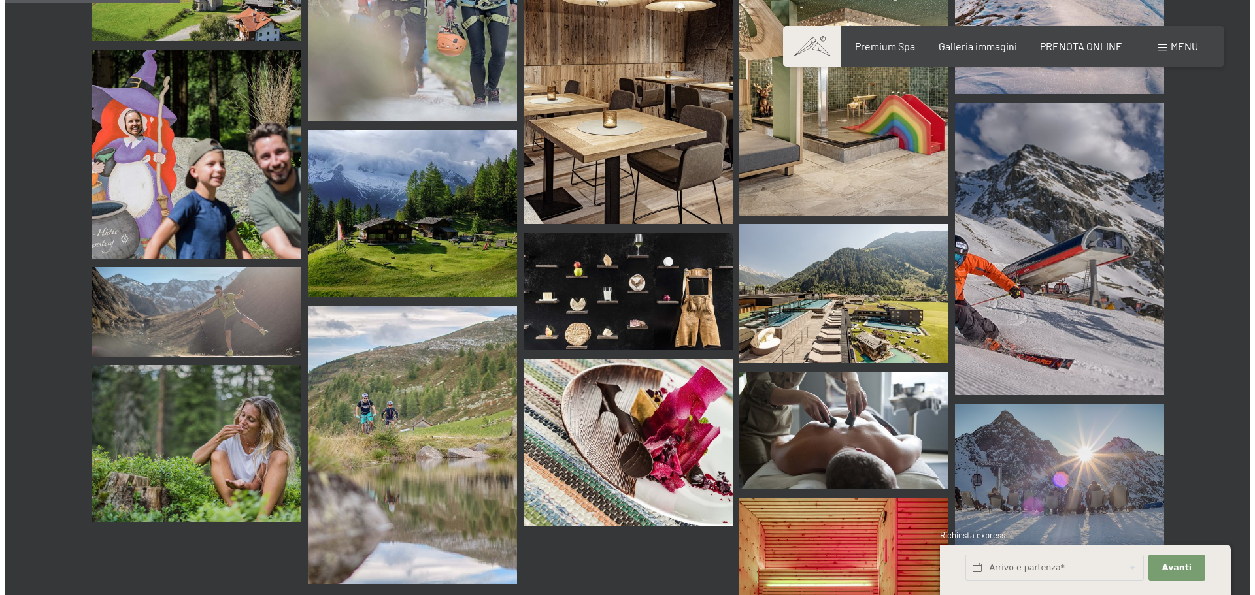
scroll to position [2026, 0]
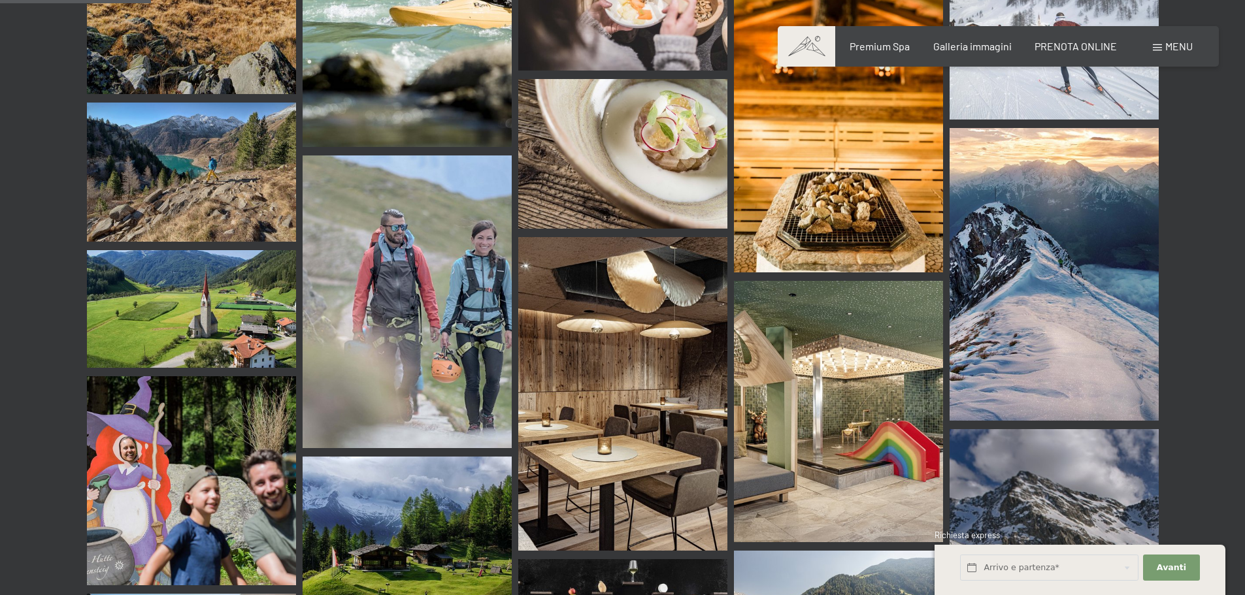
click at [1177, 46] on span "Menu" at bounding box center [1178, 46] width 27 height 12
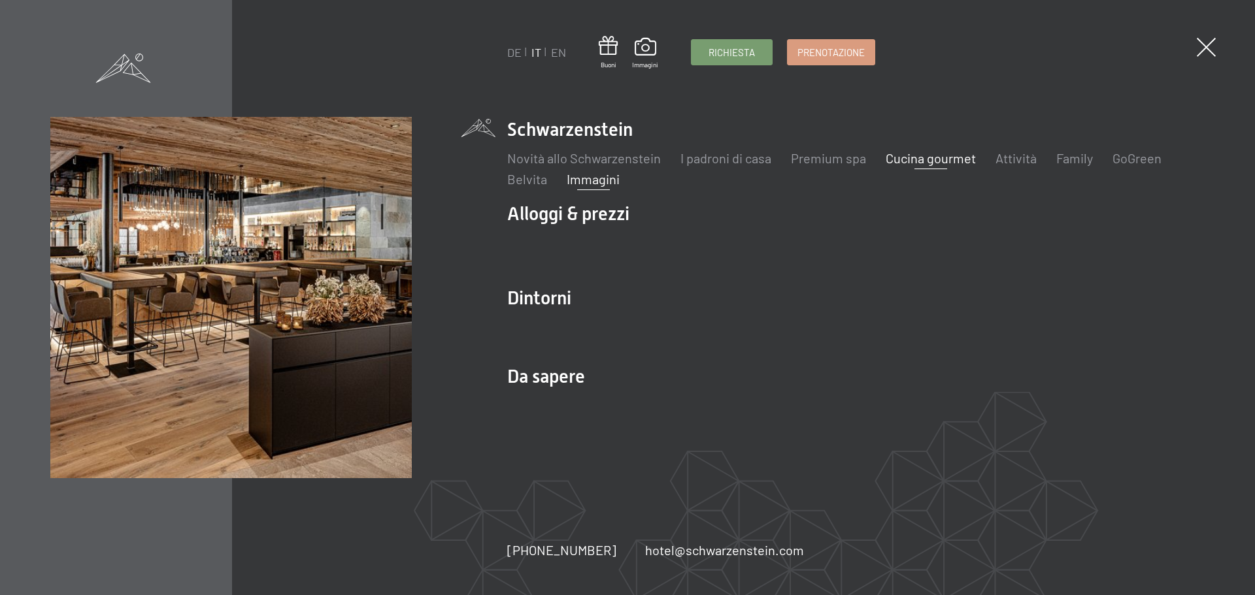
click at [950, 152] on link "Cucina gourmet" at bounding box center [931, 158] width 90 height 16
click at [948, 158] on link "Cucina gourmet" at bounding box center [931, 158] width 90 height 16
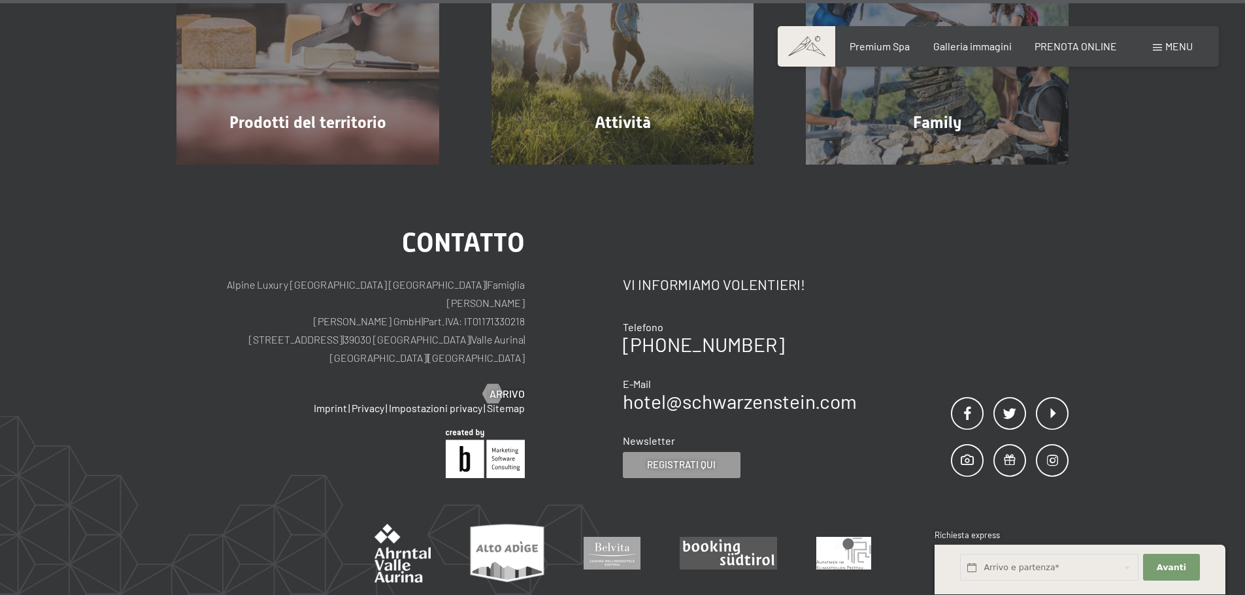
scroll to position [4145, 0]
